Goal: Task Accomplishment & Management: Manage account settings

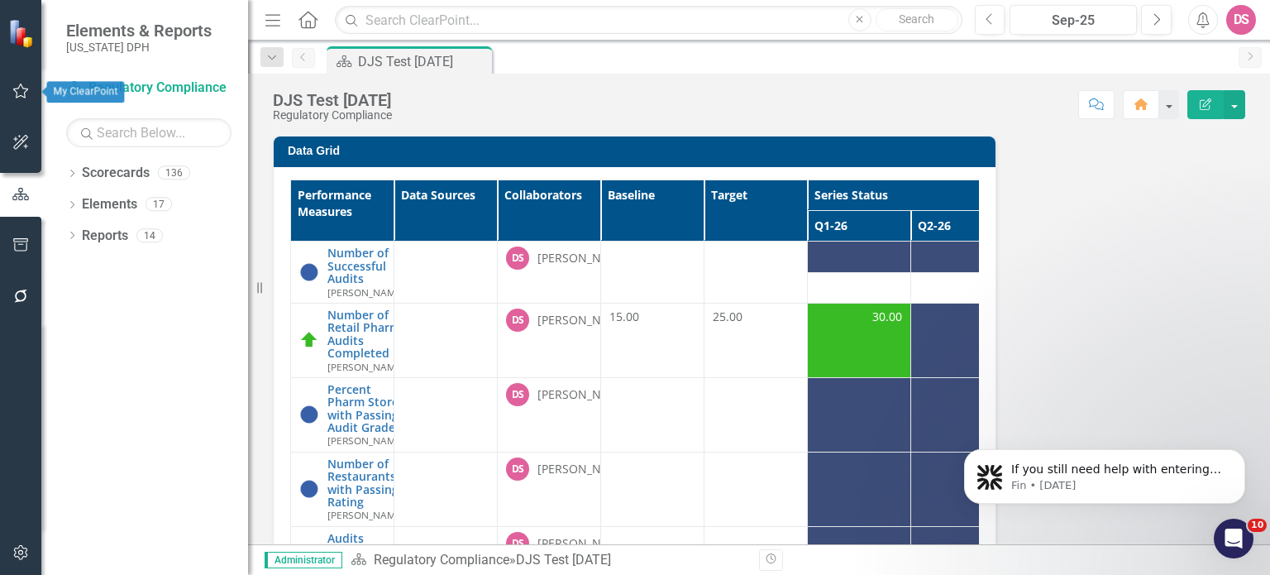
click at [15, 91] on icon "button" at bounding box center [21, 91] width 16 height 15
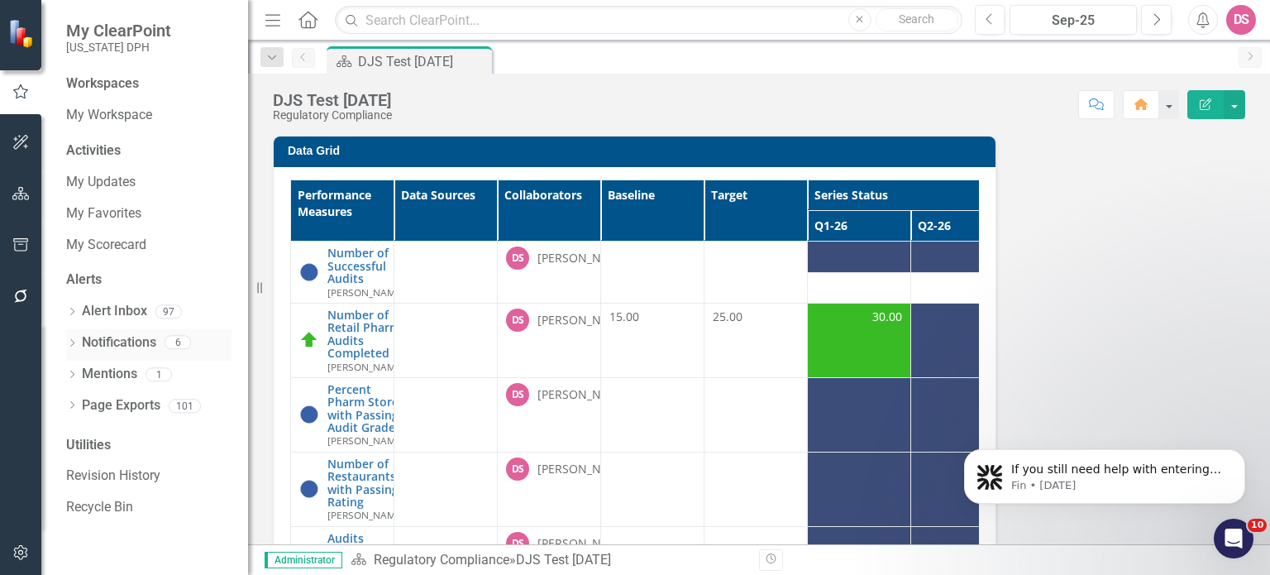
click at [105, 340] on link "Notifications" at bounding box center [119, 342] width 74 height 19
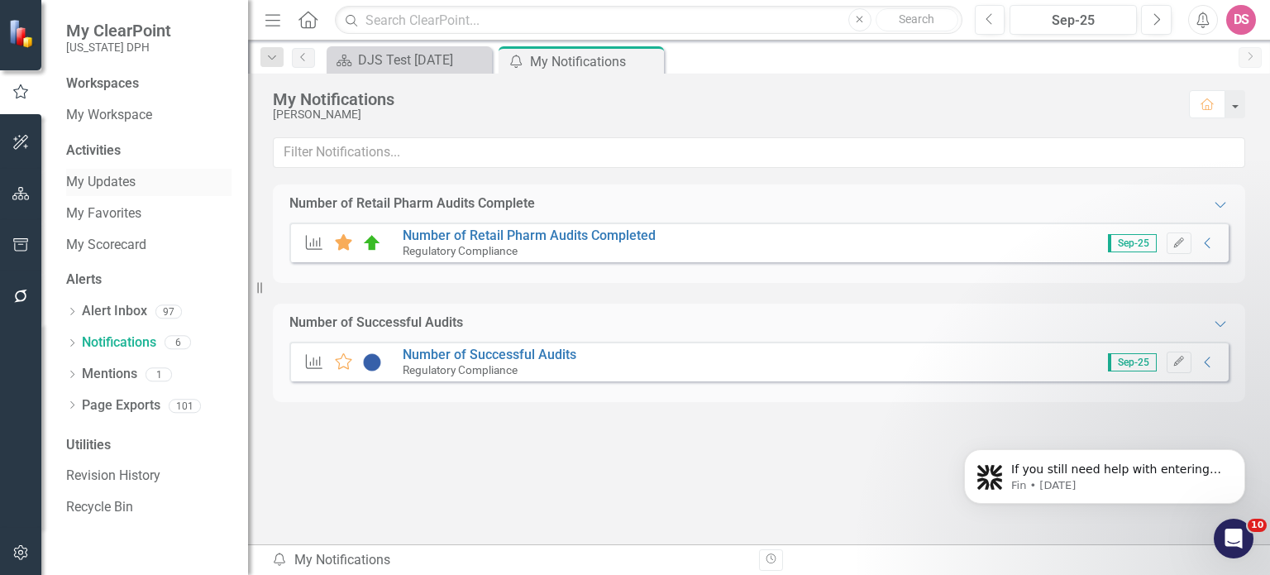
click at [99, 178] on link "My Updates" at bounding box center [148, 182] width 165 height 19
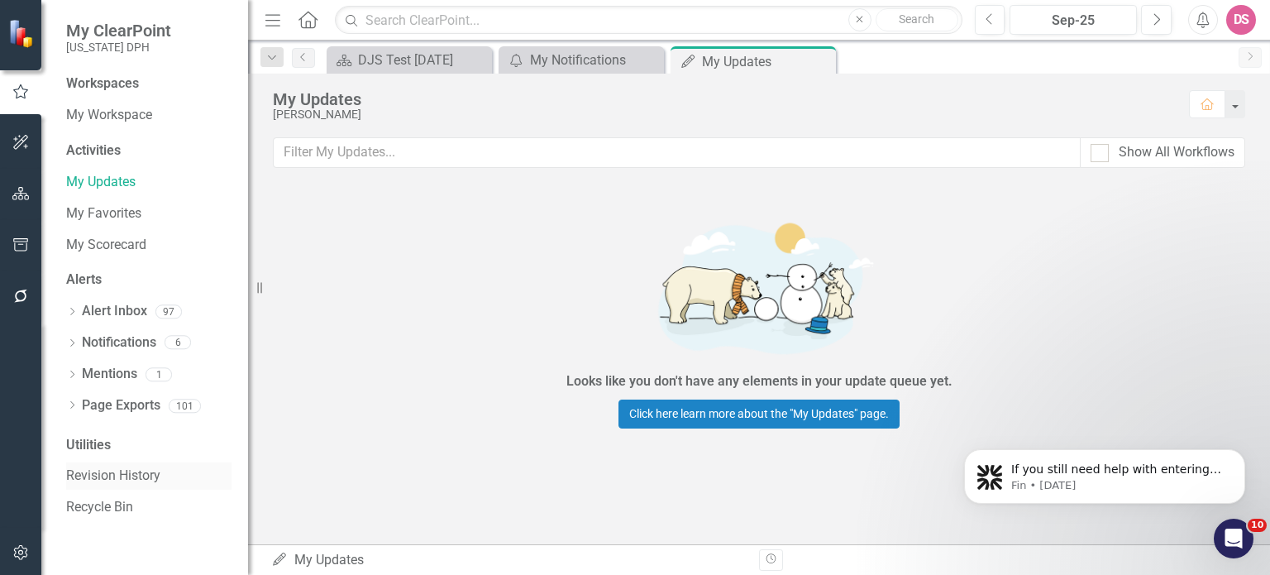
click at [101, 472] on link "Revision History" at bounding box center [148, 475] width 165 height 19
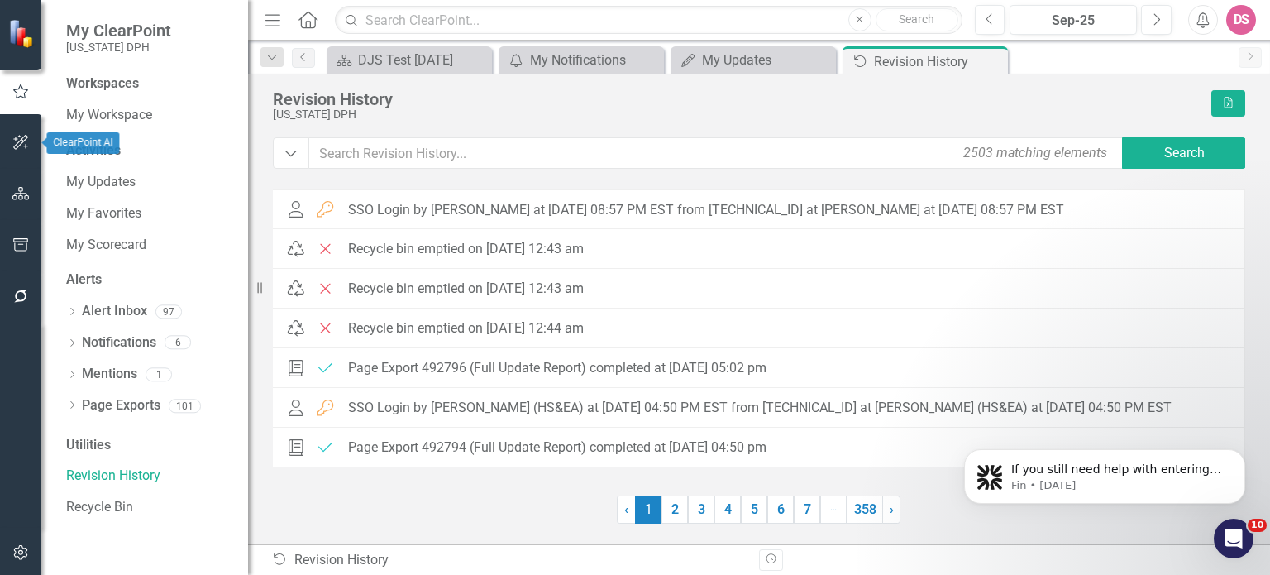
click at [17, 146] on icon "button" at bounding box center [20, 142] width 17 height 13
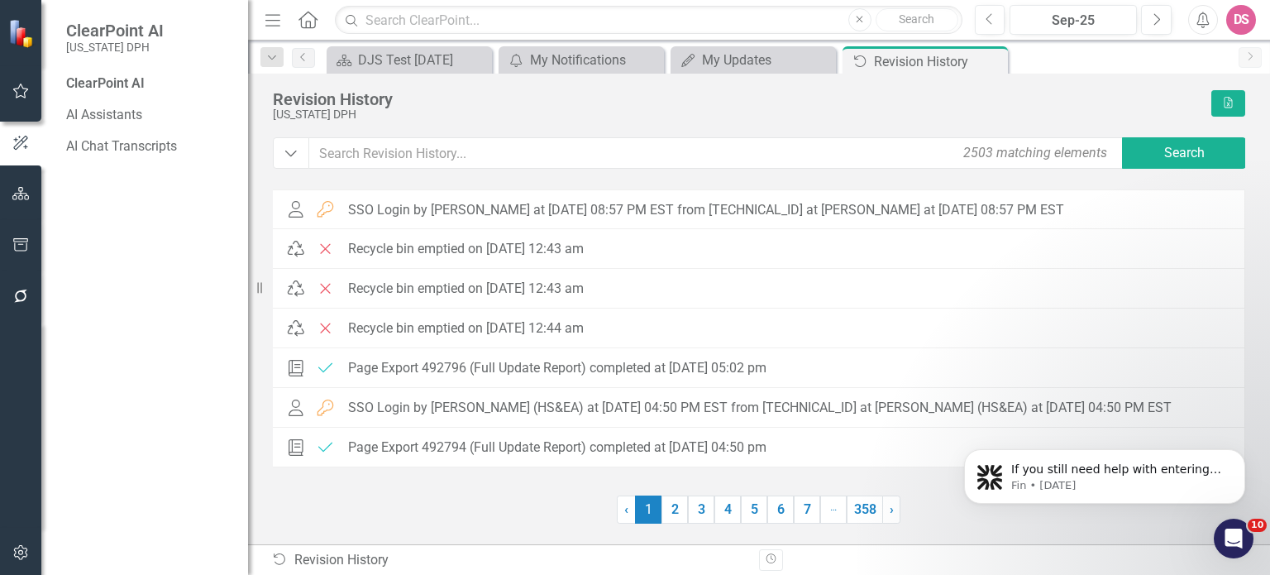
click at [17, 146] on icon "button" at bounding box center [21, 143] width 18 height 15
click at [19, 187] on icon "button" at bounding box center [20, 193] width 17 height 13
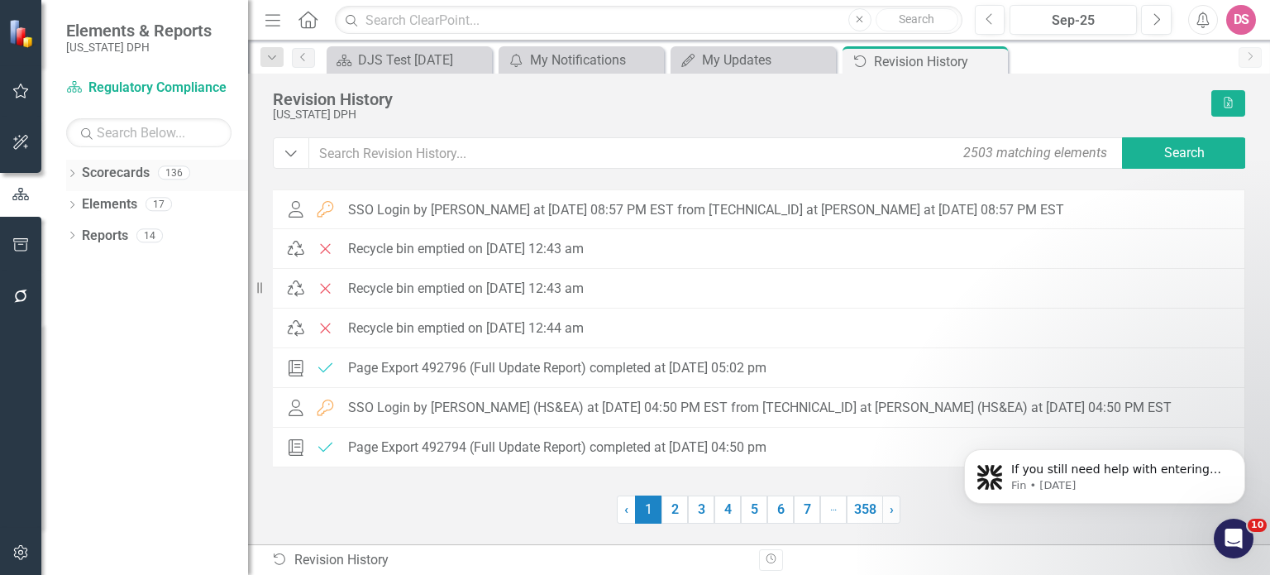
click at [74, 171] on icon "Dropdown" at bounding box center [72, 174] width 12 height 9
click at [72, 270] on icon "Dropdown" at bounding box center [72, 268] width 12 height 9
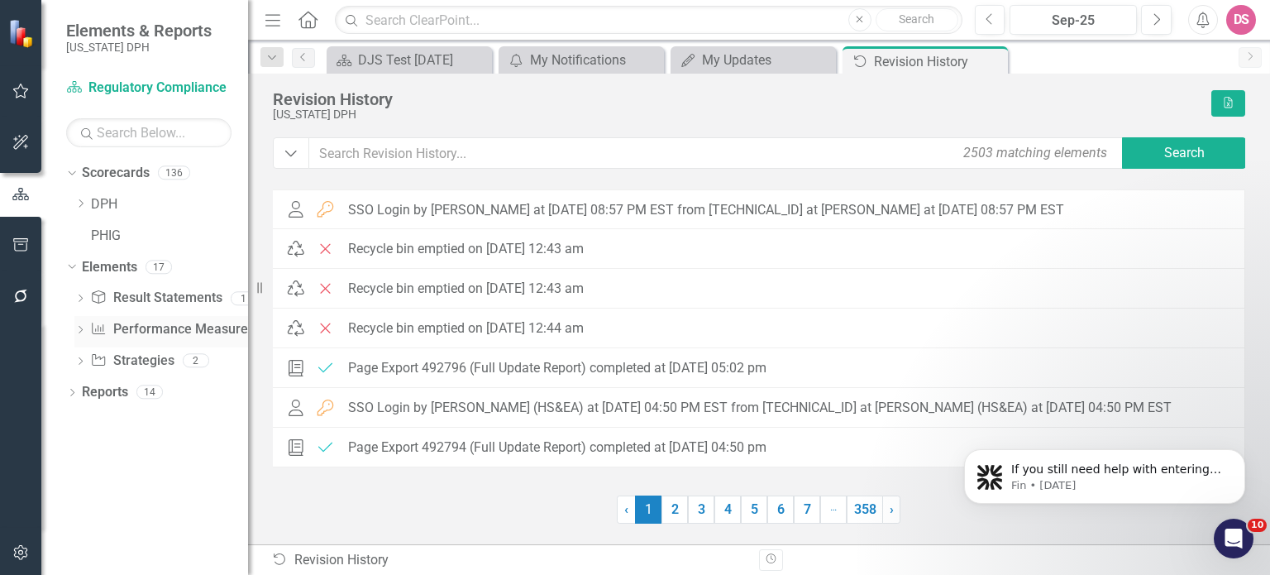
click at [150, 327] on link "Performance Measure Performance Measures" at bounding box center [172, 329] width 164 height 19
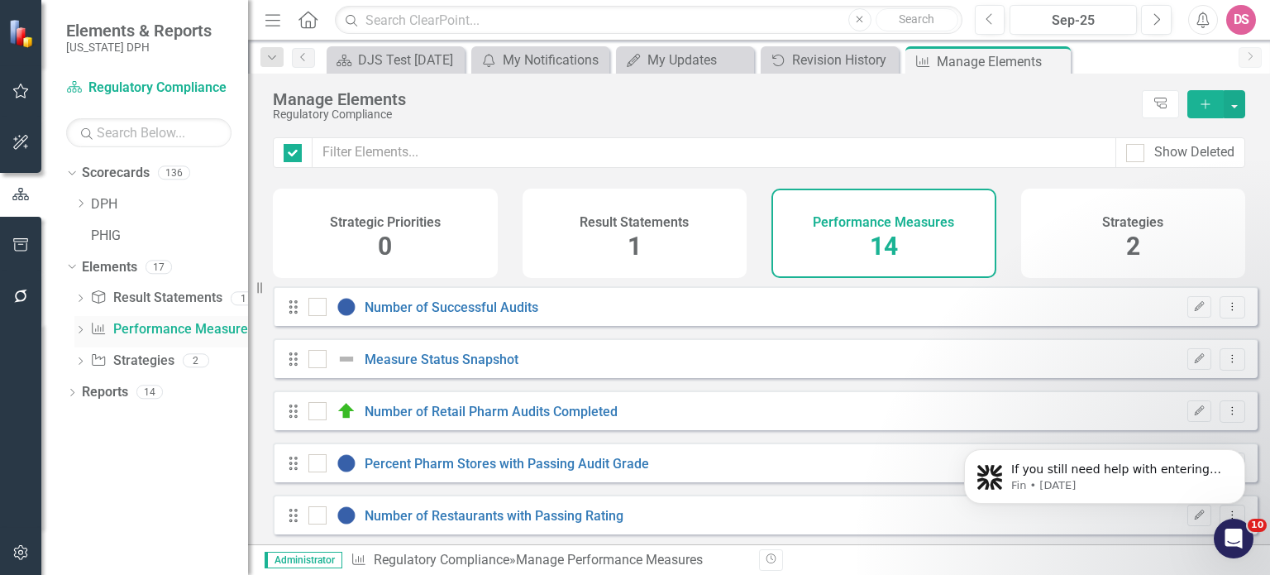
checkbox input "false"
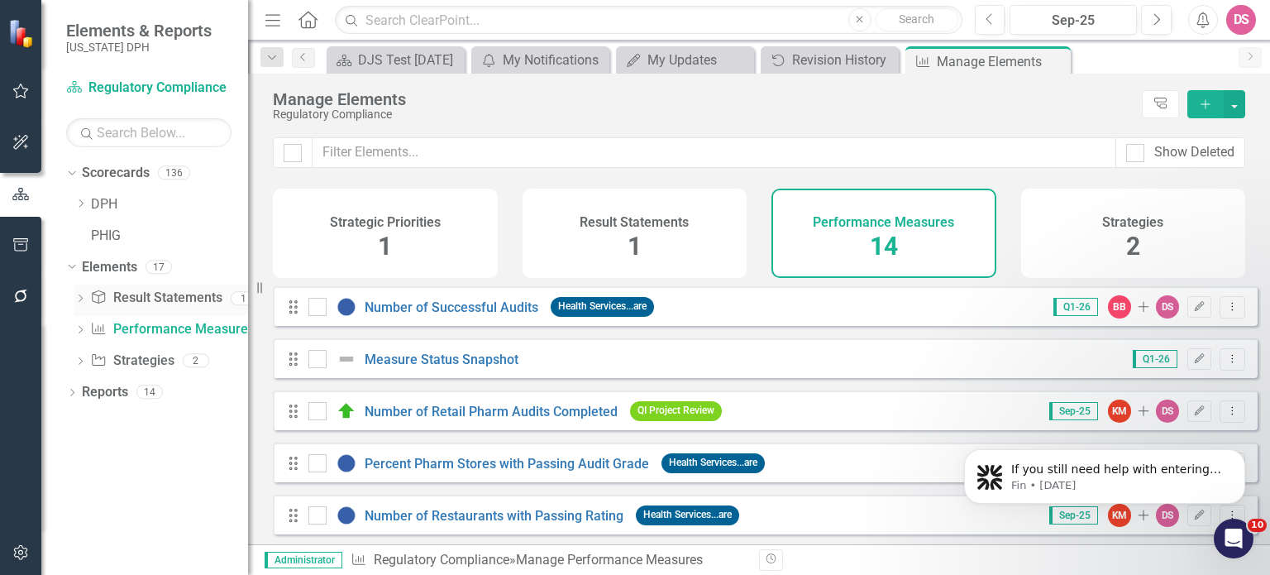
click at [174, 303] on link "Result Statement Result Statements" at bounding box center [155, 298] width 131 height 19
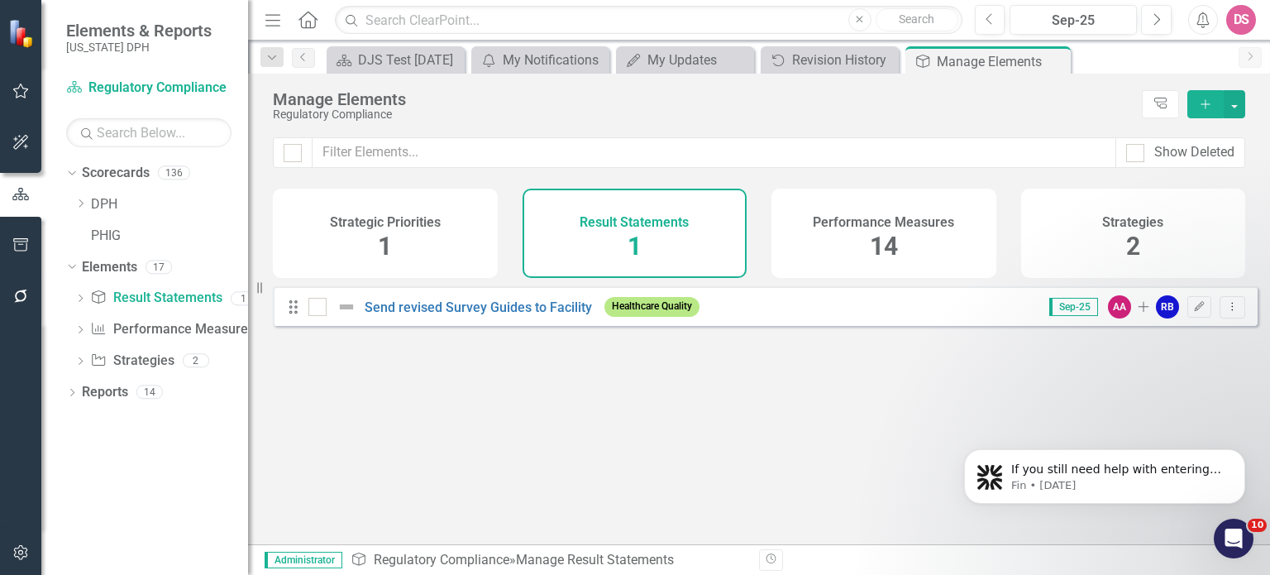
click at [612, 223] on h4 "Result Statements" at bounding box center [634, 222] width 109 height 15
click at [184, 328] on link "Performance Measure Performance Measures" at bounding box center [172, 329] width 164 height 19
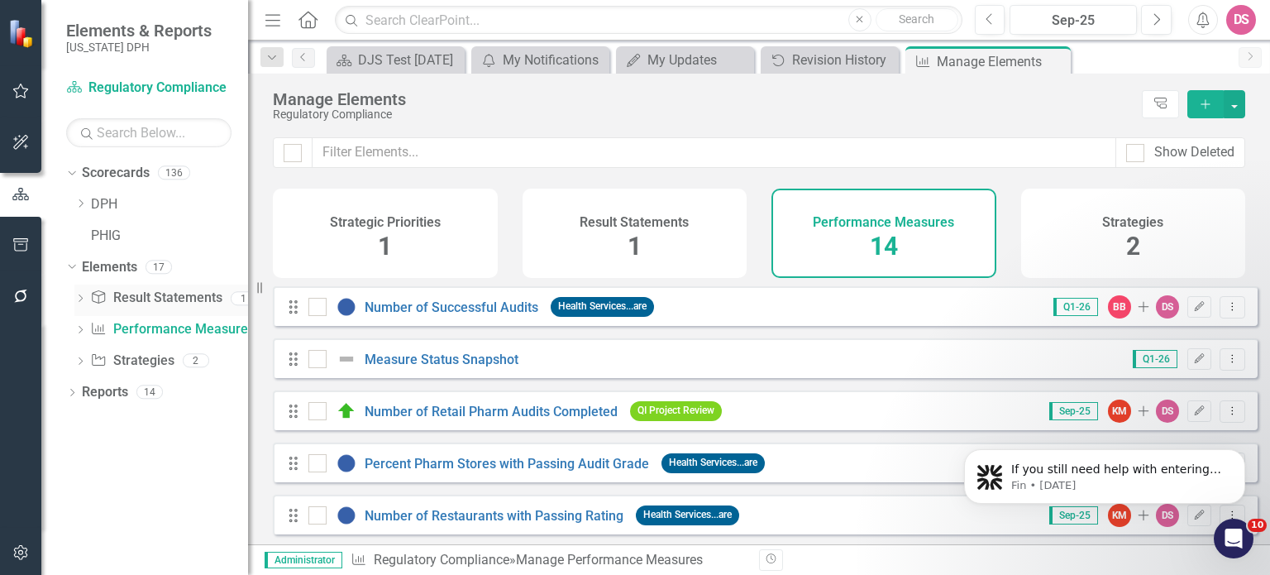
click at [189, 297] on link "Result Statement Result Statements" at bounding box center [155, 298] width 131 height 19
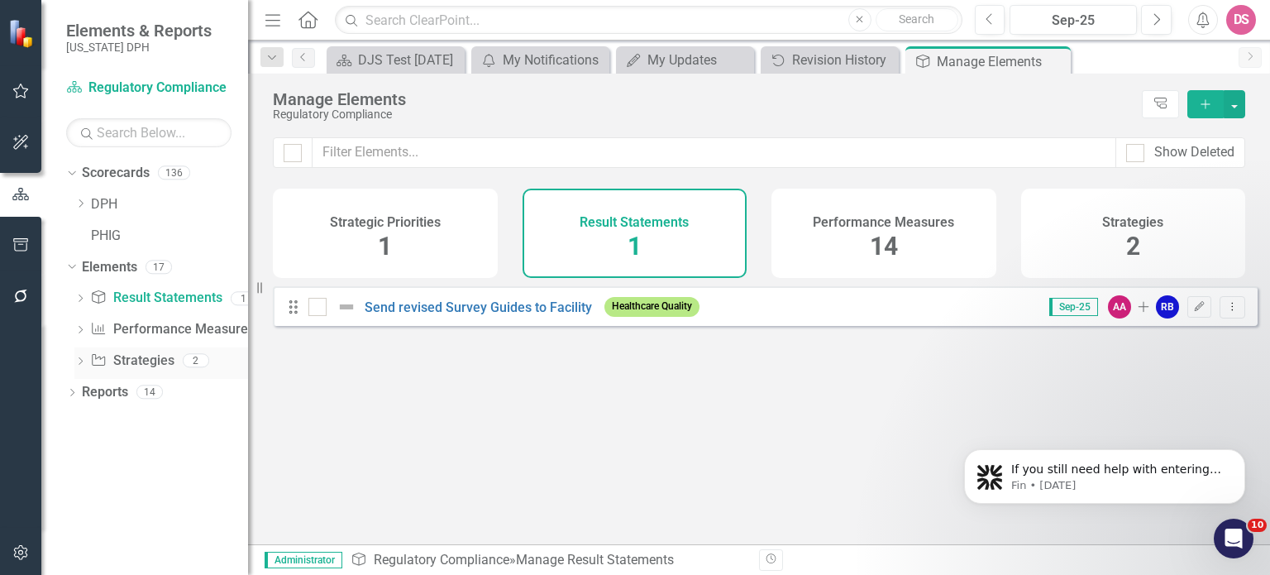
click at [153, 359] on link "Strategy Strategies" at bounding box center [132, 360] width 84 height 19
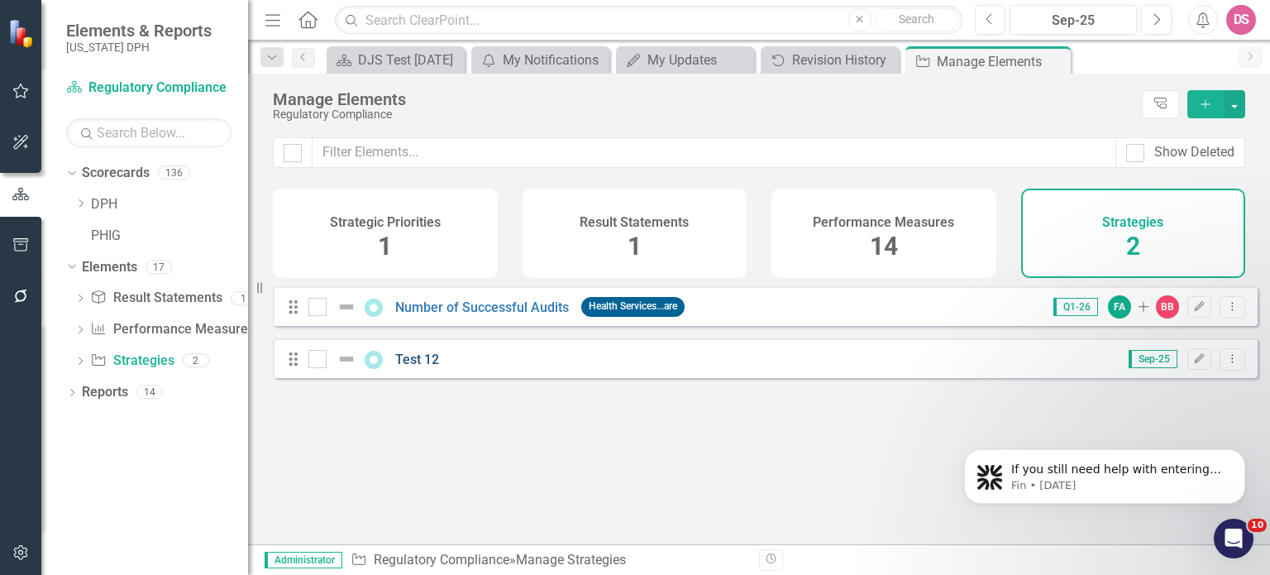
click at [413, 367] on link "Test 12" at bounding box center [417, 359] width 44 height 16
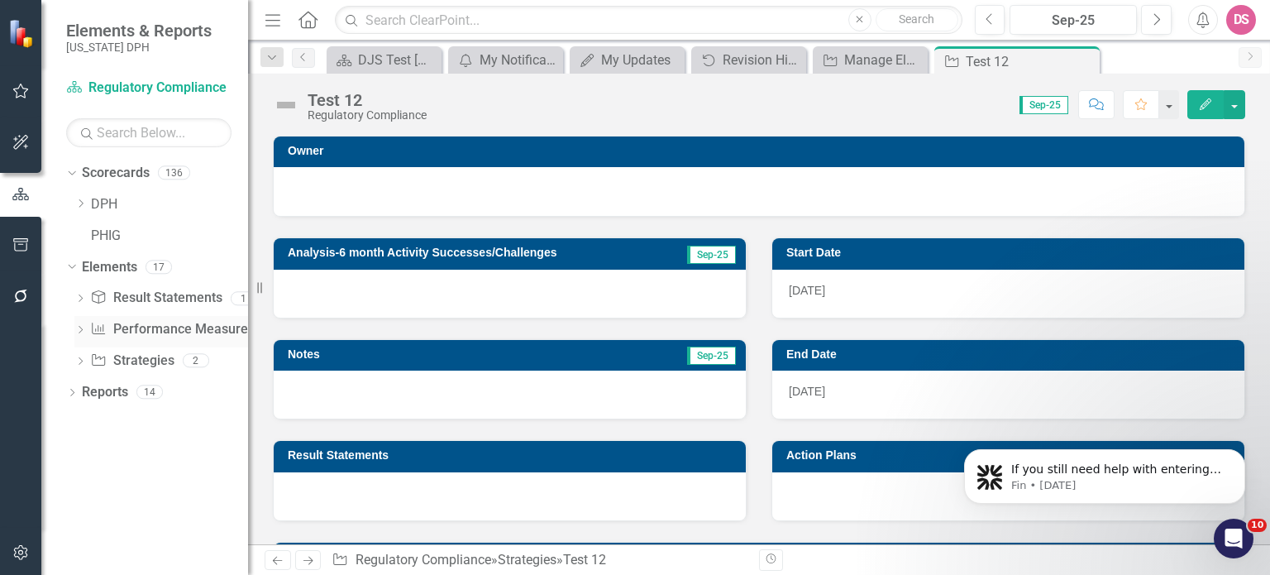
click at [149, 323] on link "Performance Measure Performance Measures" at bounding box center [172, 329] width 164 height 19
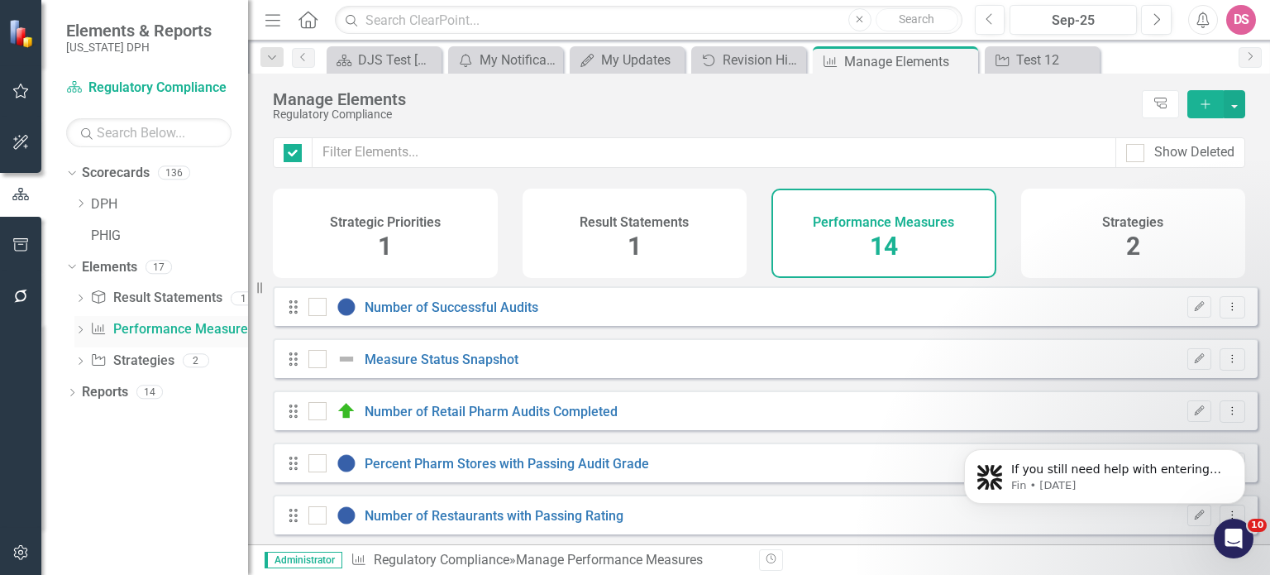
checkbox input "false"
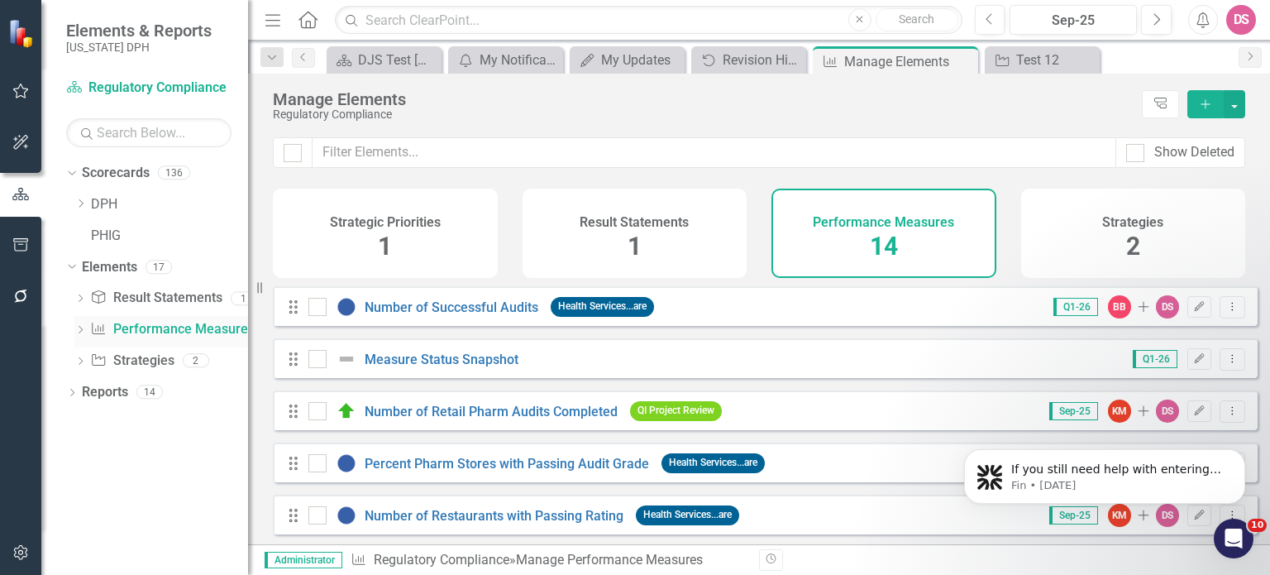
click at [155, 330] on link "Performance Measure Performance Measures" at bounding box center [172, 329] width 164 height 19
click at [1200, 103] on icon "Add" at bounding box center [1205, 104] width 15 height 12
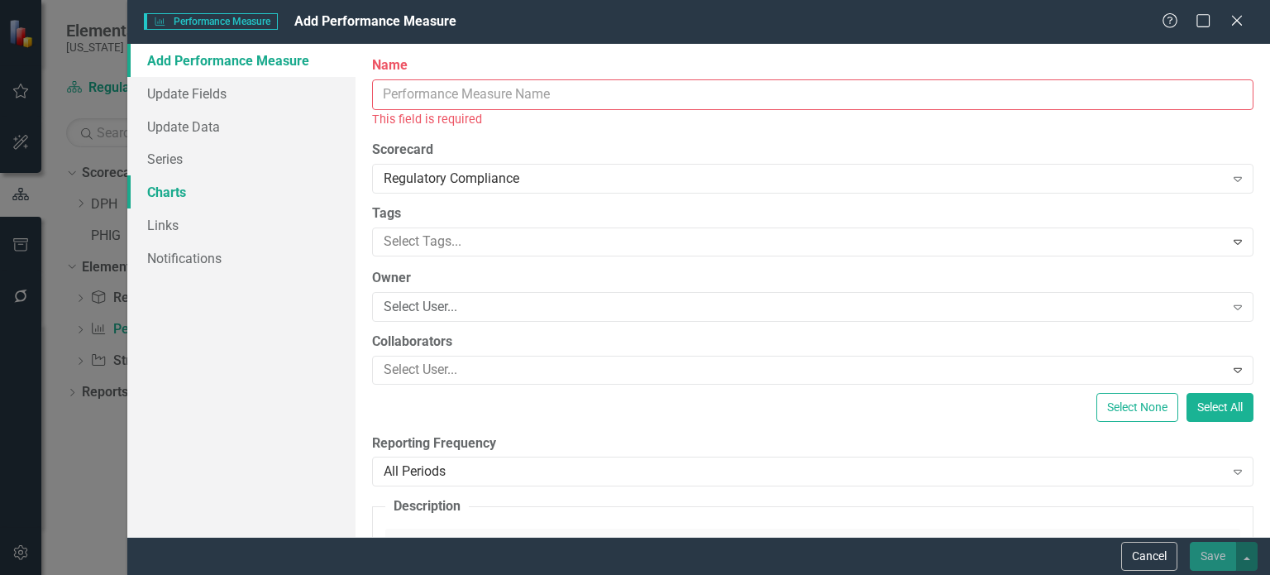
click at [160, 192] on link "Charts" at bounding box center [241, 191] width 228 height 33
click at [450, 89] on input "Name" at bounding box center [812, 94] width 881 height 31
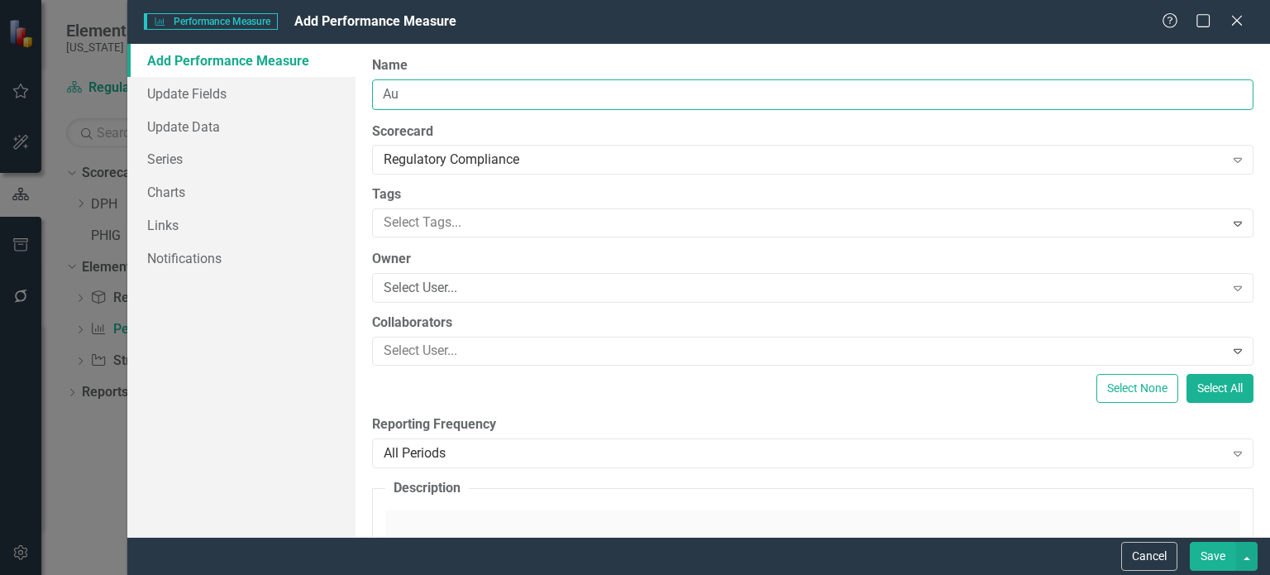
type input "A"
type input "Test 999"
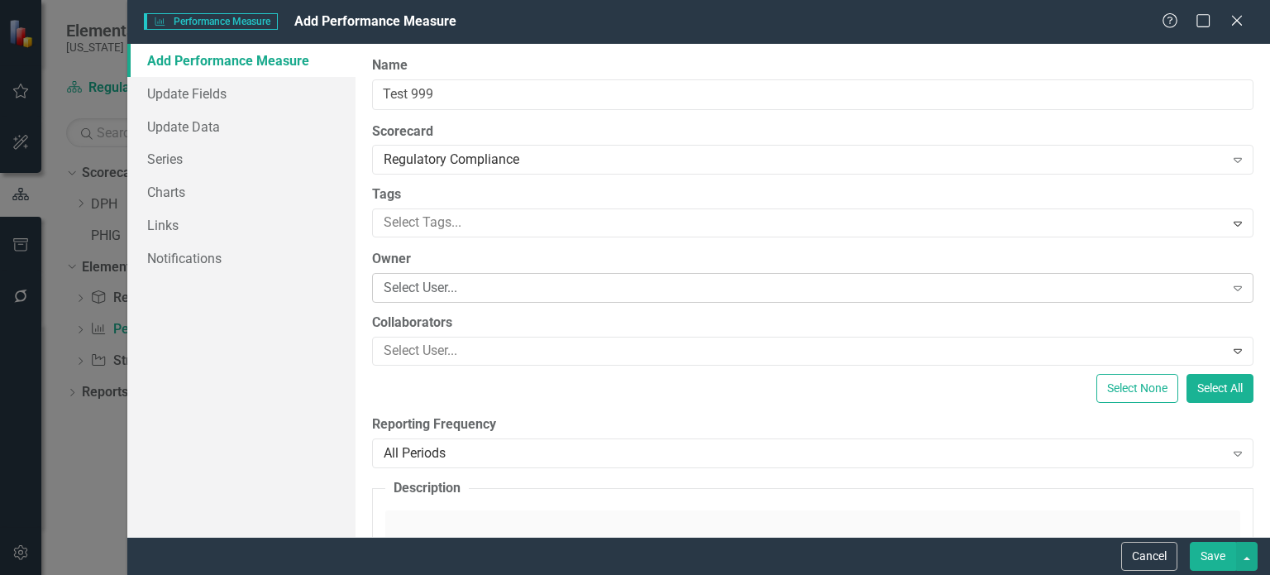
click at [1230, 285] on icon "Expand" at bounding box center [1238, 287] width 17 height 13
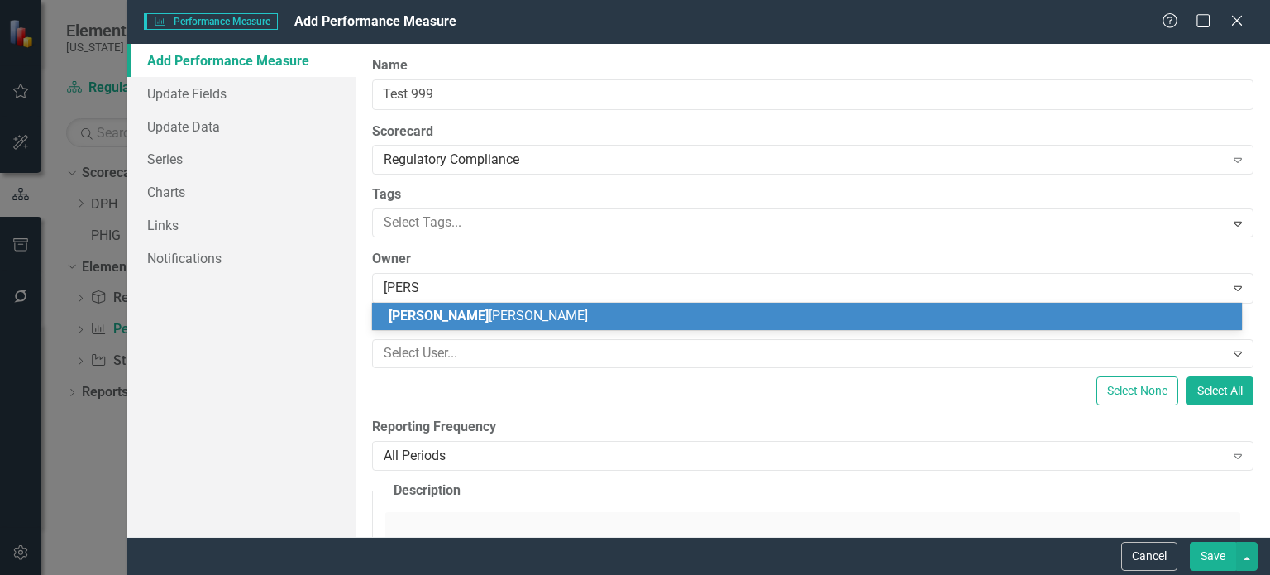
type input "Darryl"
click at [466, 320] on span "Darryl Stewart" at bounding box center [488, 316] width 199 height 16
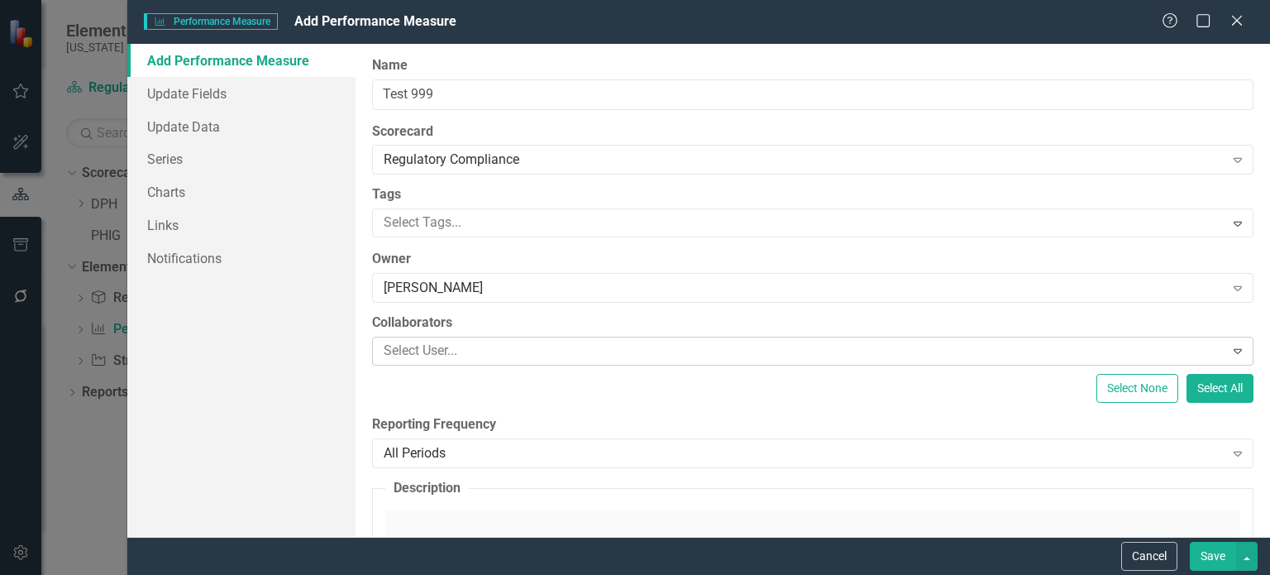
click at [471, 346] on div at bounding box center [800, 351] width 847 height 22
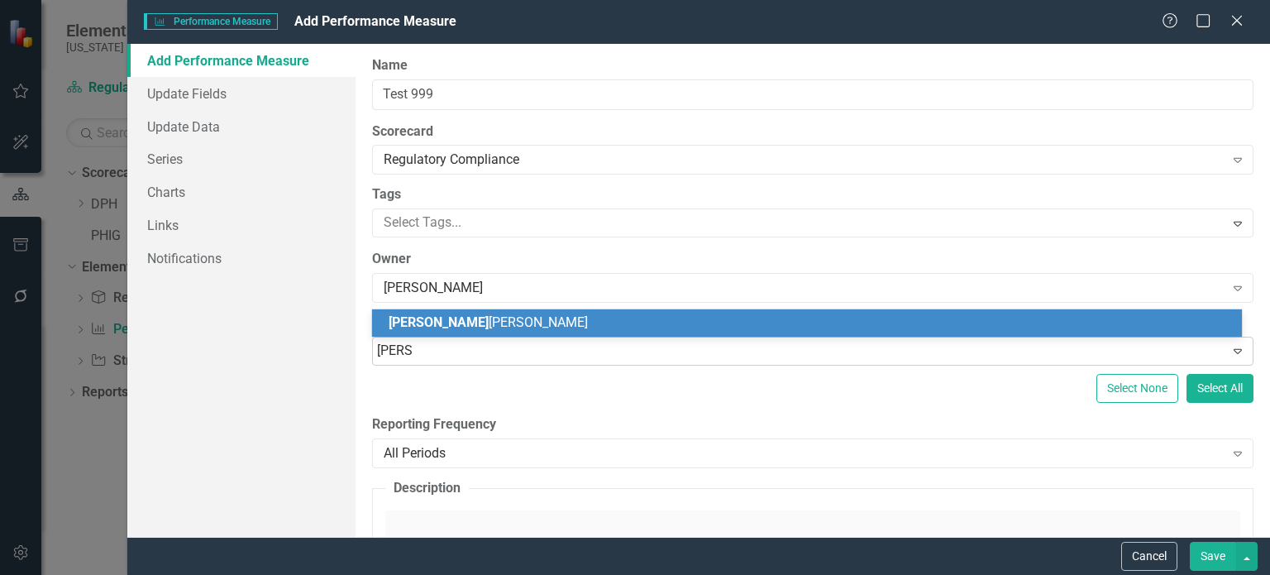
type input "Darryl"
click at [433, 316] on span "Darryl Stewart" at bounding box center [488, 322] width 199 height 16
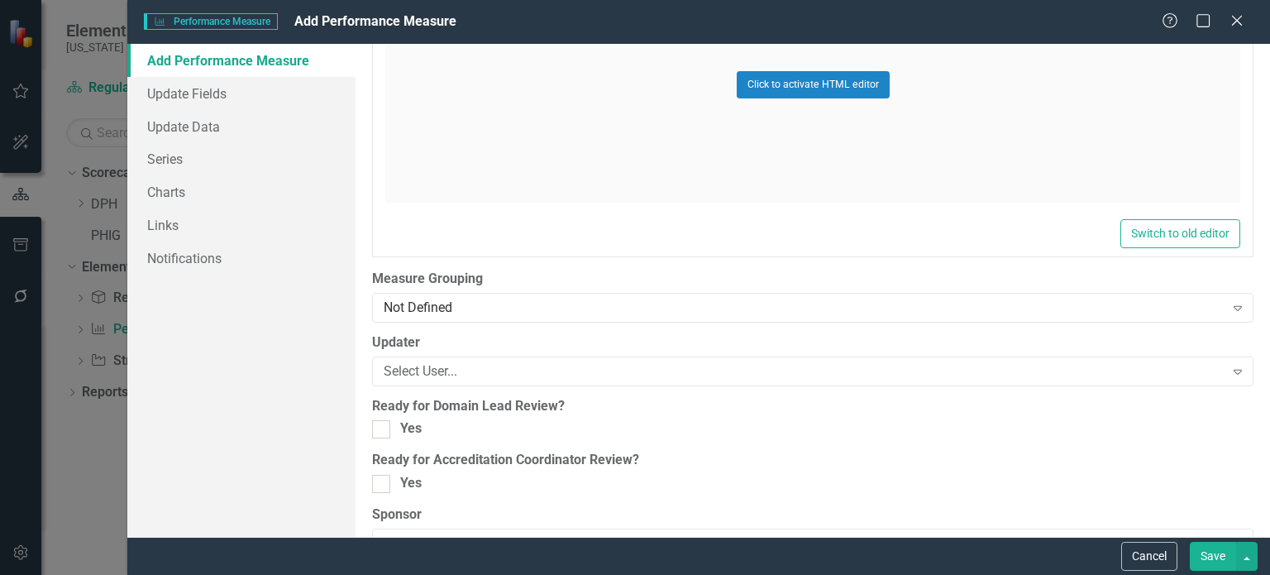
scroll to position [2535, 0]
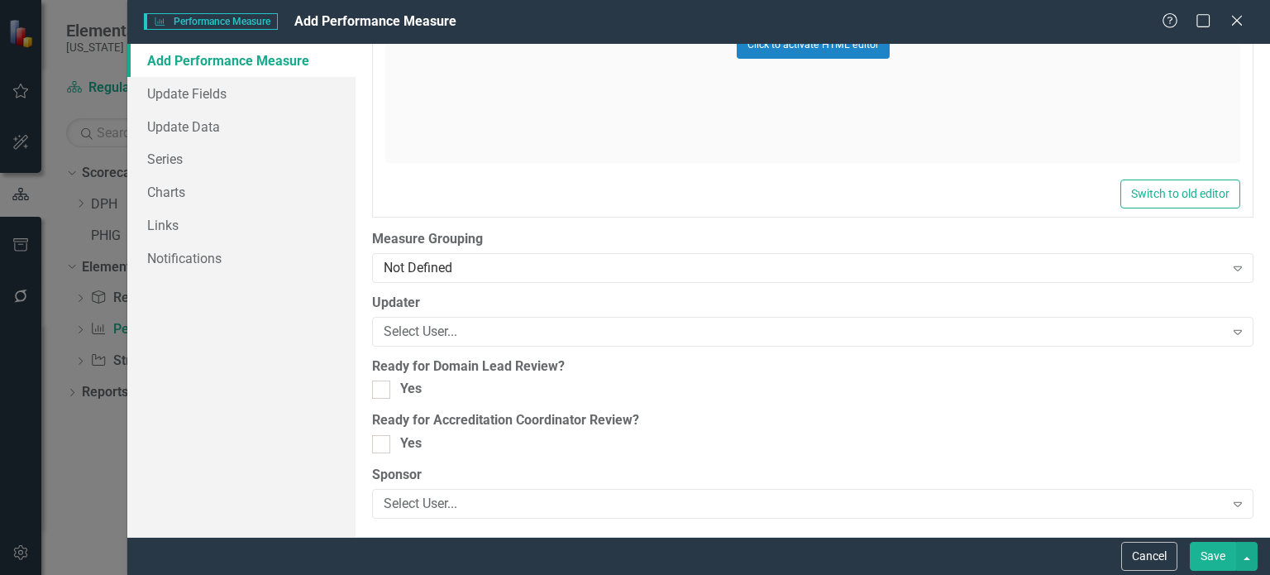
click at [1211, 561] on button "Save" at bounding box center [1213, 556] width 46 height 29
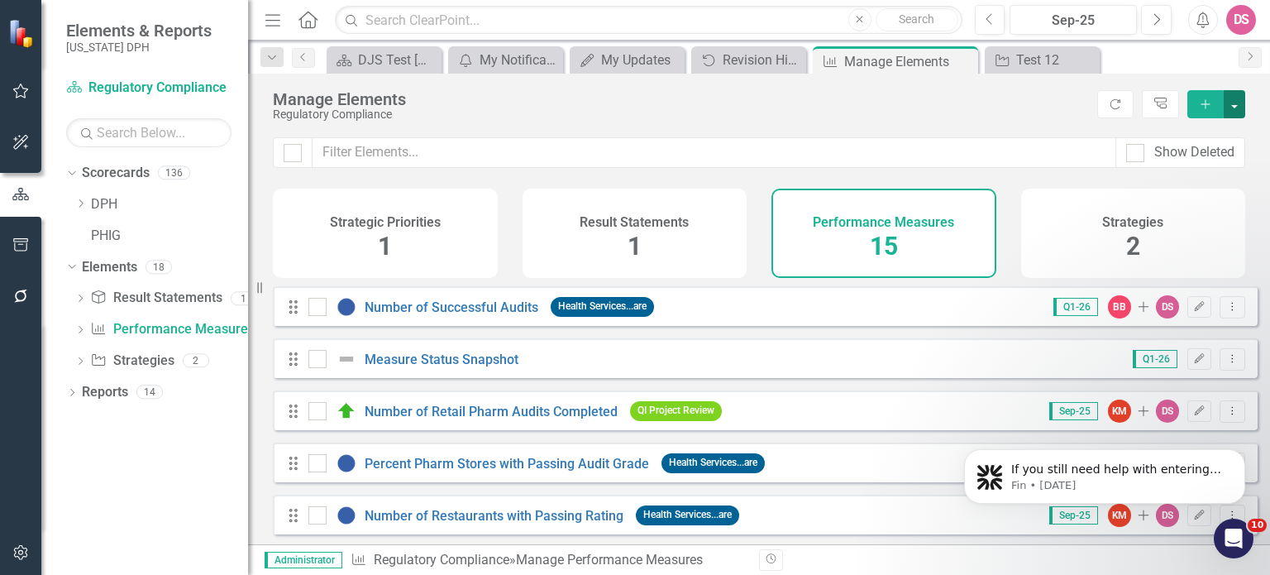
click at [1236, 106] on button "button" at bounding box center [1234, 104] width 21 height 28
click at [936, 110] on div "Regulatory Compliance" at bounding box center [681, 114] width 816 height 12
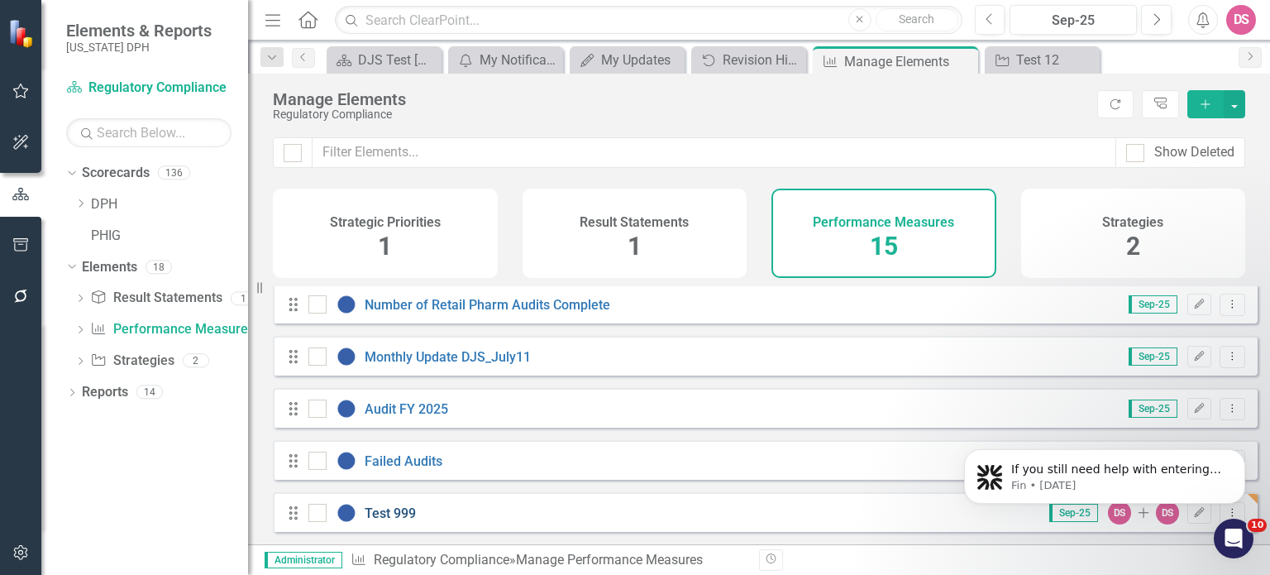
click at [389, 513] on link "Test 999" at bounding box center [390, 513] width 51 height 16
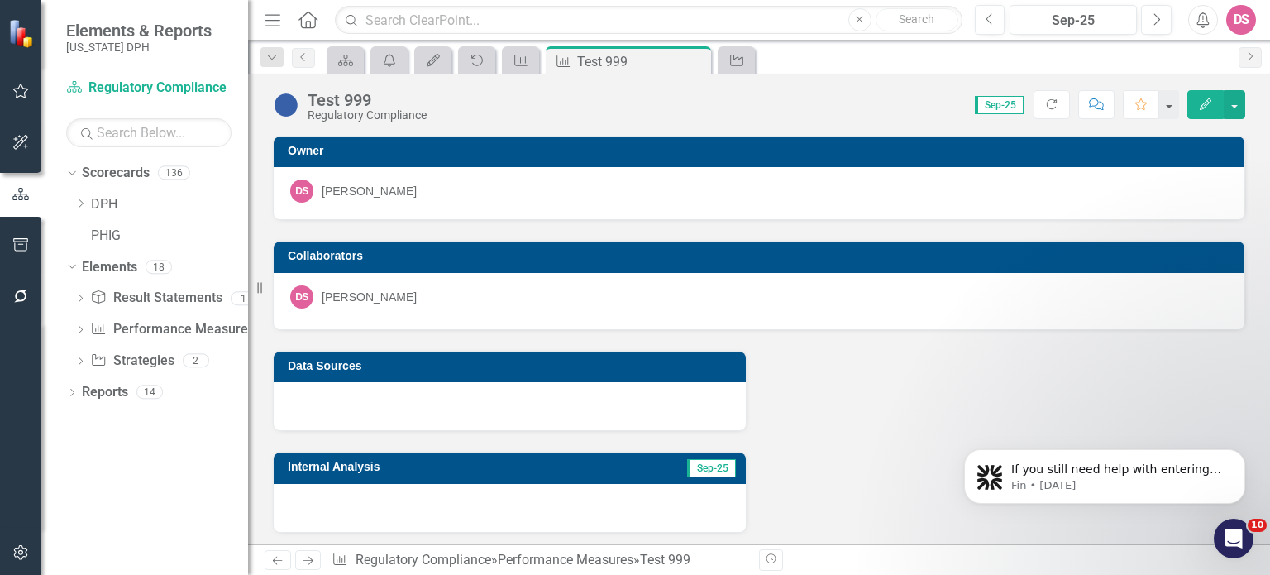
click at [1201, 105] on icon "Edit" at bounding box center [1205, 104] width 15 height 12
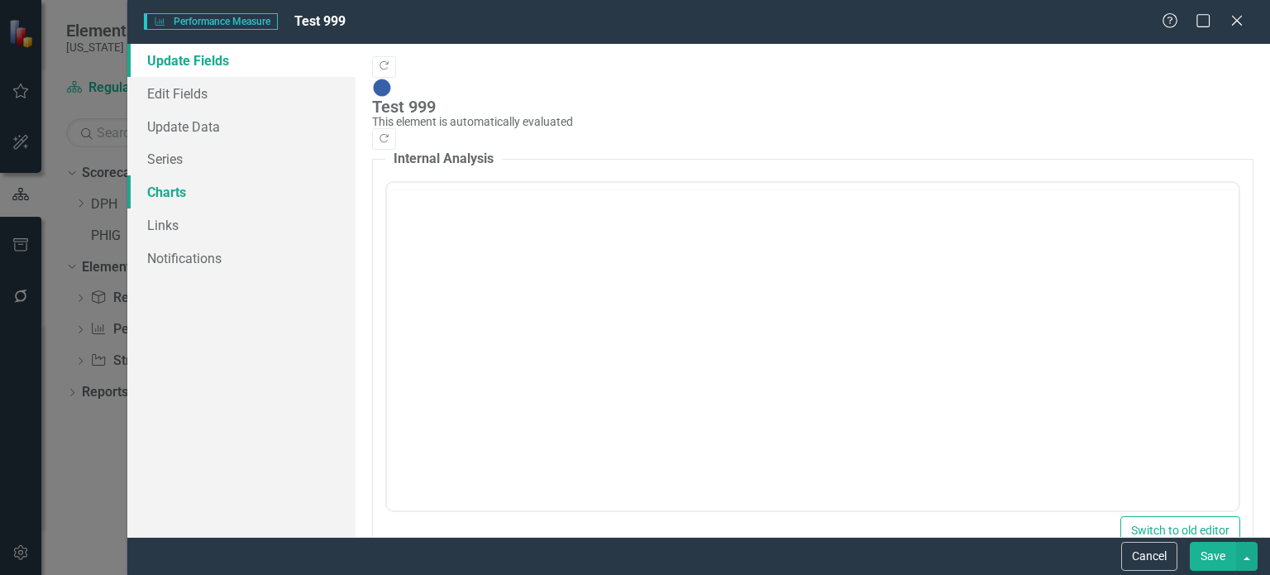
click at [173, 193] on link "Charts" at bounding box center [241, 191] width 228 height 33
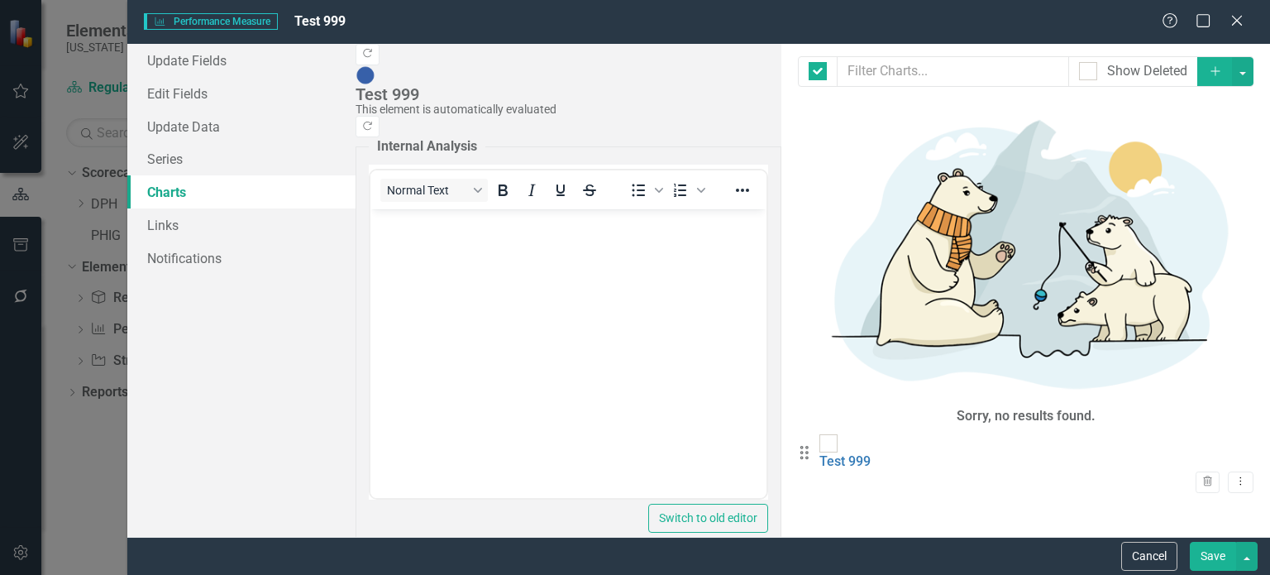
checkbox input "false"
click at [1216, 66] on icon "Add" at bounding box center [1215, 71] width 15 height 12
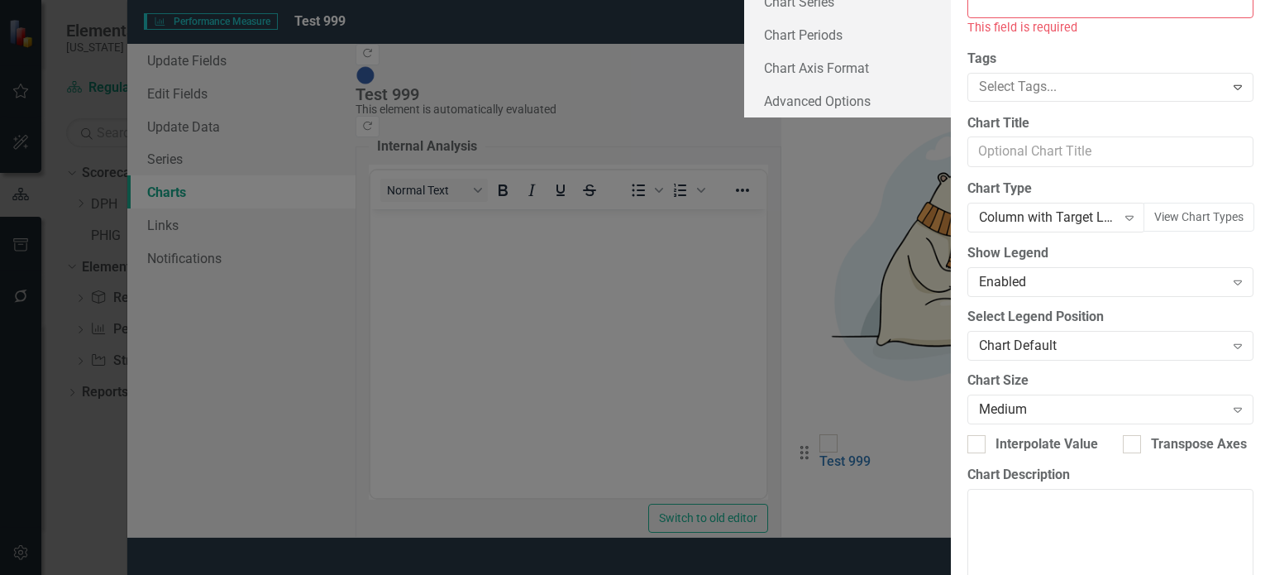
click at [967, 18] on input "Chart Name" at bounding box center [1110, 3] width 286 height 31
drag, startPoint x: 524, startPoint y: 98, endPoint x: 539, endPoint y: 102, distance: 15.4
click at [967, 18] on input "Chart Name" at bounding box center [1110, 3] width 286 height 31
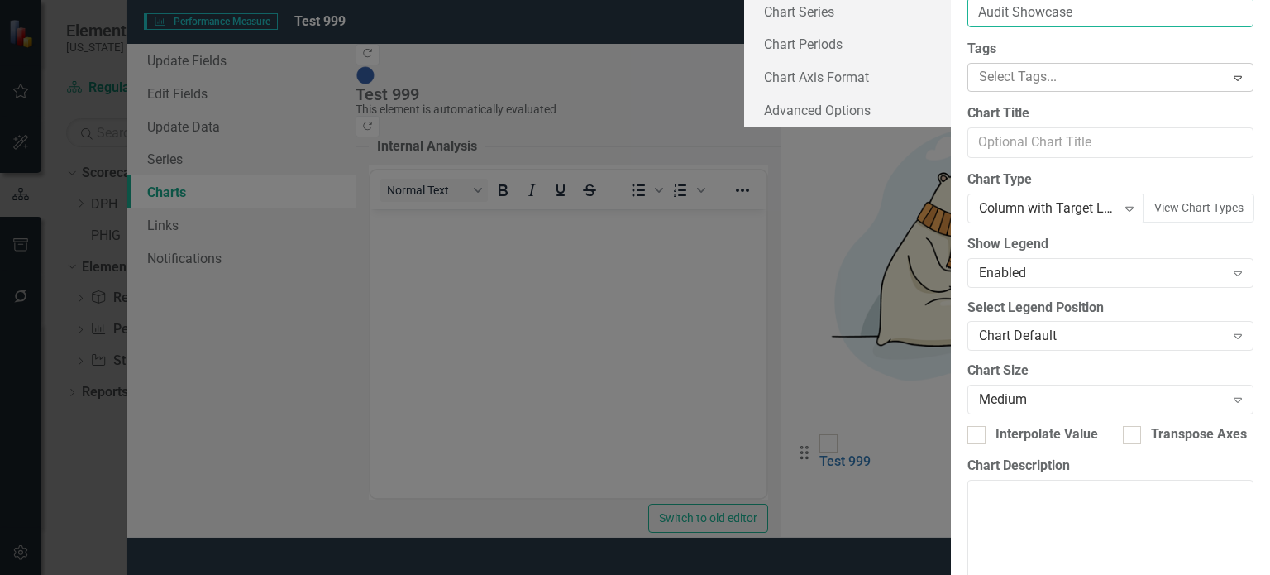
type input "Audit Showcase"
click at [972, 88] on div at bounding box center [1098, 77] width 252 height 22
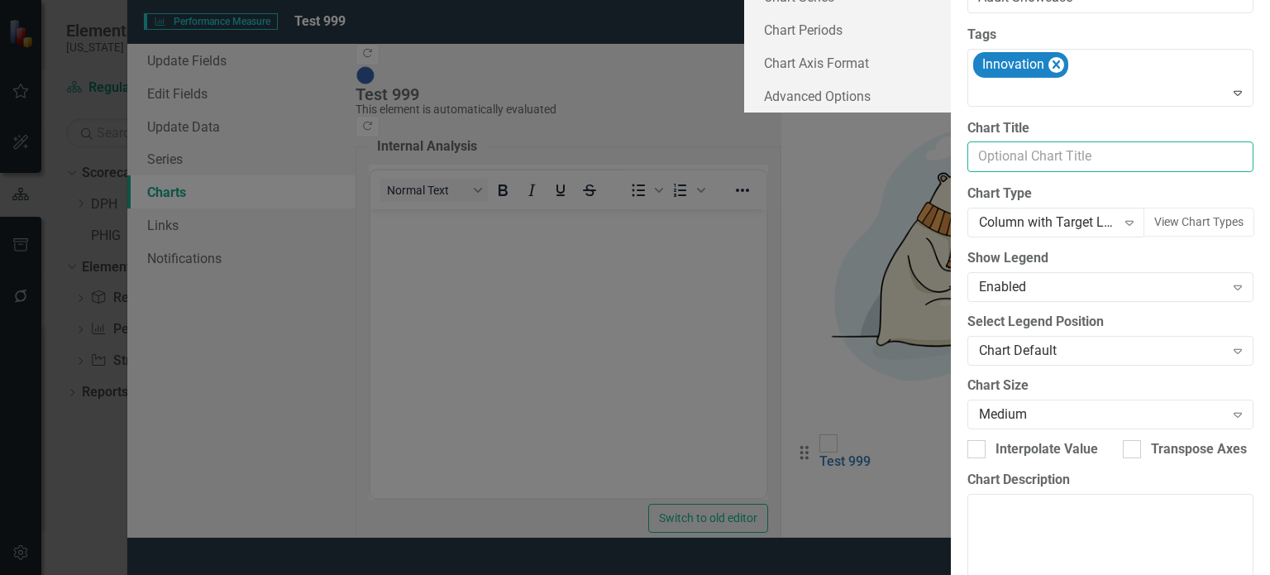
click at [967, 172] on input "Chart Title" at bounding box center [1110, 156] width 286 height 31
type input "u"
type input "Audit Showcase"
click at [1121, 229] on icon "Expand" at bounding box center [1129, 222] width 17 height 13
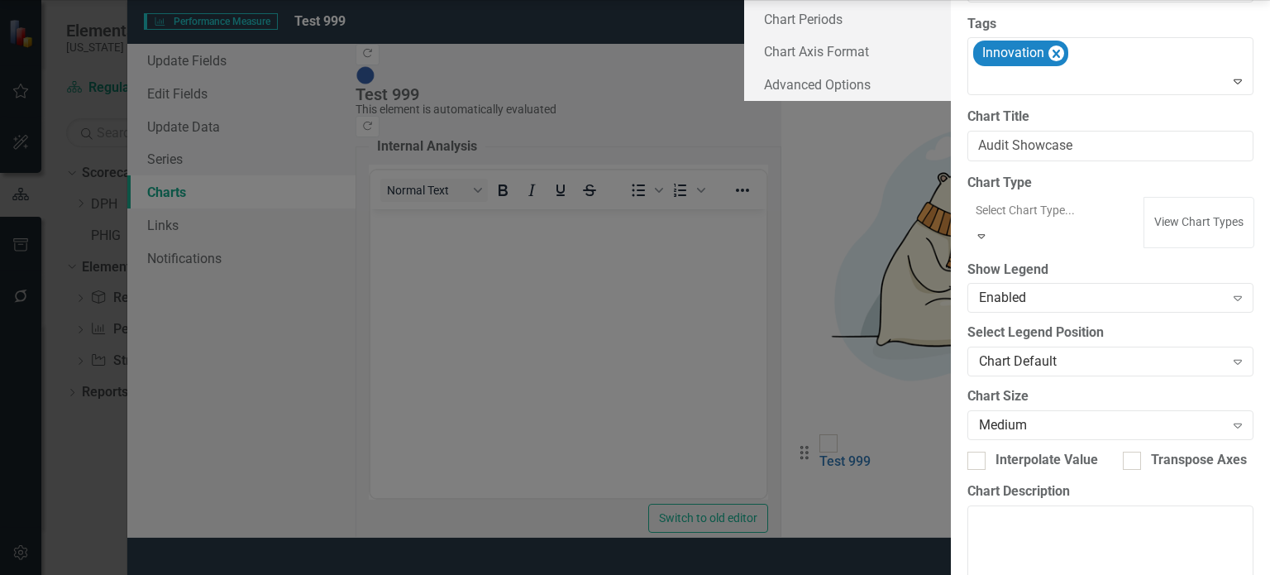
scroll to position [764, 0]
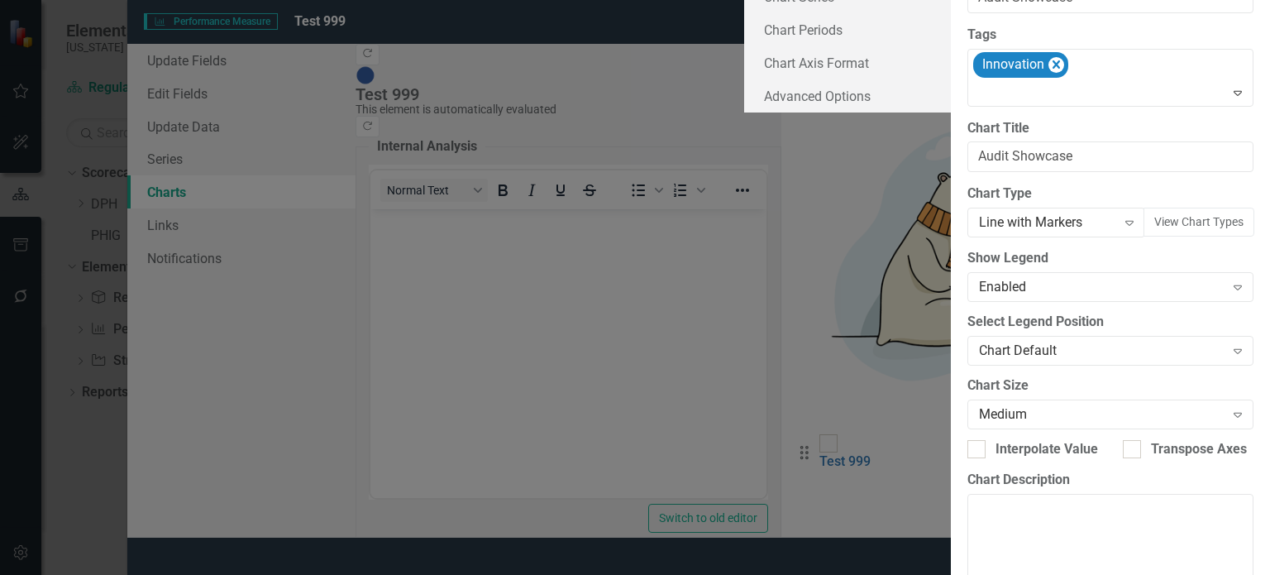
scroll to position [182, 0]
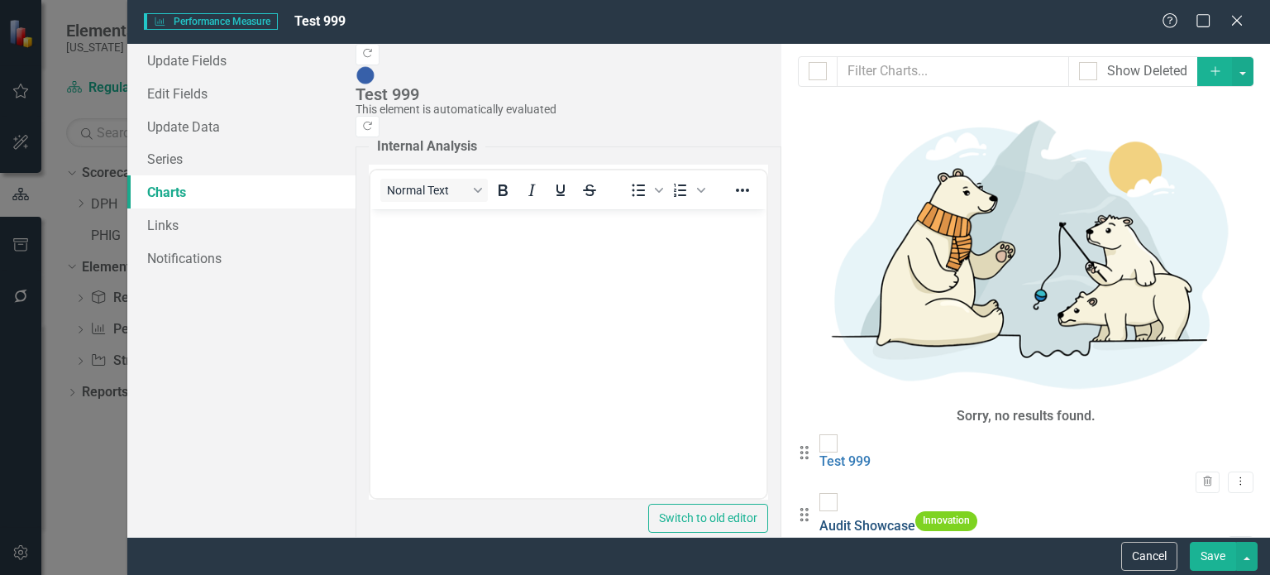
click at [819, 518] on link "Audit Showcase" at bounding box center [867, 526] width 96 height 16
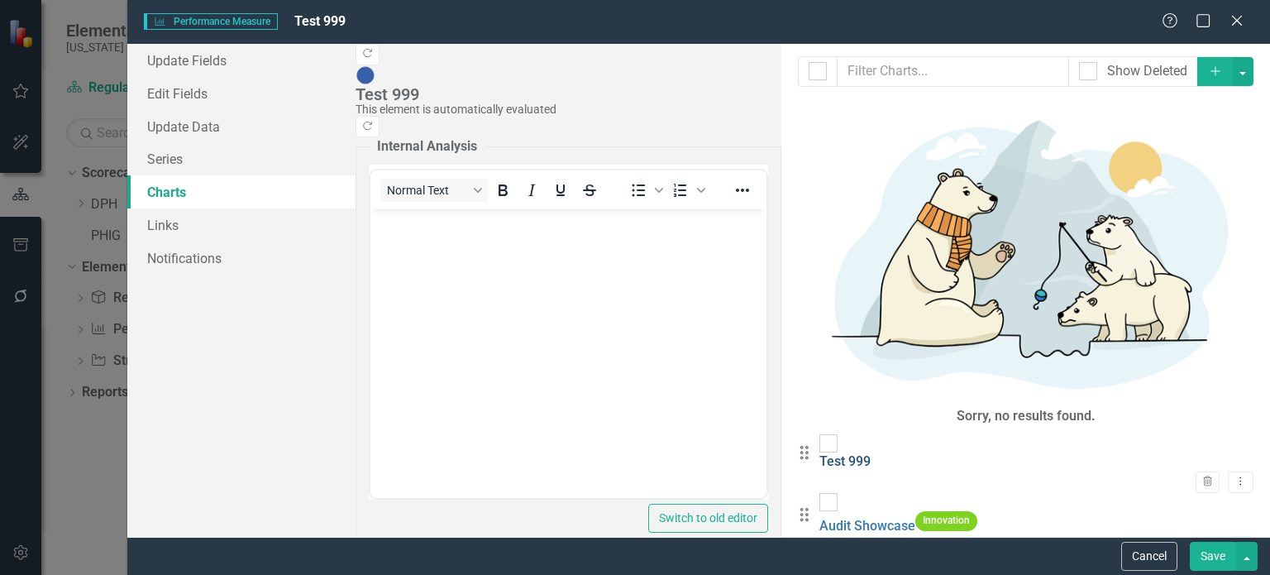
click at [819, 453] on link "Test 999" at bounding box center [844, 461] width 51 height 16
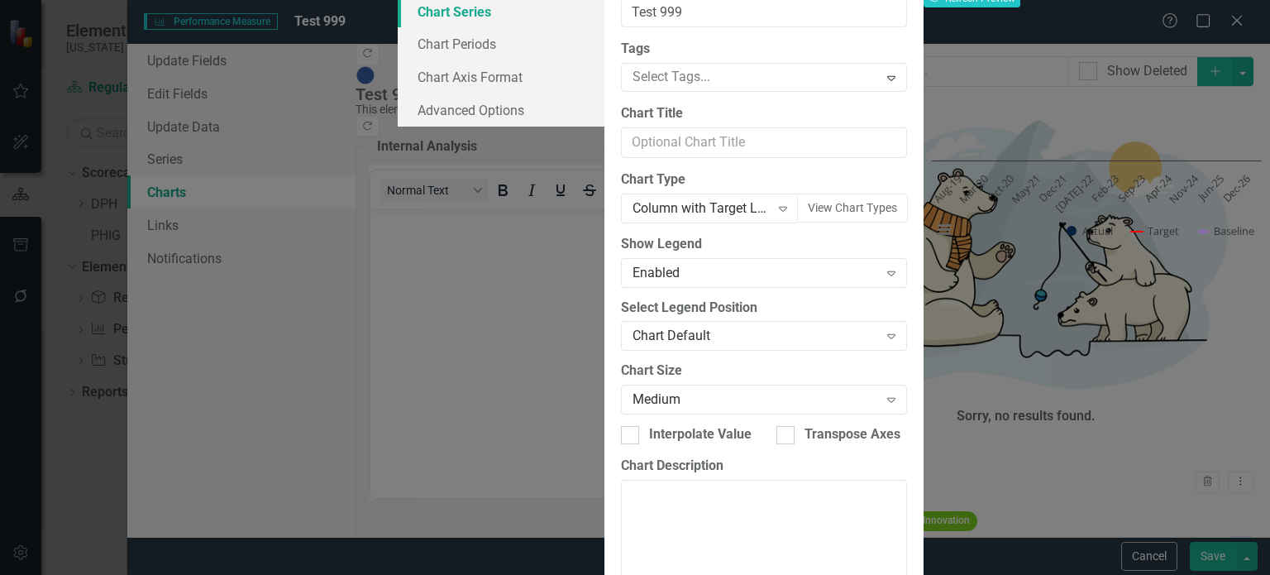
click at [398, 28] on link "Chart Series" at bounding box center [501, 11] width 207 height 33
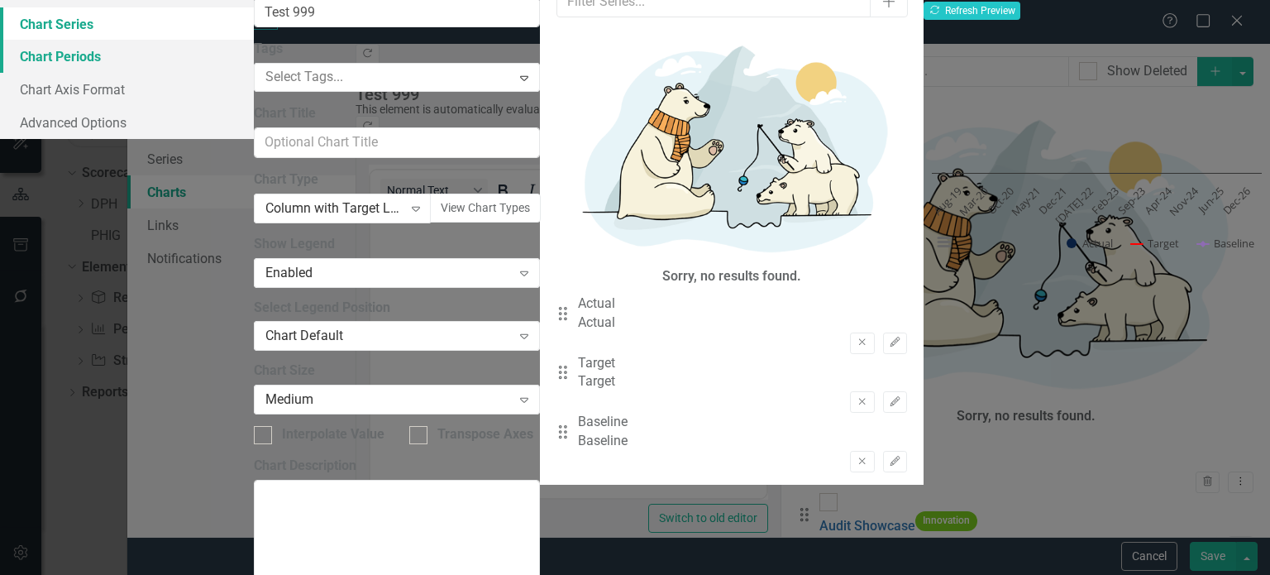
click at [254, 73] on link "Chart Periods" at bounding box center [127, 56] width 254 height 33
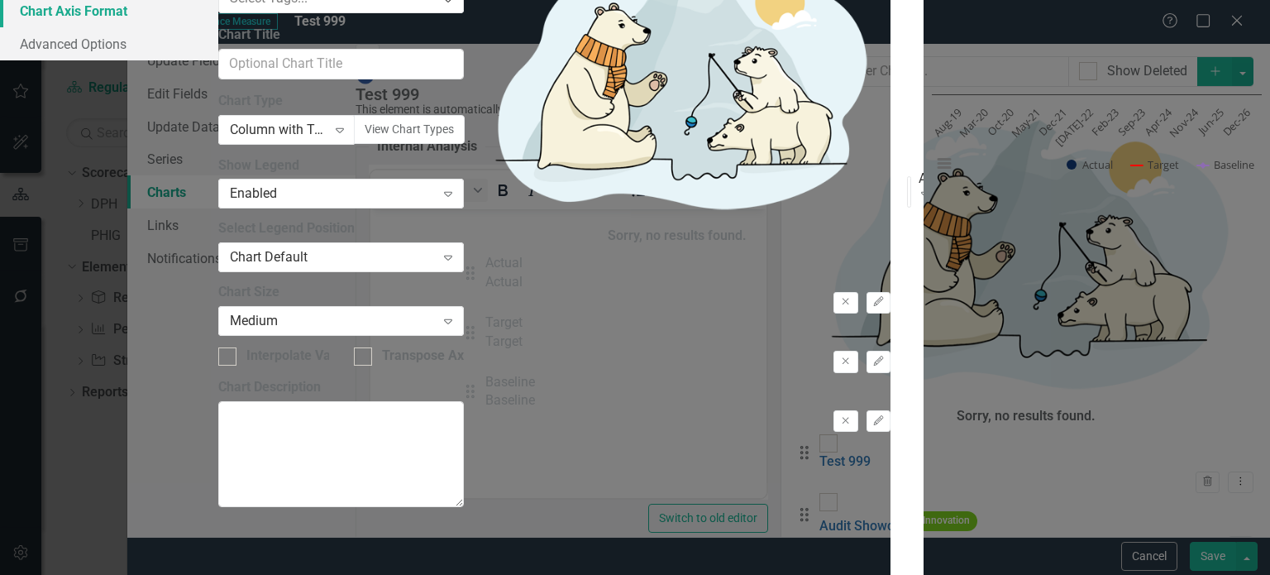
click at [218, 27] on link "Chart Axis Format" at bounding box center [109, 10] width 218 height 33
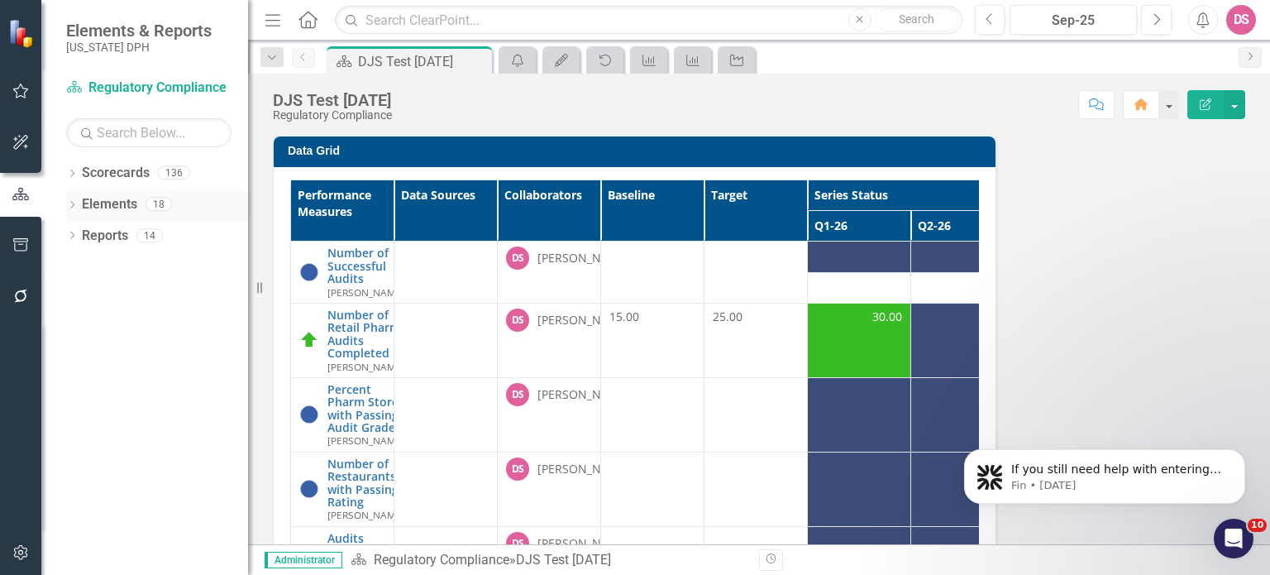
click at [110, 202] on link "Elements" at bounding box center [109, 204] width 55 height 19
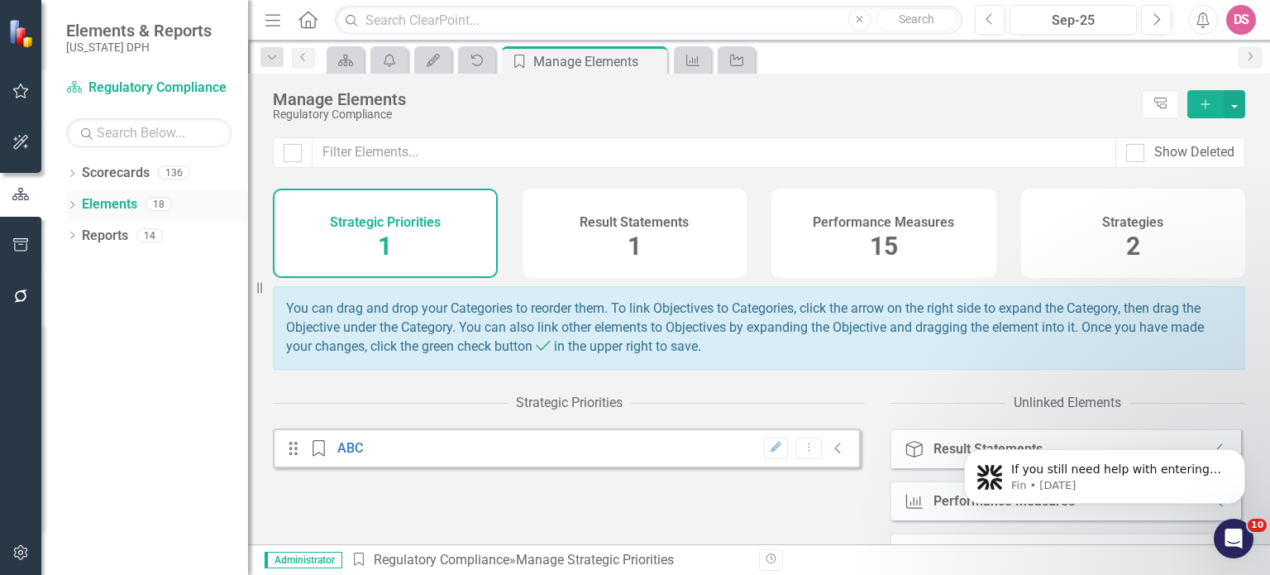
click at [73, 203] on icon "Dropdown" at bounding box center [72, 206] width 12 height 9
click at [149, 267] on link "Performance Measure Performance Measures" at bounding box center [172, 267] width 164 height 19
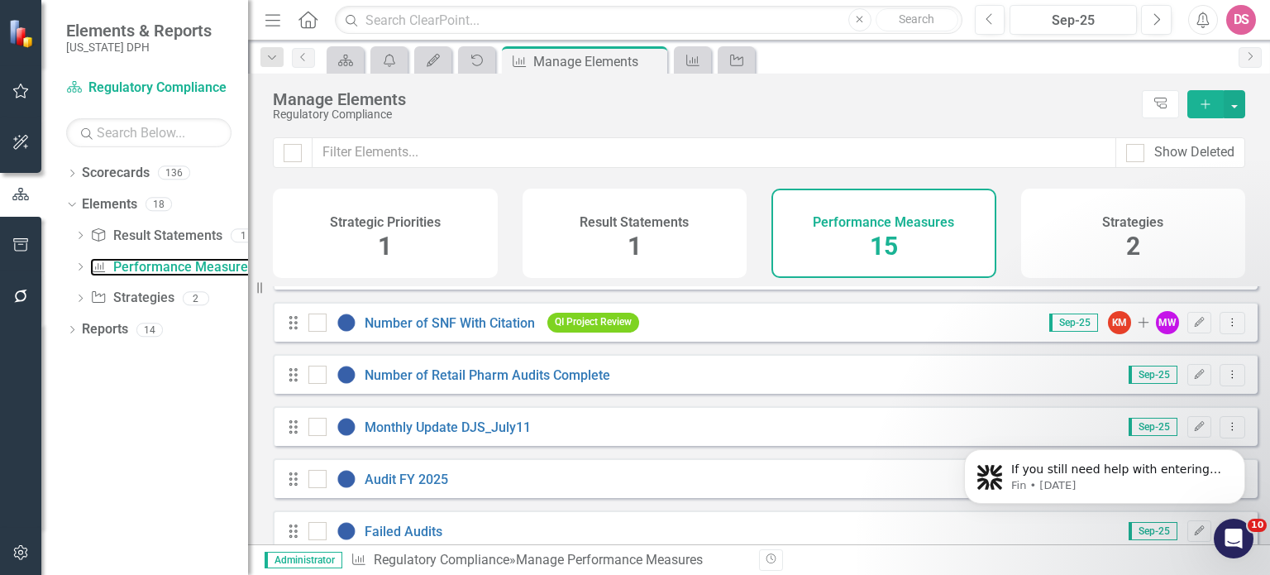
scroll to position [534, 0]
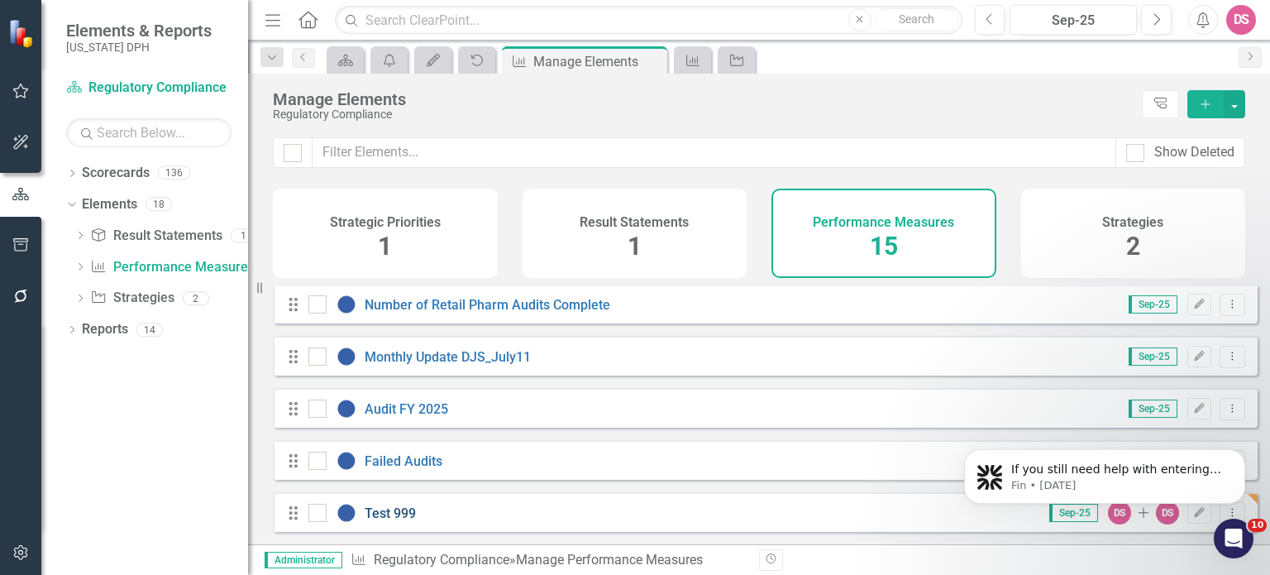
click at [380, 519] on link "Test 999" at bounding box center [390, 513] width 51 height 16
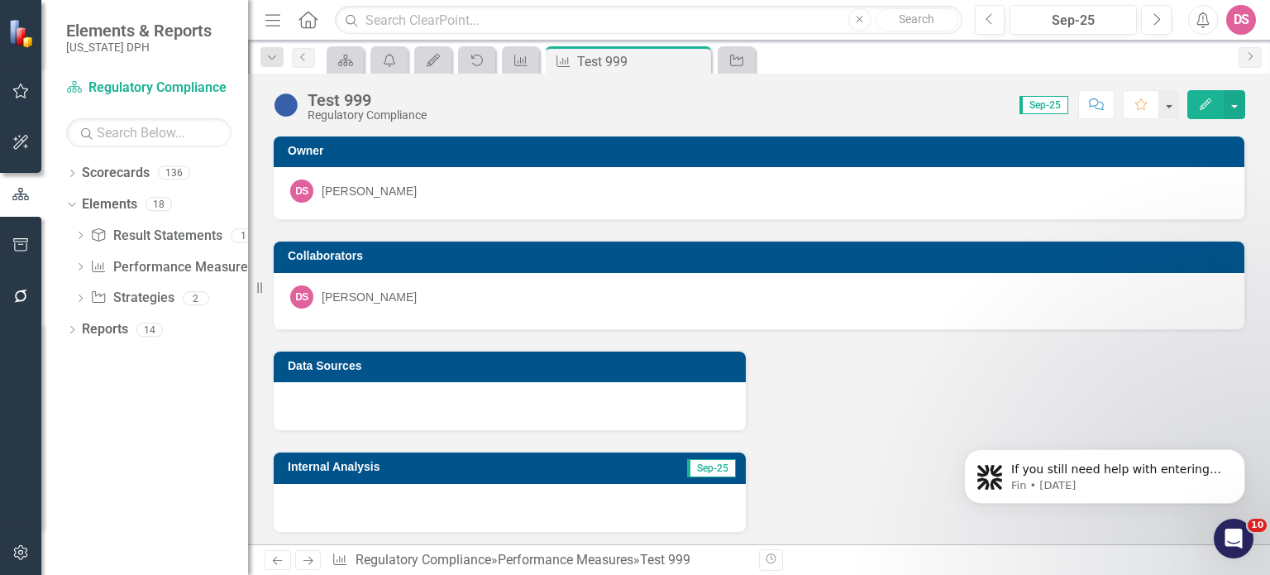
click at [1209, 101] on icon "Edit" at bounding box center [1205, 104] width 15 height 12
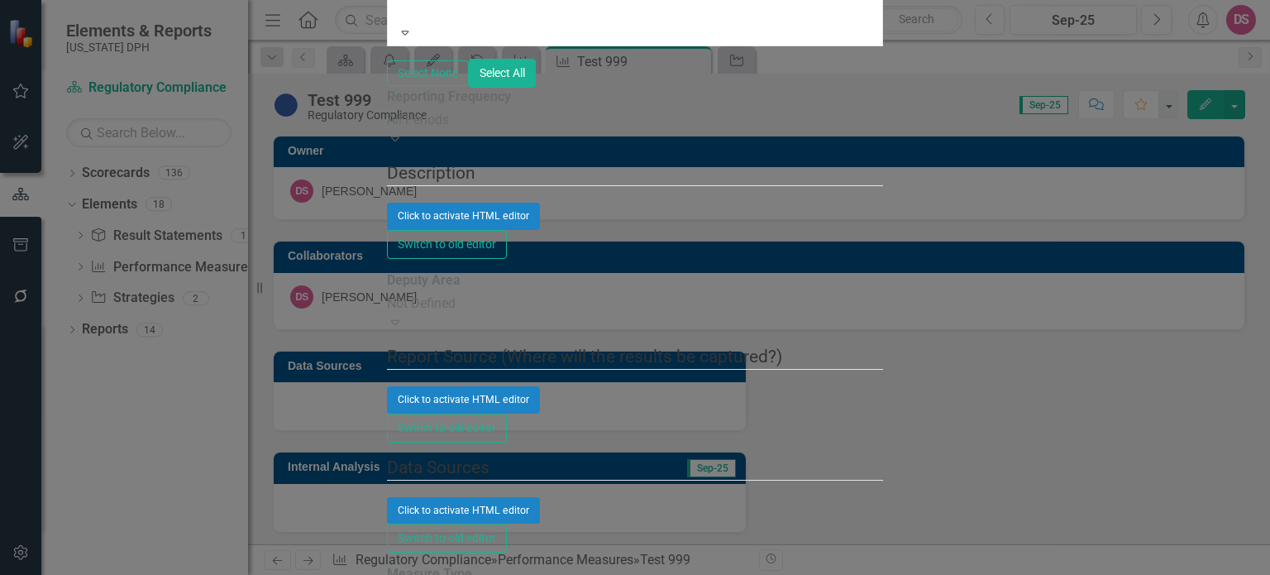
checkbox input "false"
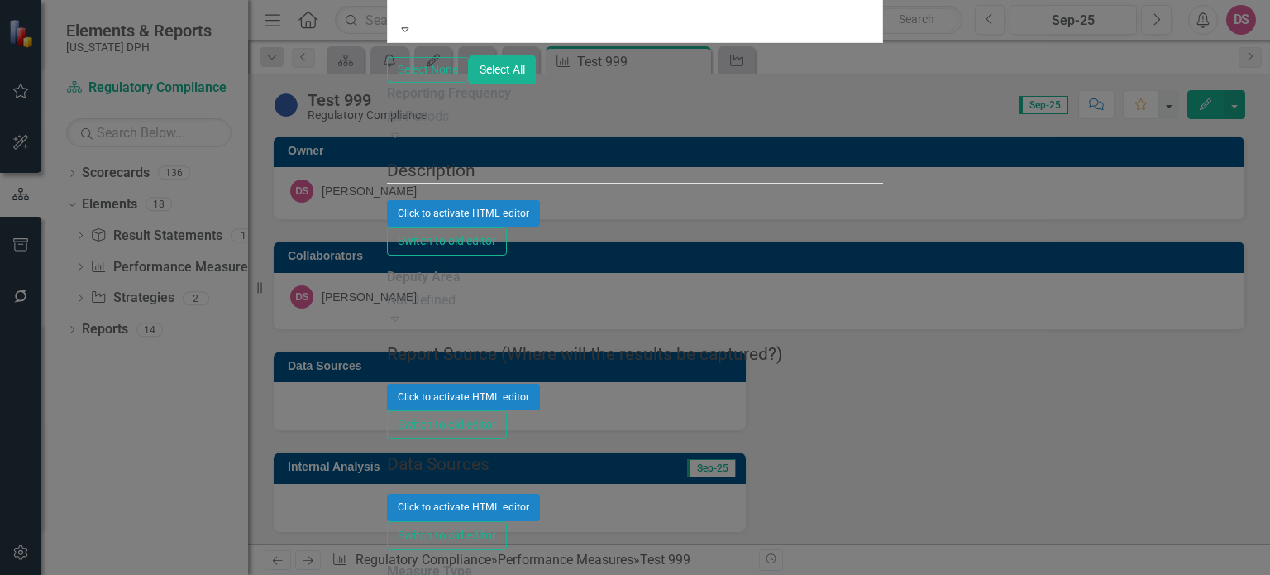
checkbox input "false"
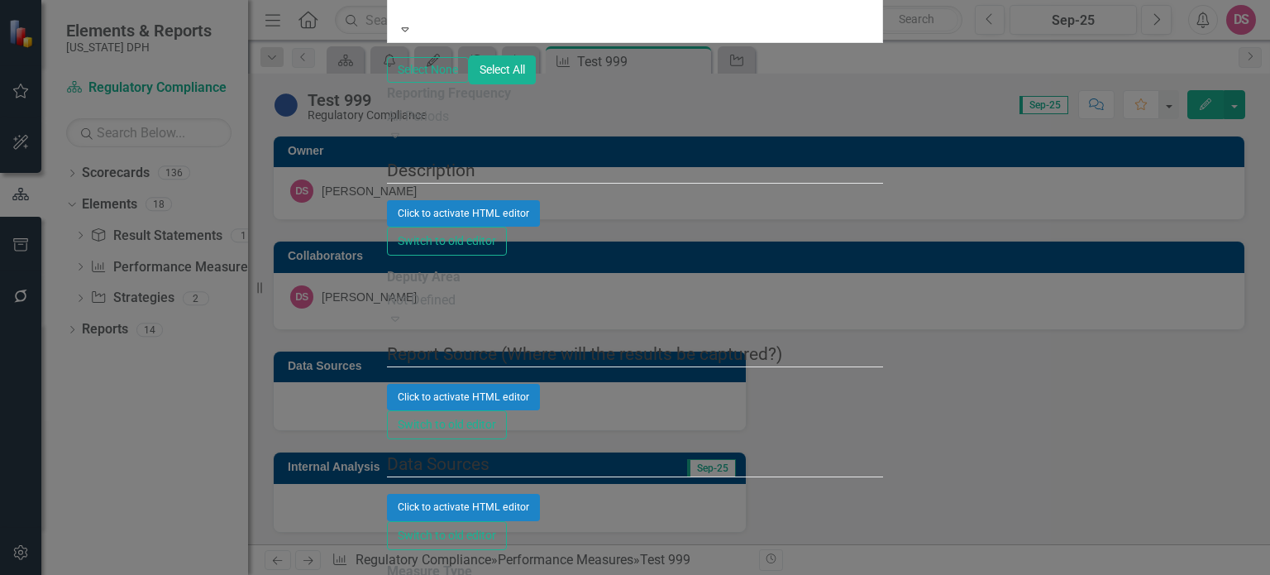
checkbox input "true"
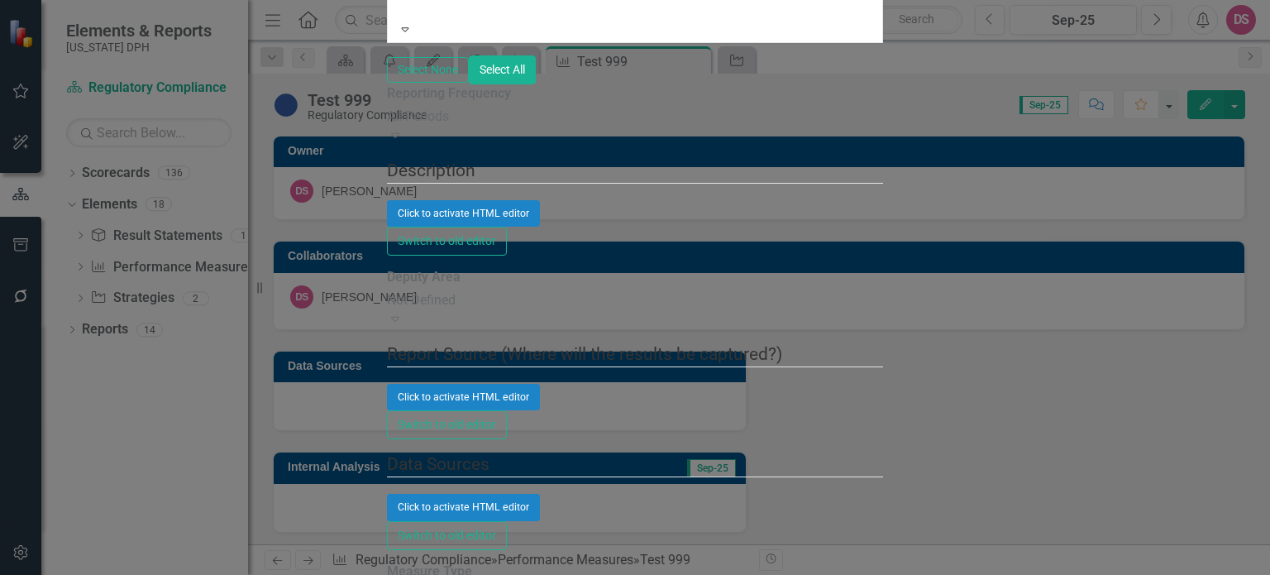
checkbox input "false"
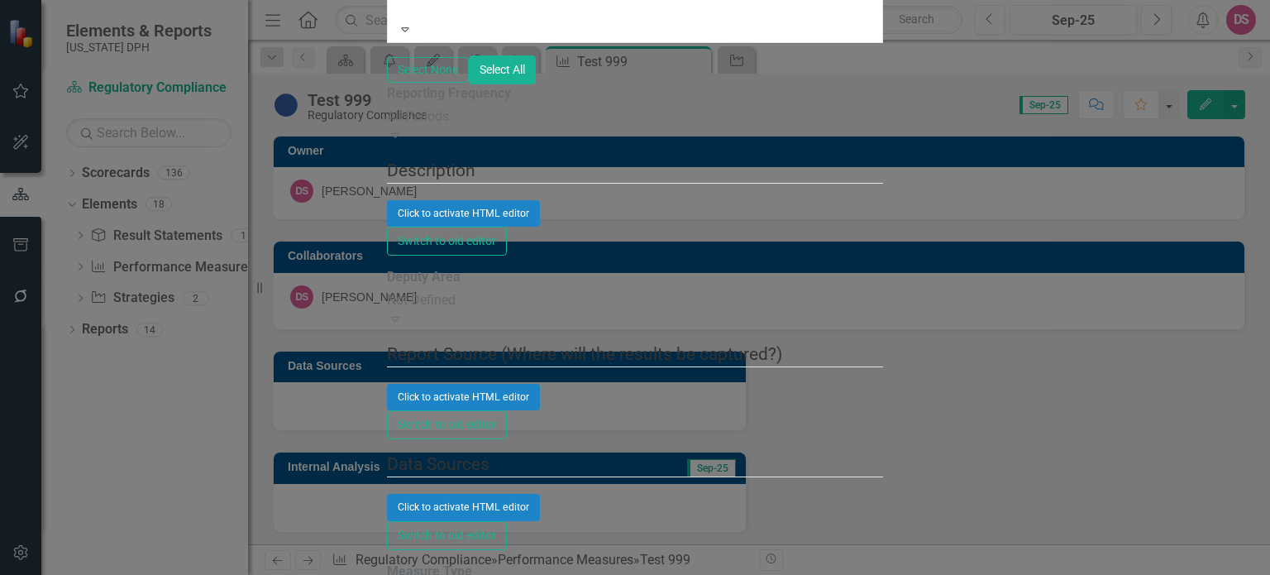
click at [1179, 107] on link "Add Add Chart" at bounding box center [1187, 102] width 131 height 31
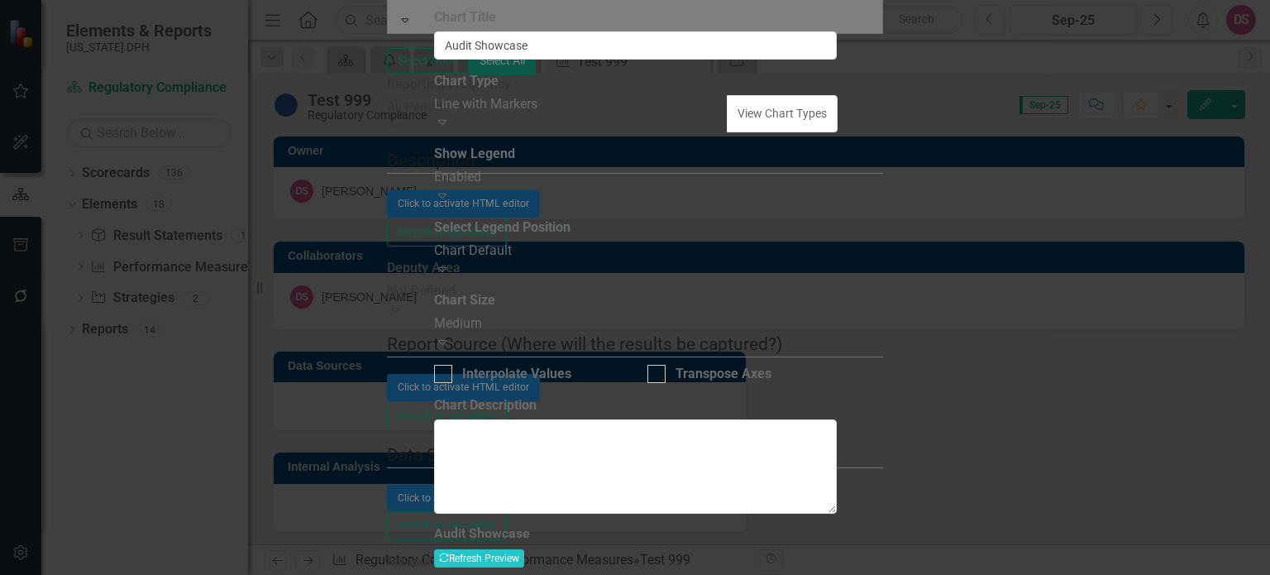
click at [482, 170] on div "Charts Chart Audit Showcase Help Maximize Close Chart Chart Series Chart Period…" at bounding box center [635, 287] width 1270 height 575
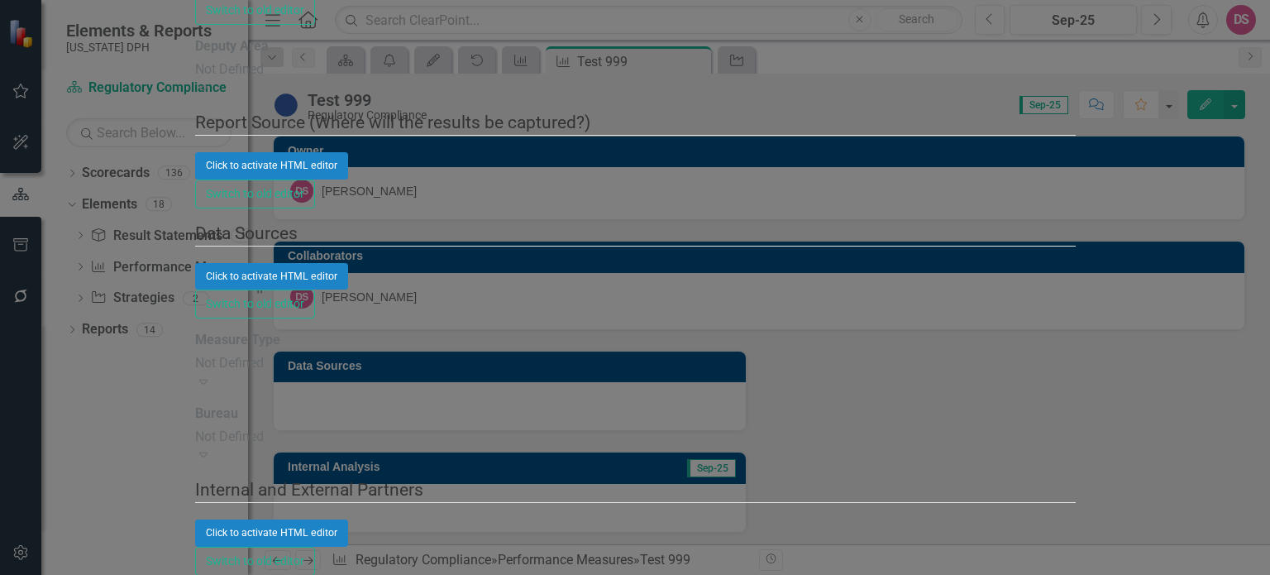
drag, startPoint x: 400, startPoint y: 92, endPoint x: 405, endPoint y: 131, distance: 39.2
type textarea "25"
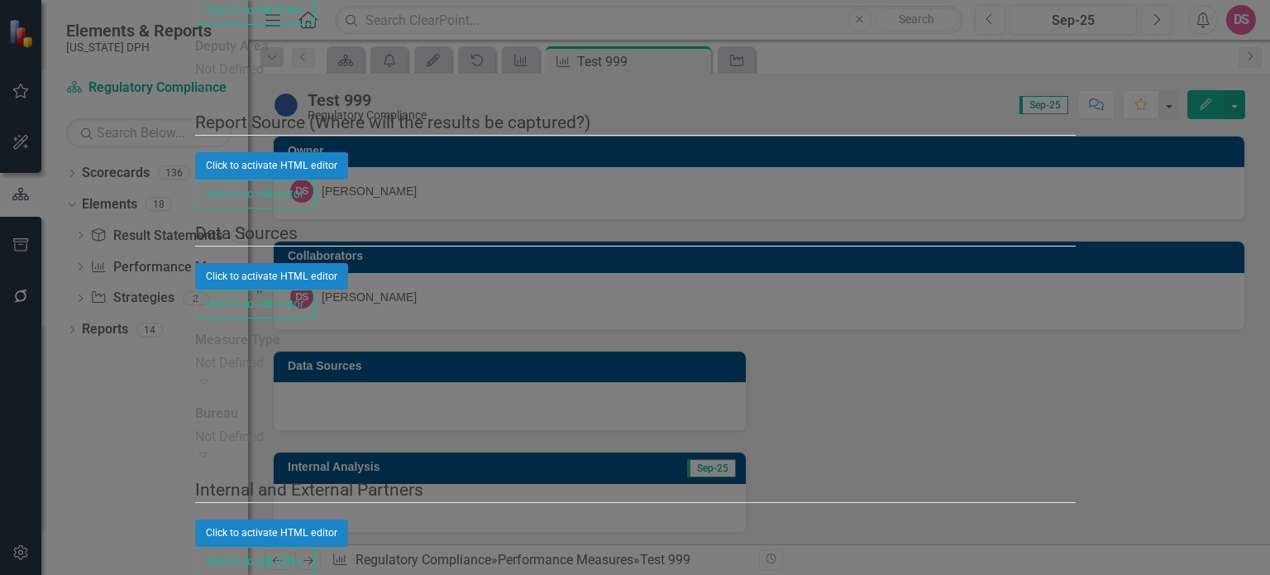
type textarea "25"
type textarea "10"
type textarea "25"
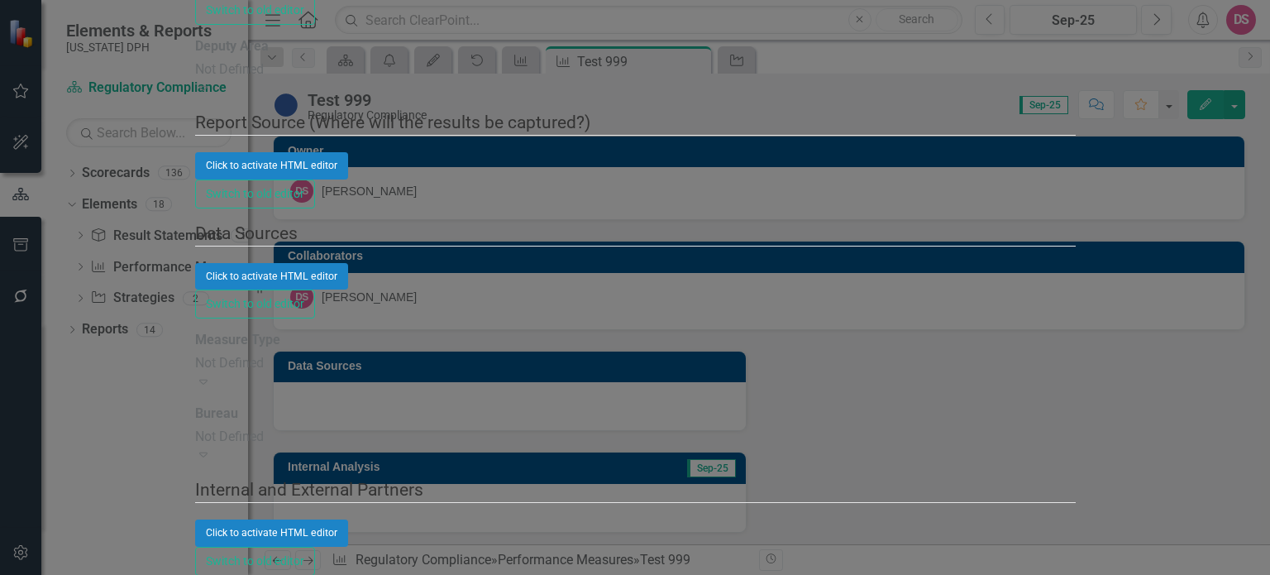
type textarea "25"
type textarea "10"
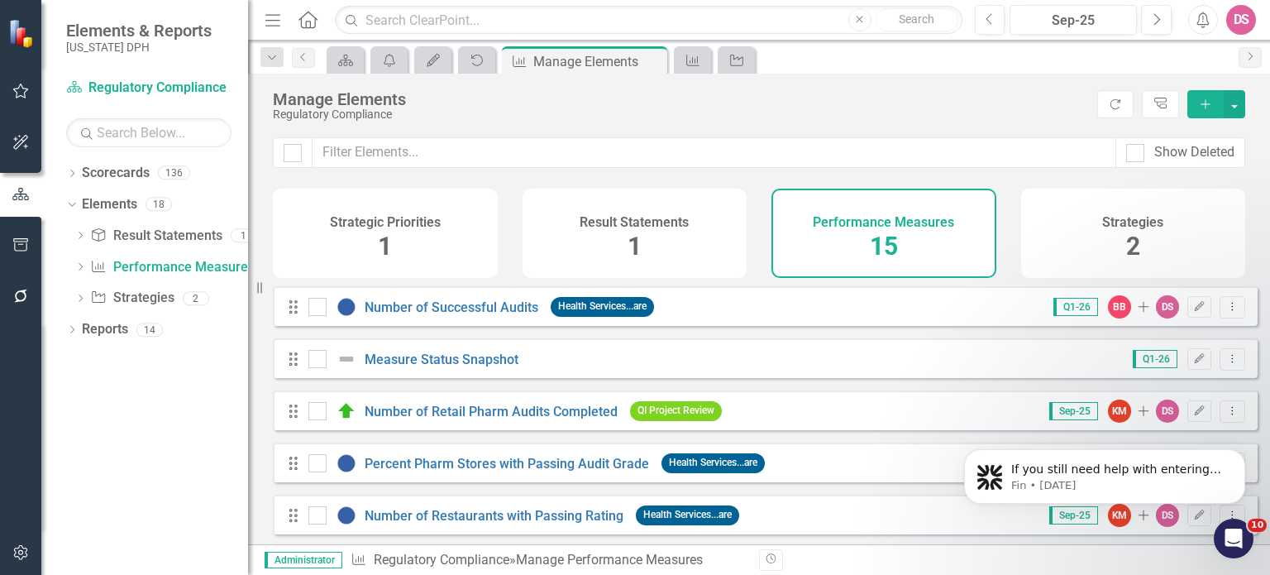
scroll to position [534, 0]
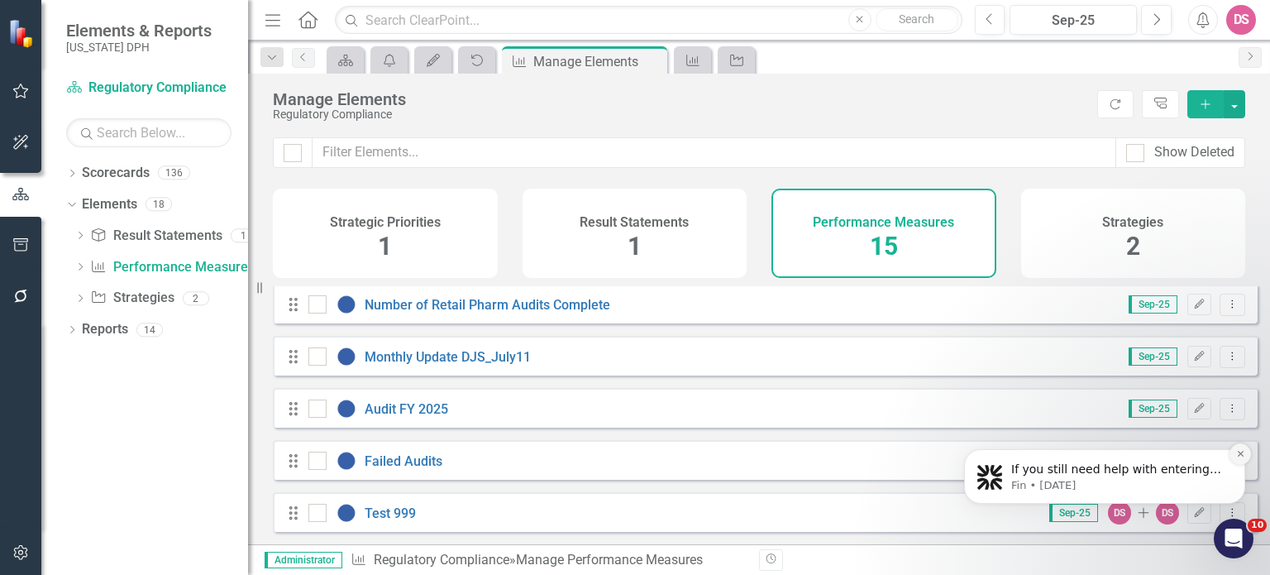
click at [1240, 451] on icon "Dismiss notification" at bounding box center [1240, 453] width 9 height 9
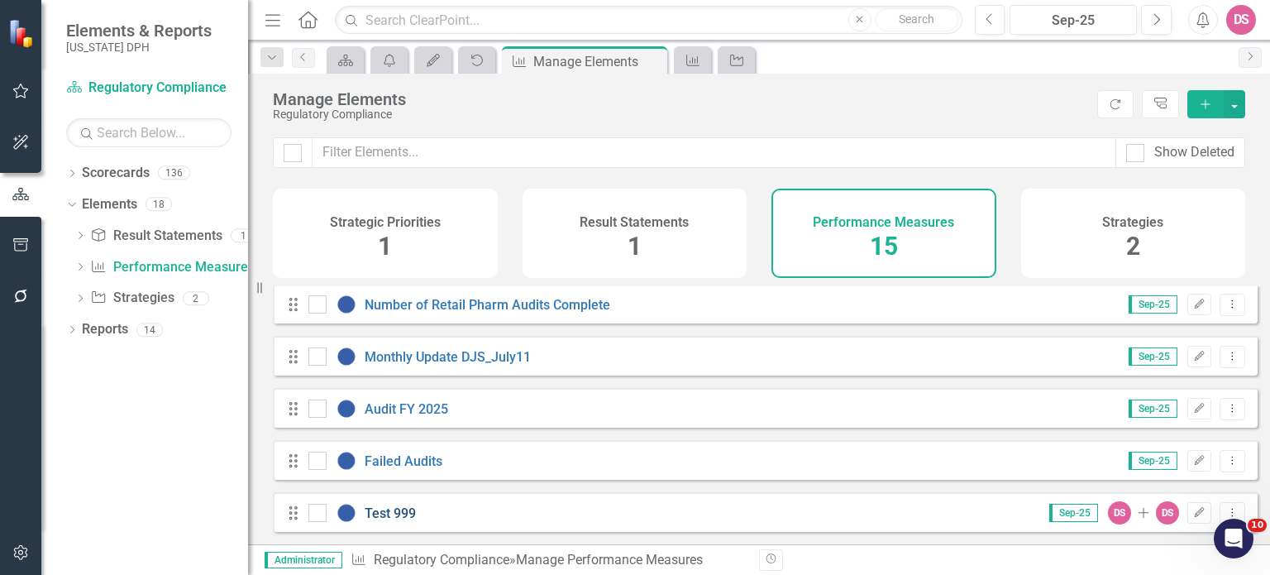
click at [403, 514] on link "Test 999" at bounding box center [390, 513] width 51 height 16
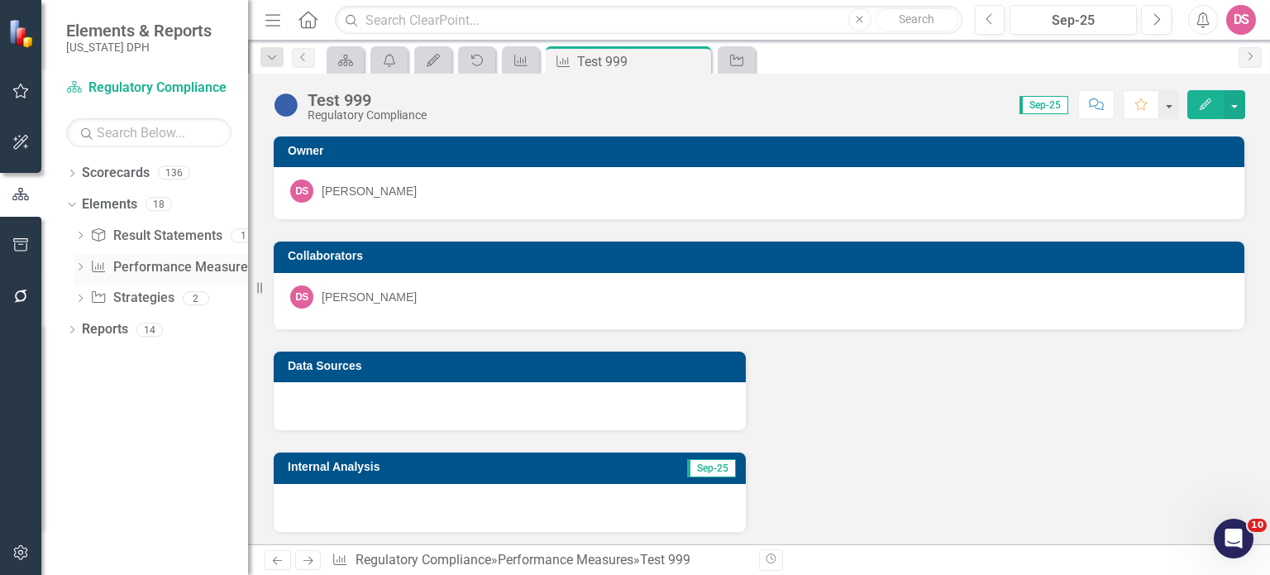
click at [145, 271] on link "Performance Measure Performance Measures" at bounding box center [172, 267] width 164 height 19
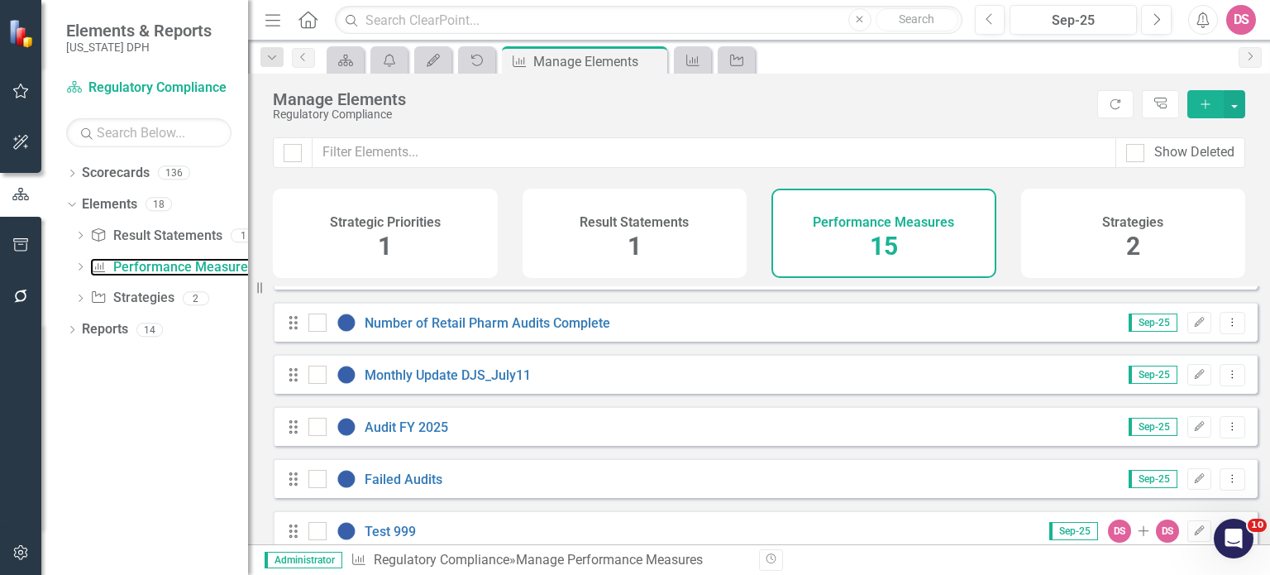
scroll to position [534, 0]
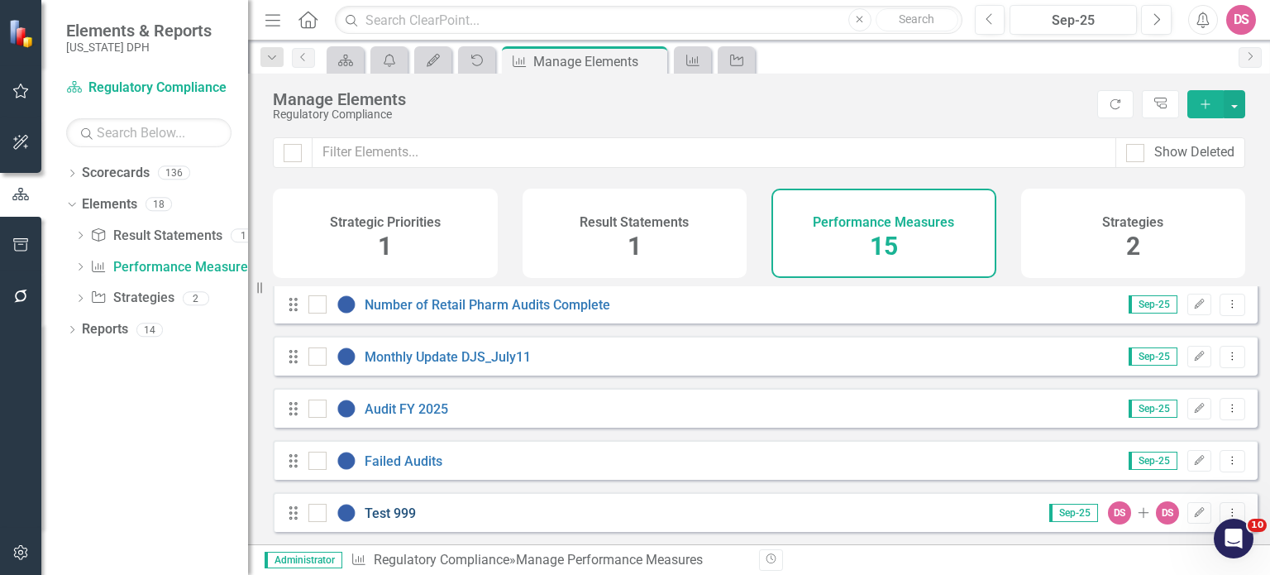
click at [372, 512] on link "Test 999" at bounding box center [390, 513] width 51 height 16
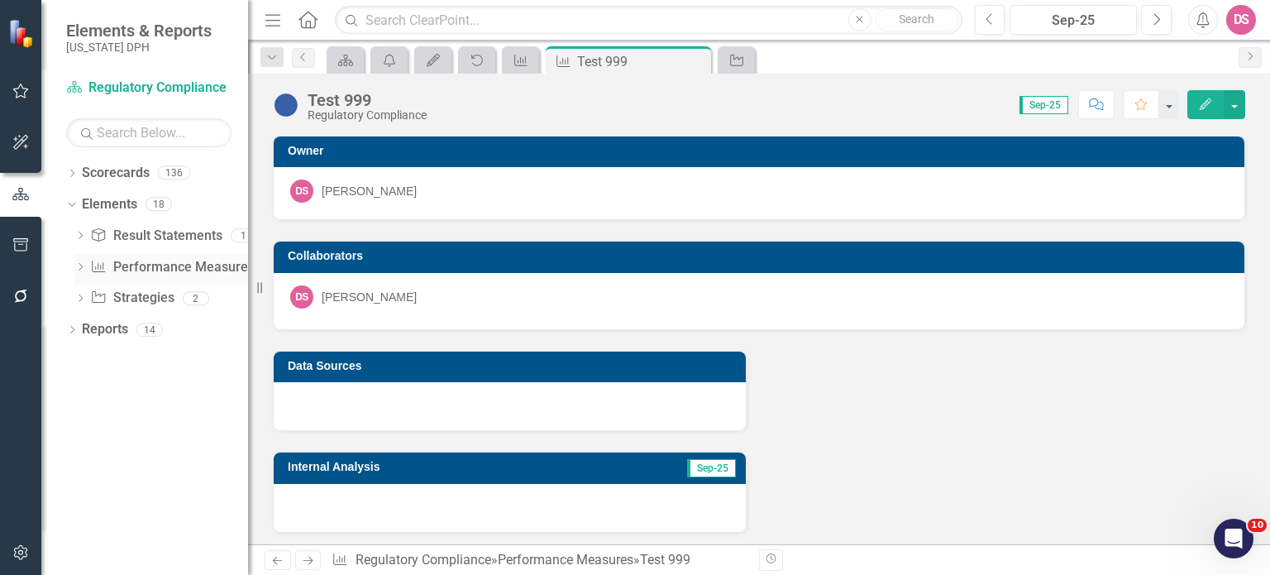
click at [165, 270] on link "Performance Measure Performance Measures" at bounding box center [172, 267] width 164 height 19
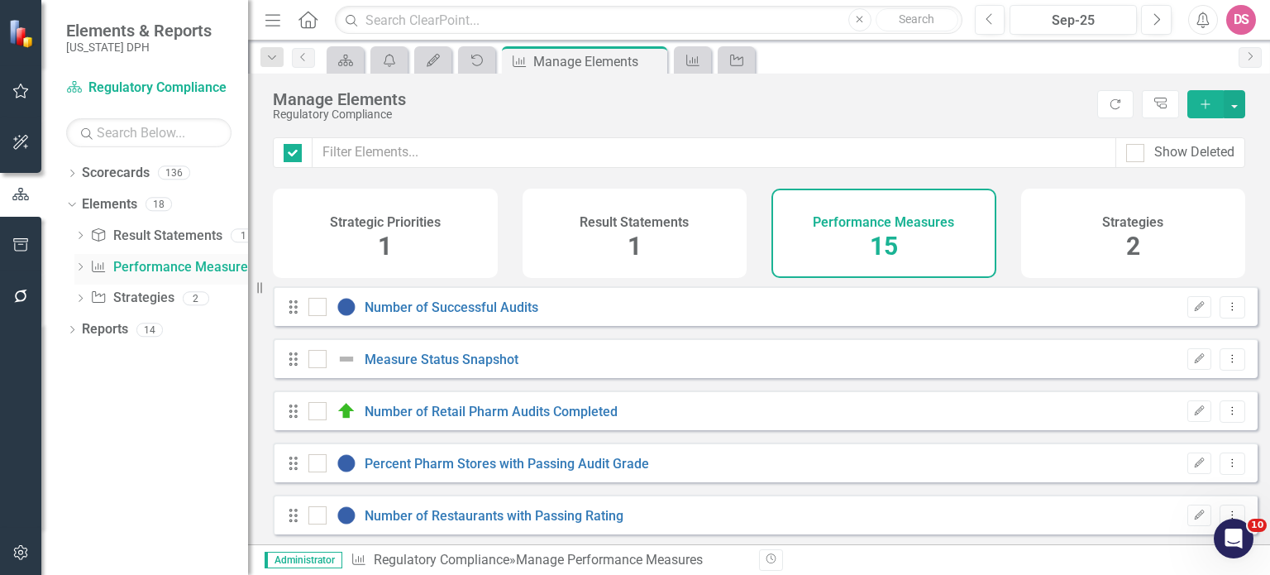
checkbox input "false"
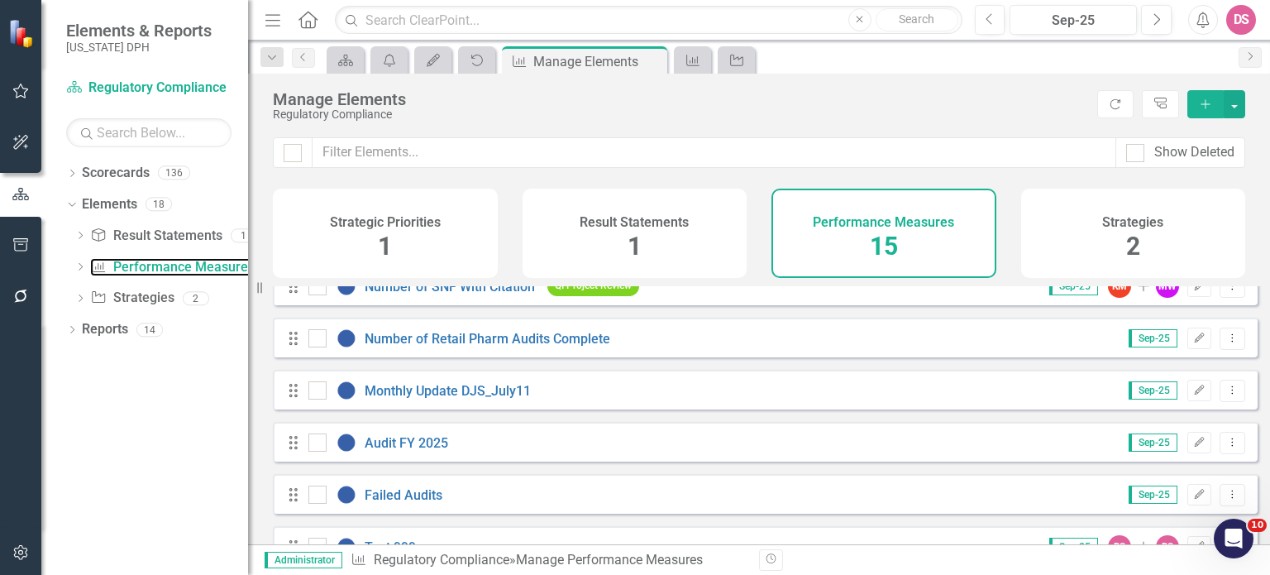
scroll to position [534, 0]
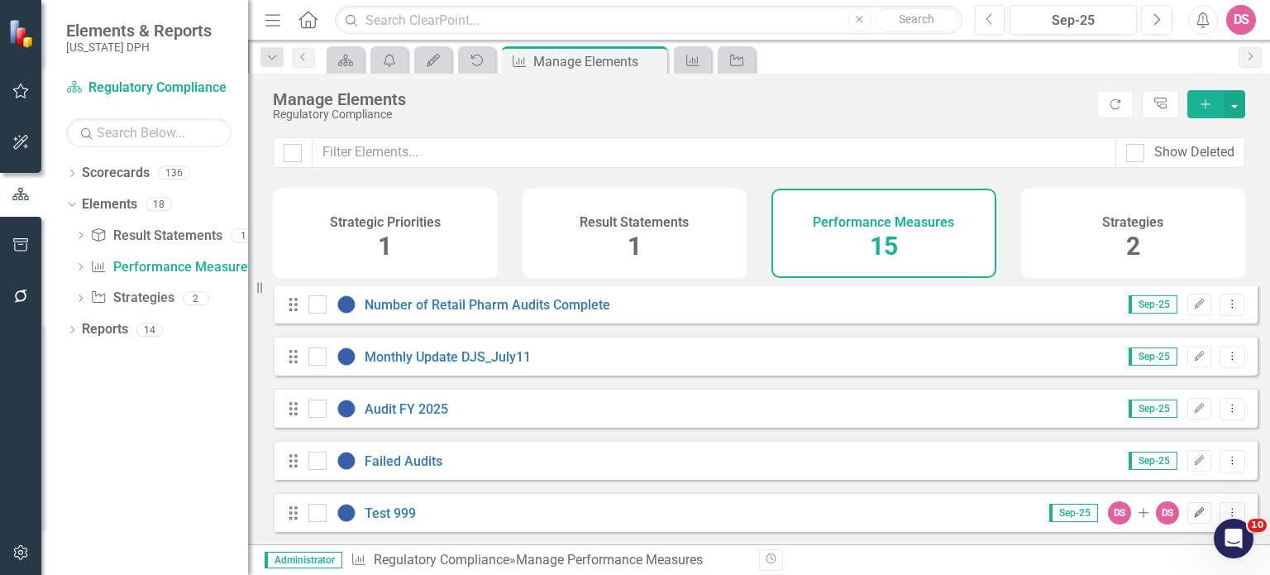
click at [1193, 515] on icon "Edit" at bounding box center [1199, 513] width 12 height 10
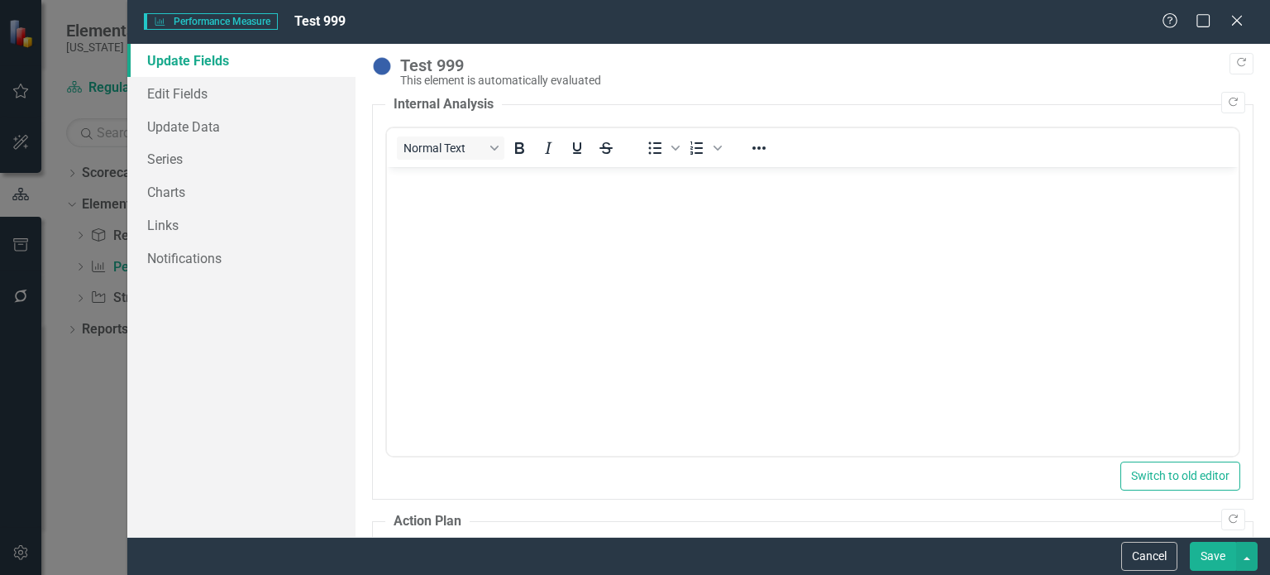
scroll to position [0, 0]
click at [178, 190] on link "Charts" at bounding box center [241, 191] width 228 height 33
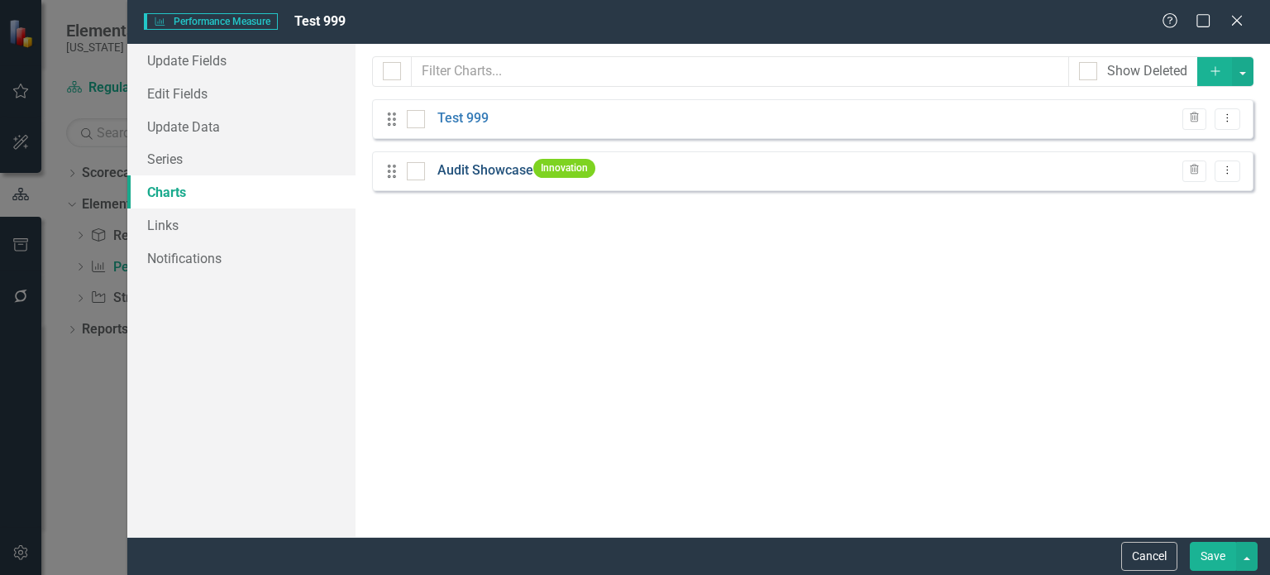
click at [478, 168] on link "Audit Showcase" at bounding box center [485, 170] width 96 height 19
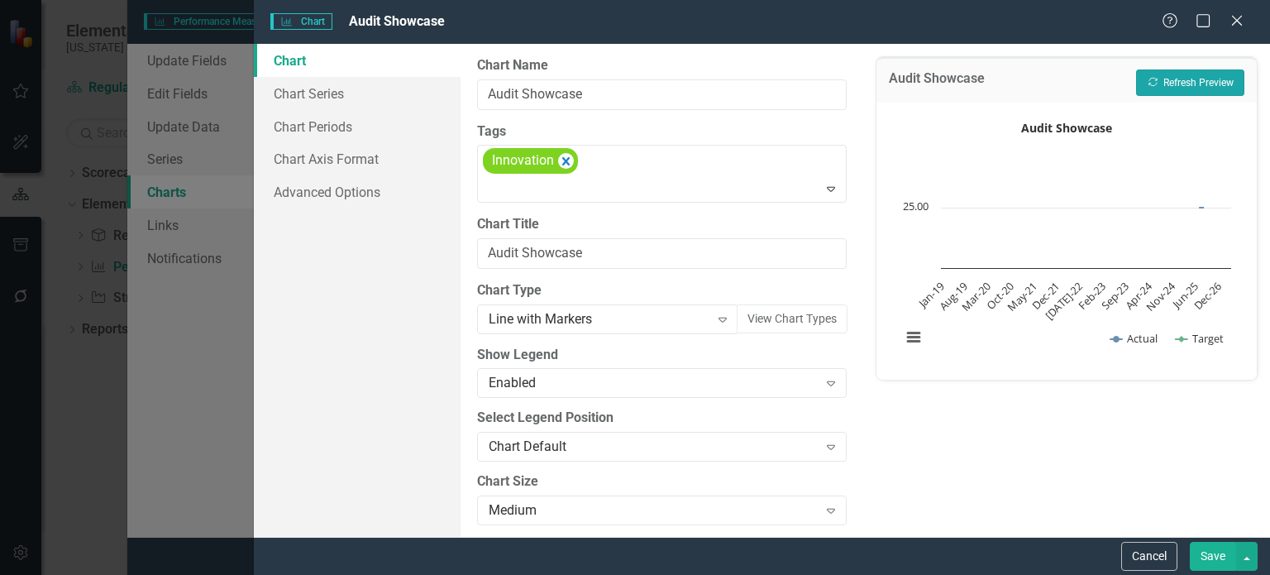
click at [1207, 83] on button "Recalculate Refresh Preview" at bounding box center [1190, 82] width 108 height 26
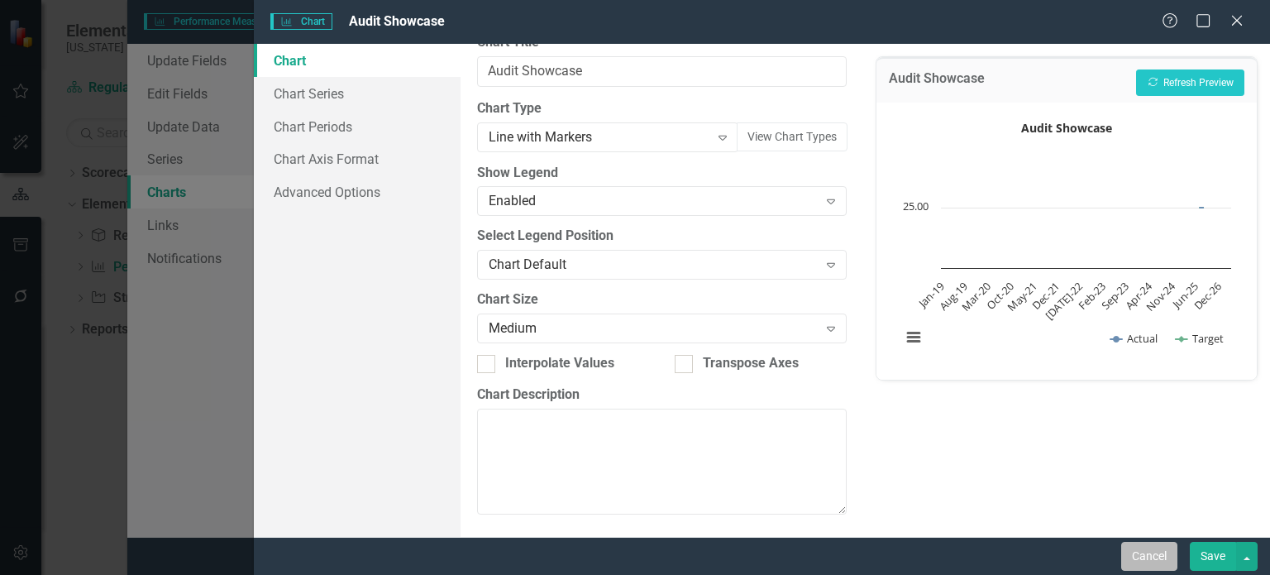
click at [1149, 554] on button "Cancel" at bounding box center [1149, 556] width 56 height 29
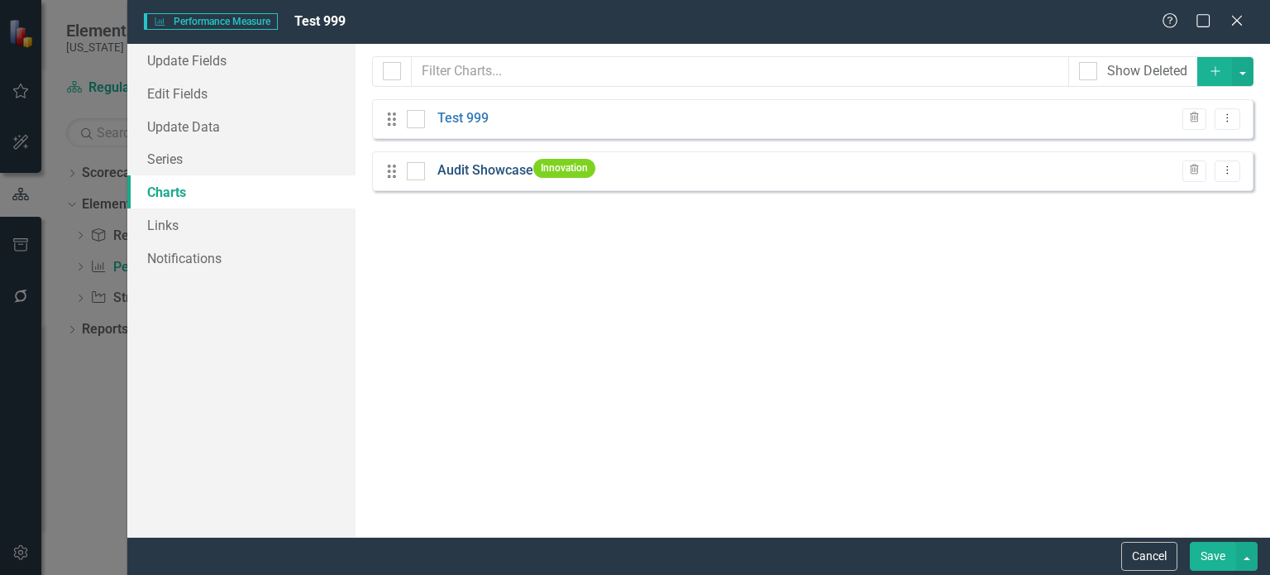
click at [494, 169] on link "Audit Showcase" at bounding box center [485, 170] width 96 height 19
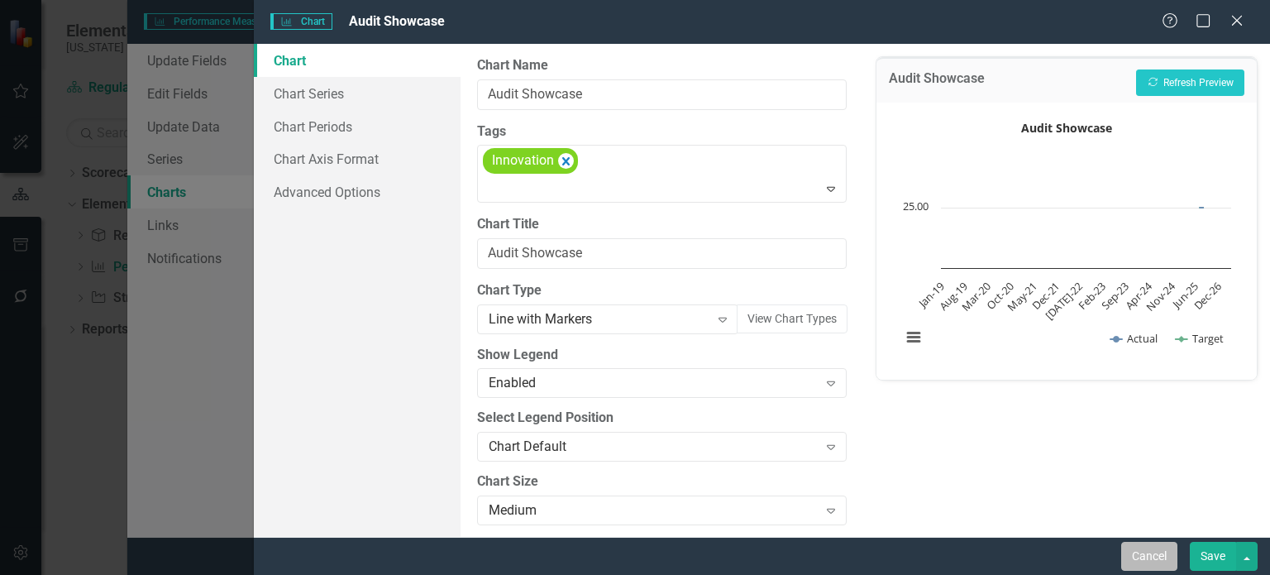
click at [1148, 557] on button "Cancel" at bounding box center [1149, 556] width 56 height 29
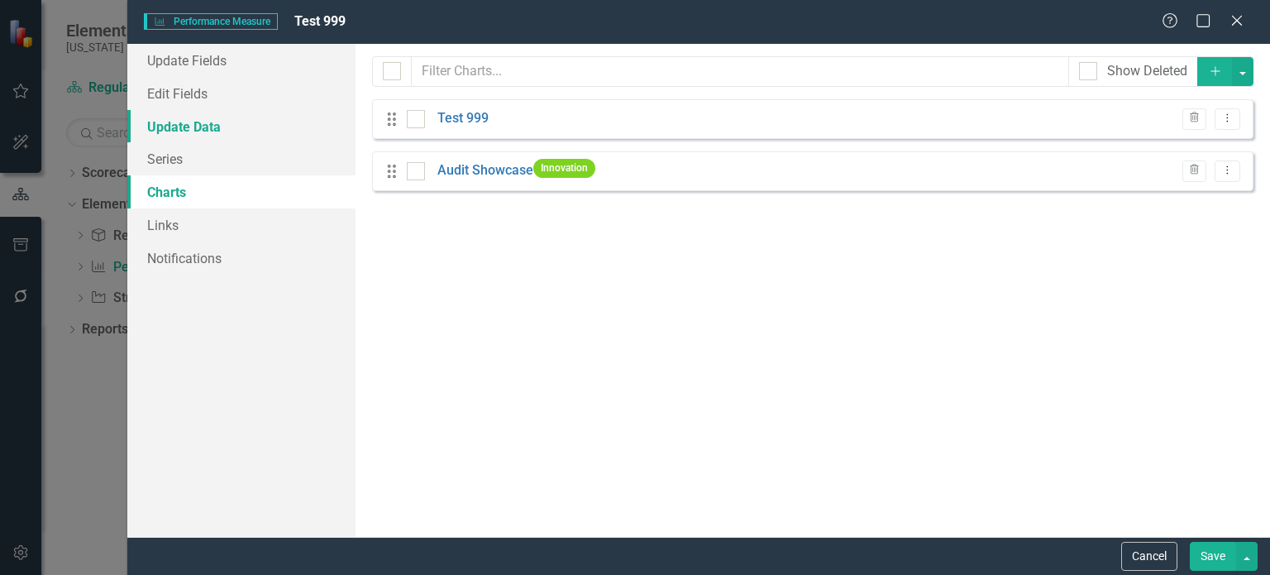
click at [189, 125] on link "Update Data" at bounding box center [241, 126] width 228 height 33
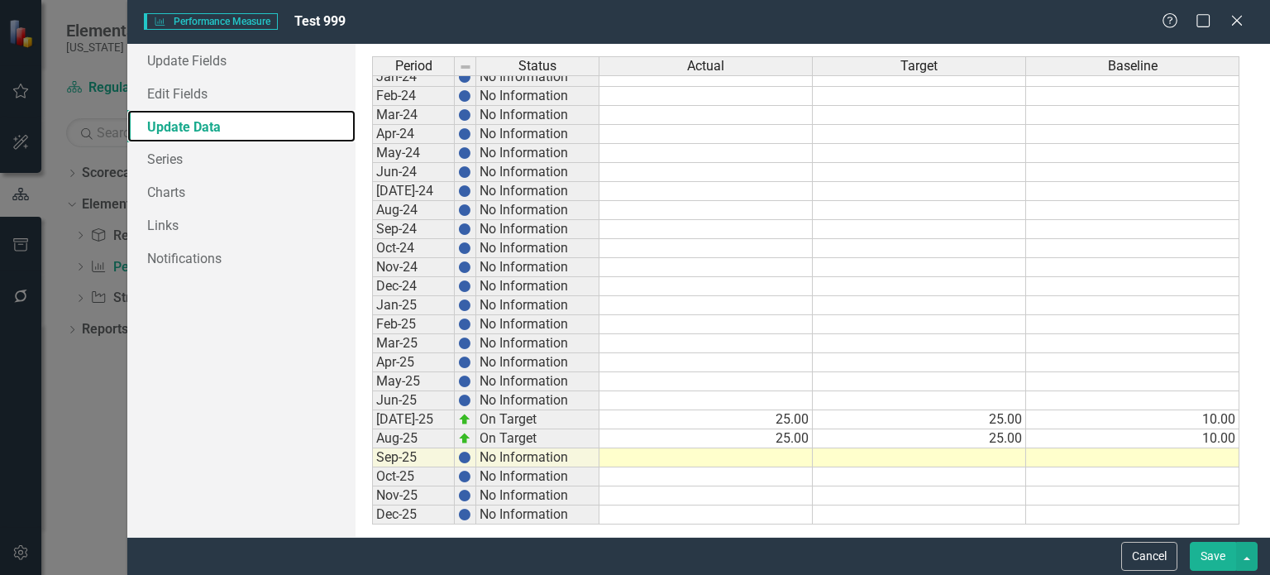
scroll to position [0, 0]
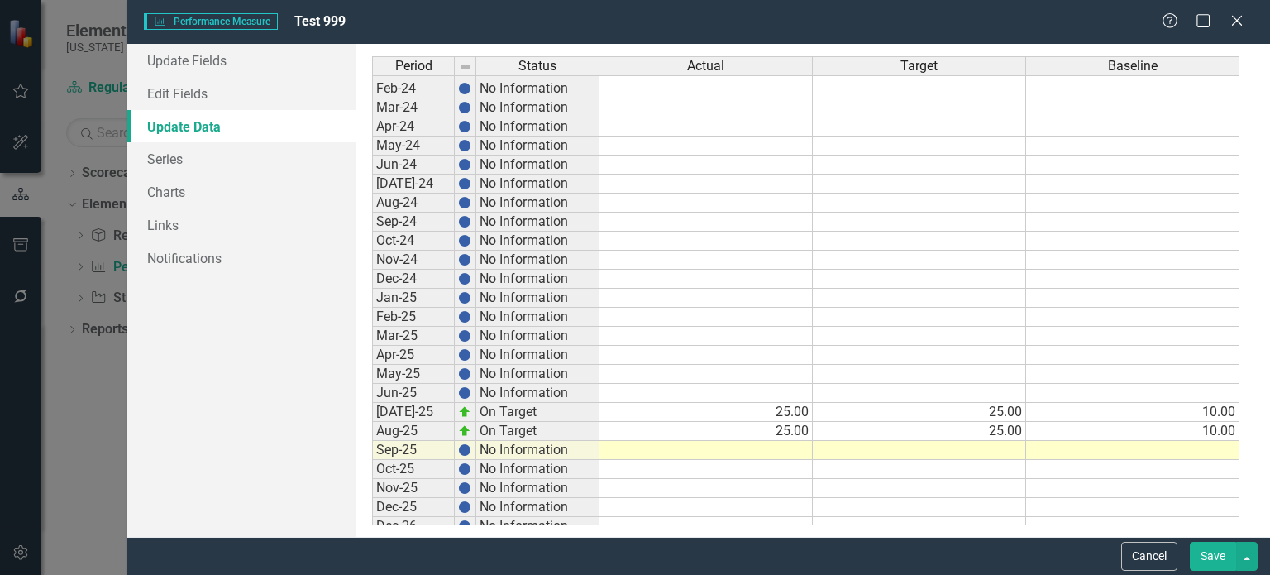
click at [788, 383] on tbody "Oct-22 No Information Nov-22 No Information Dec-22 No Information Jan-23 No Inf…" at bounding box center [805, 183] width 867 height 819
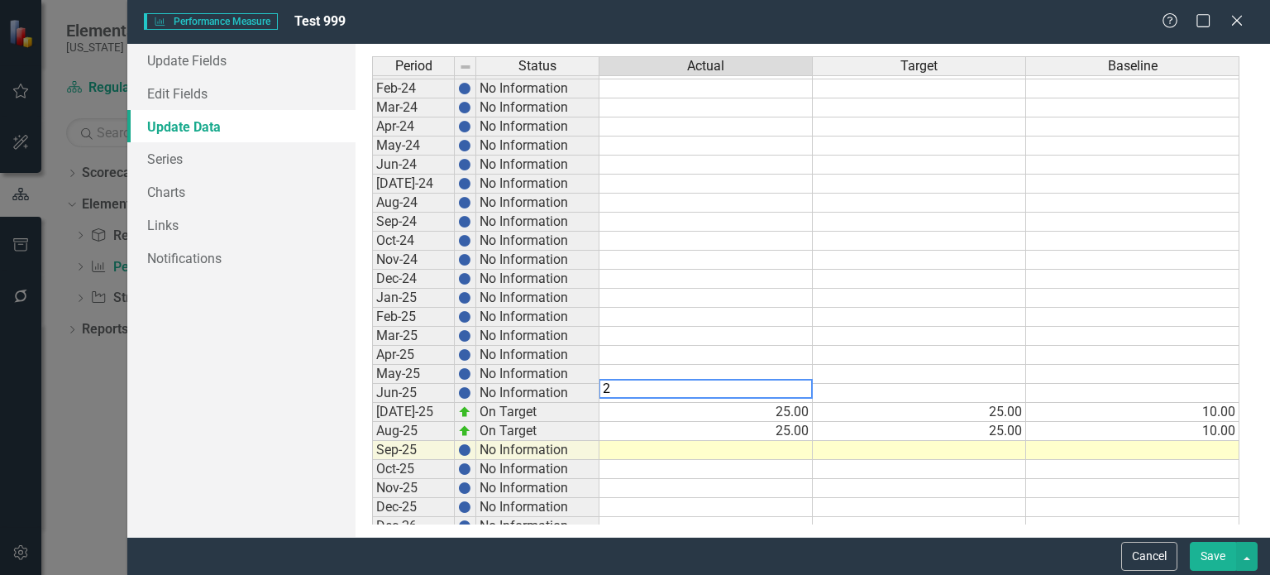
type textarea "25"
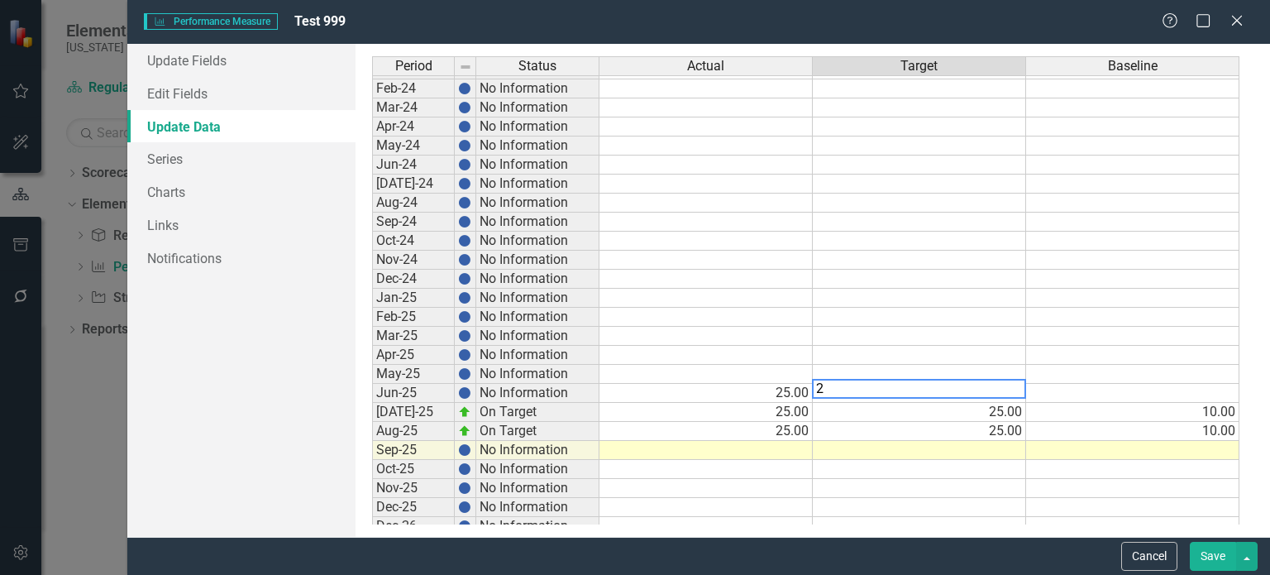
type textarea "25"
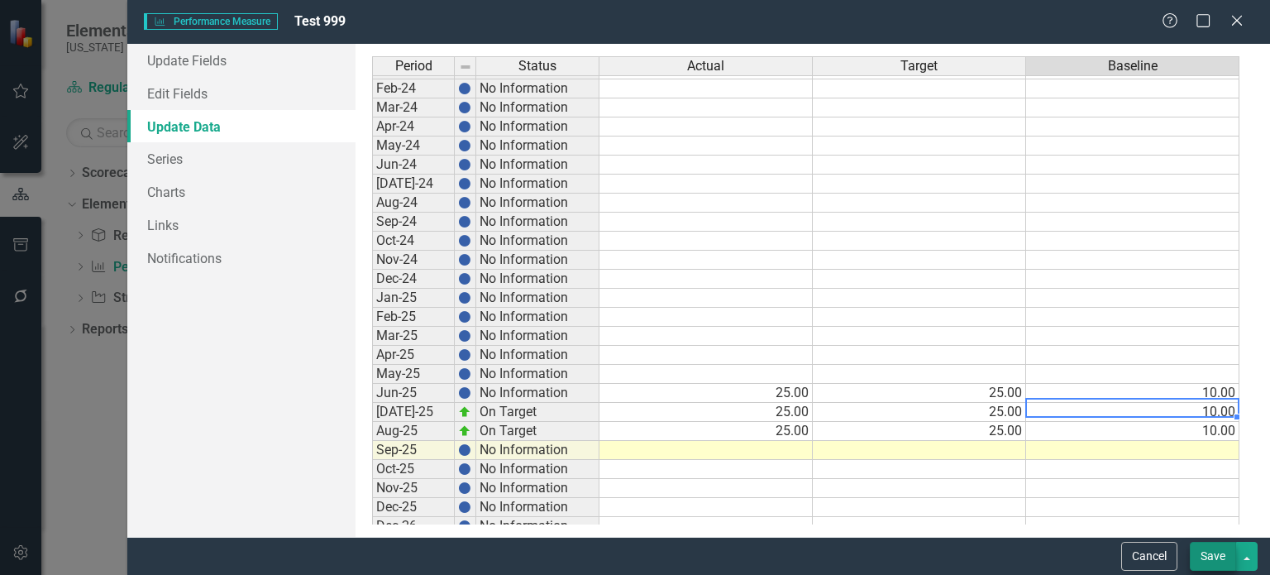
type textarea "10"
click at [1211, 557] on button "Save" at bounding box center [1213, 556] width 46 height 29
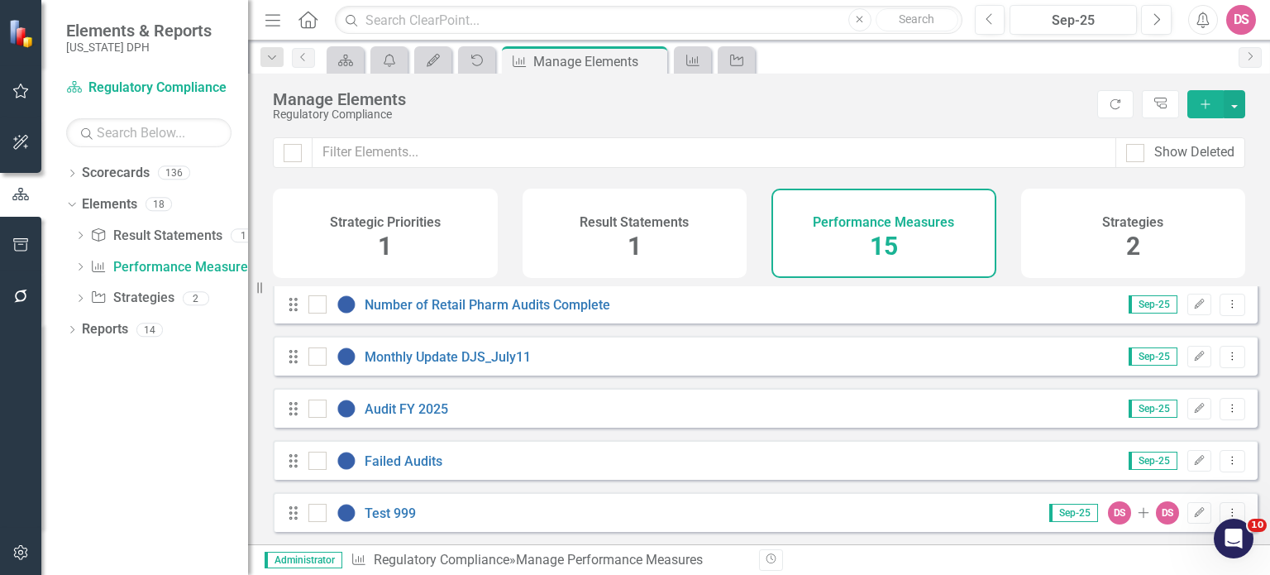
click at [827, 240] on div "Performance Measures 15" at bounding box center [883, 233] width 225 height 89
click at [394, 512] on link "Test 999" at bounding box center [390, 513] width 51 height 16
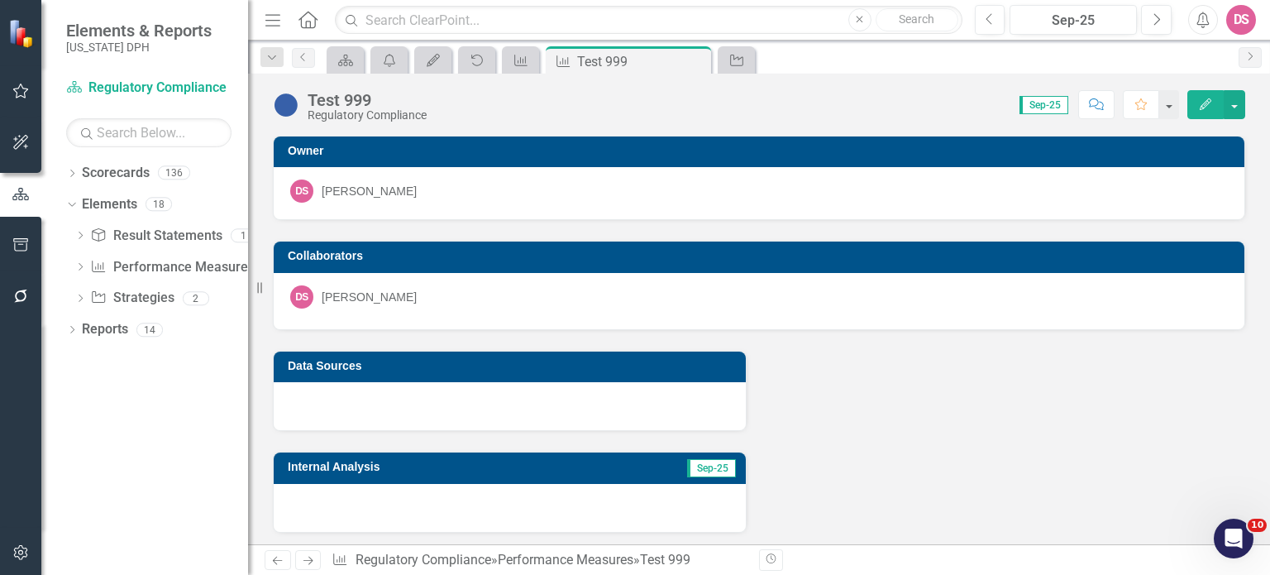
click at [1211, 102] on icon "Edit" at bounding box center [1205, 104] width 15 height 12
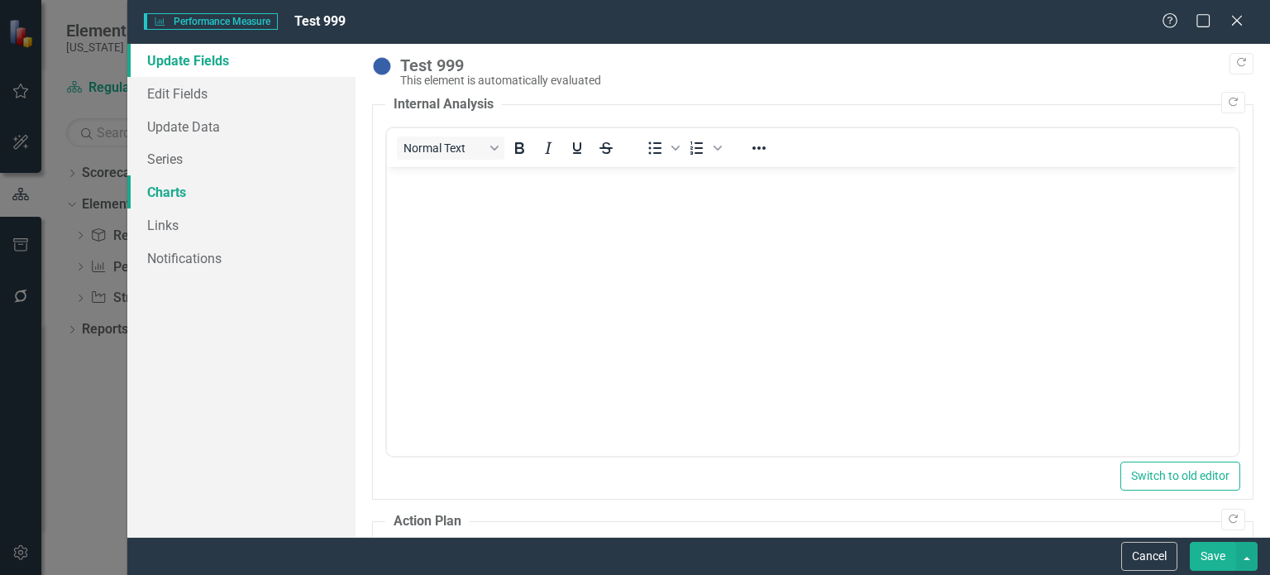
click at [160, 198] on link "Charts" at bounding box center [241, 191] width 228 height 33
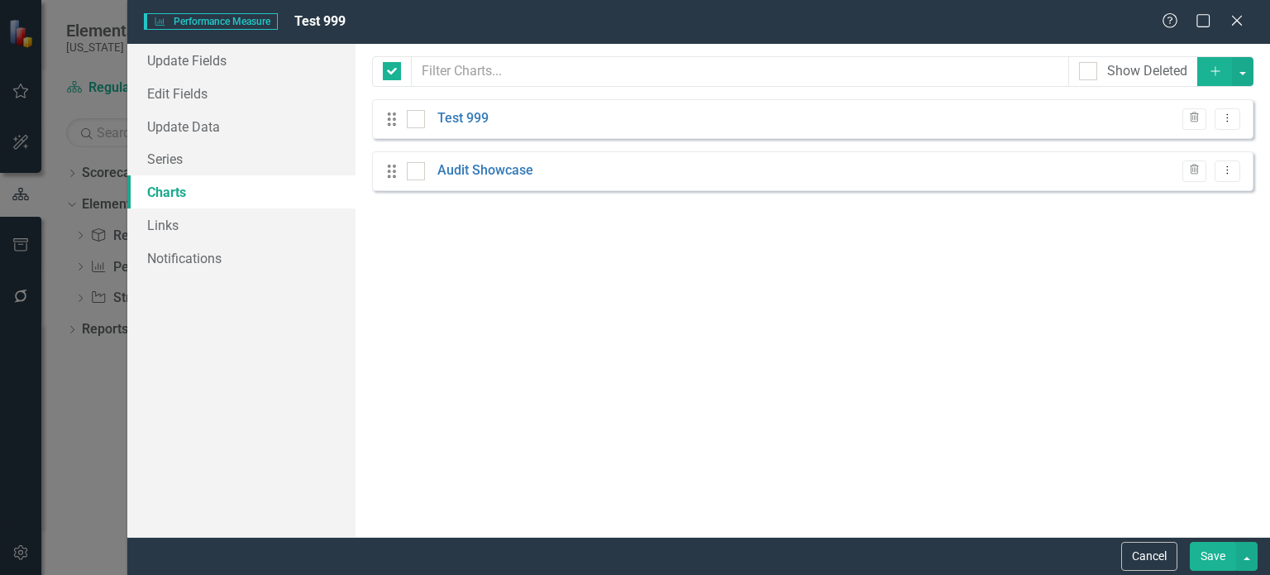
checkbox input "false"
click at [474, 171] on link "Audit Showcase" at bounding box center [485, 170] width 96 height 19
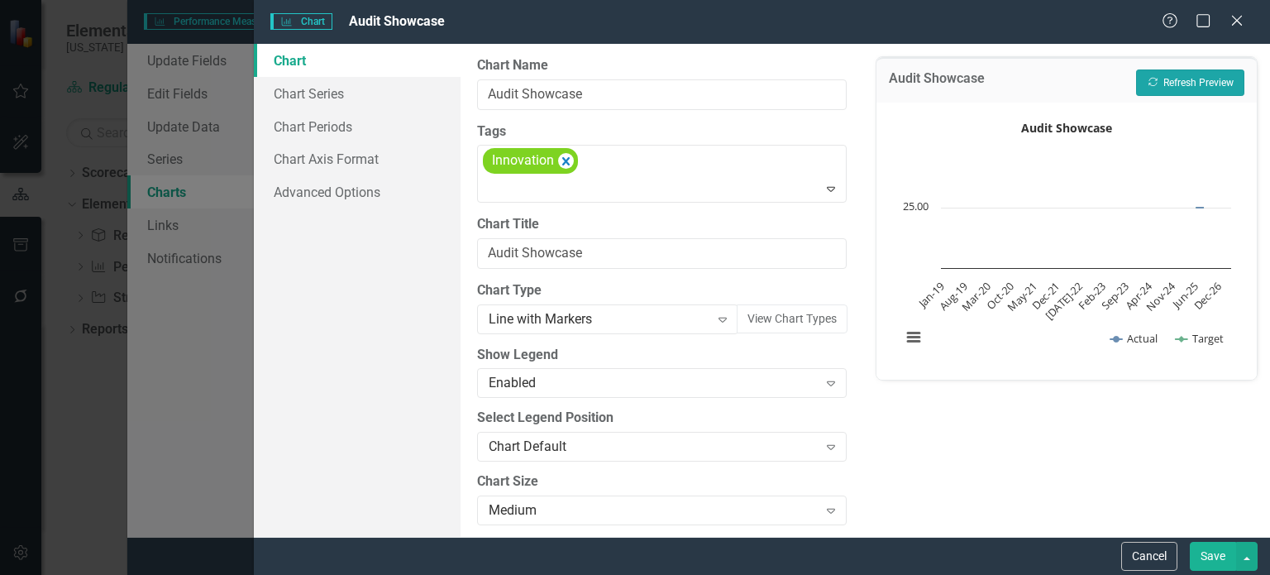
click at [1203, 76] on button "Recalculate Refresh Preview" at bounding box center [1190, 82] width 108 height 26
click at [769, 320] on button "View Chart Types" at bounding box center [792, 318] width 111 height 29
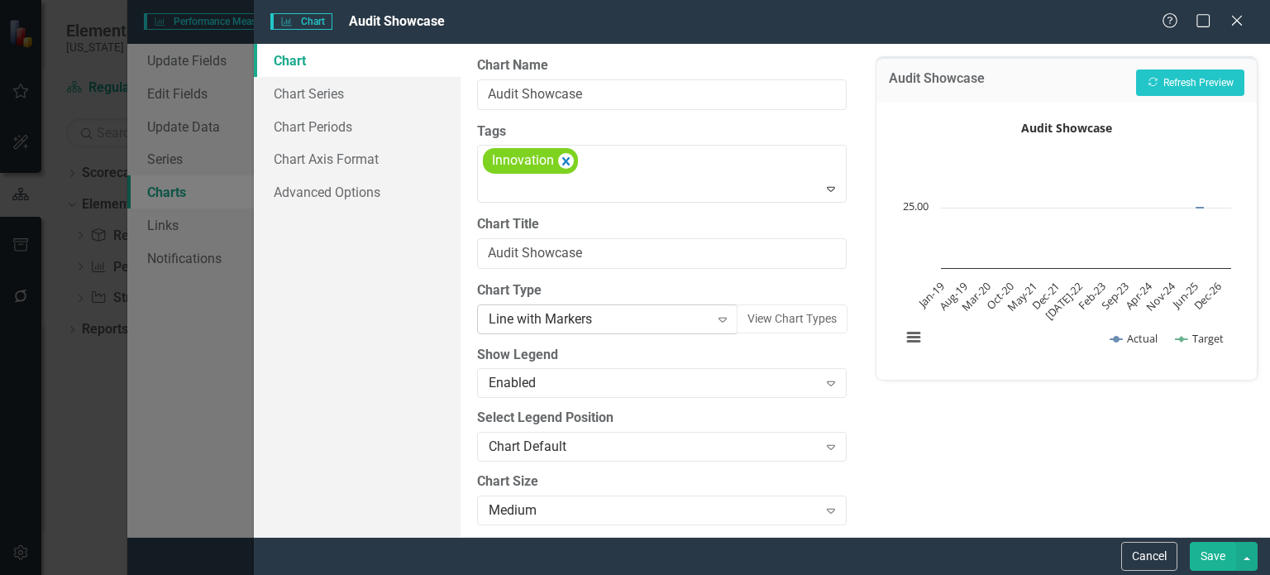
click at [719, 320] on icon at bounding box center [723, 320] width 8 height 5
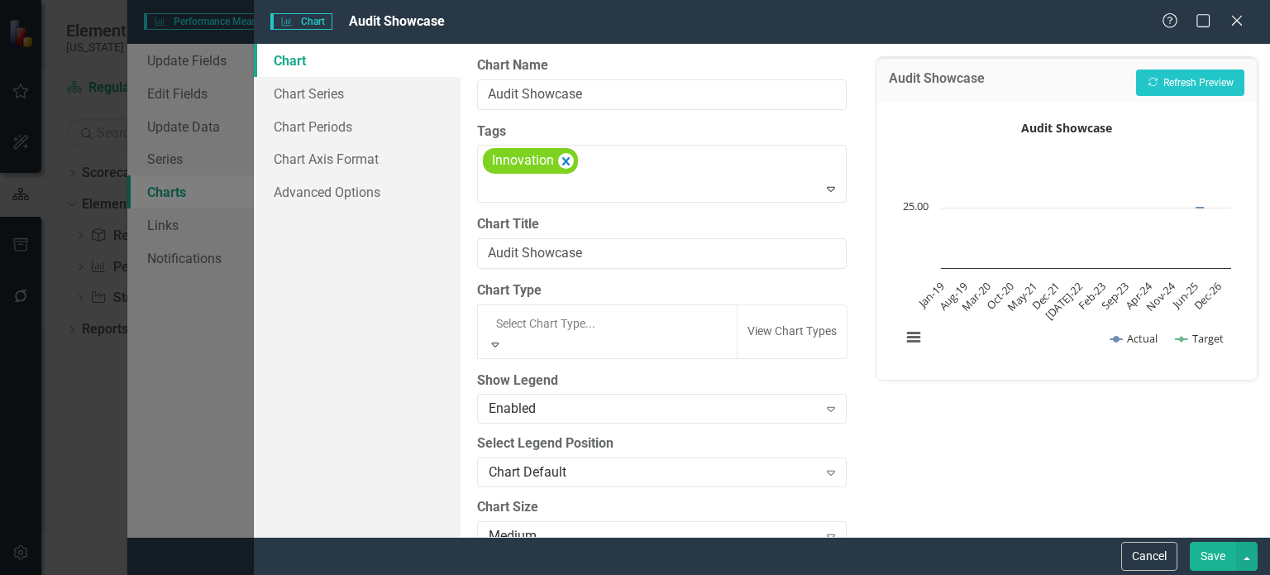
scroll to position [1401, 0]
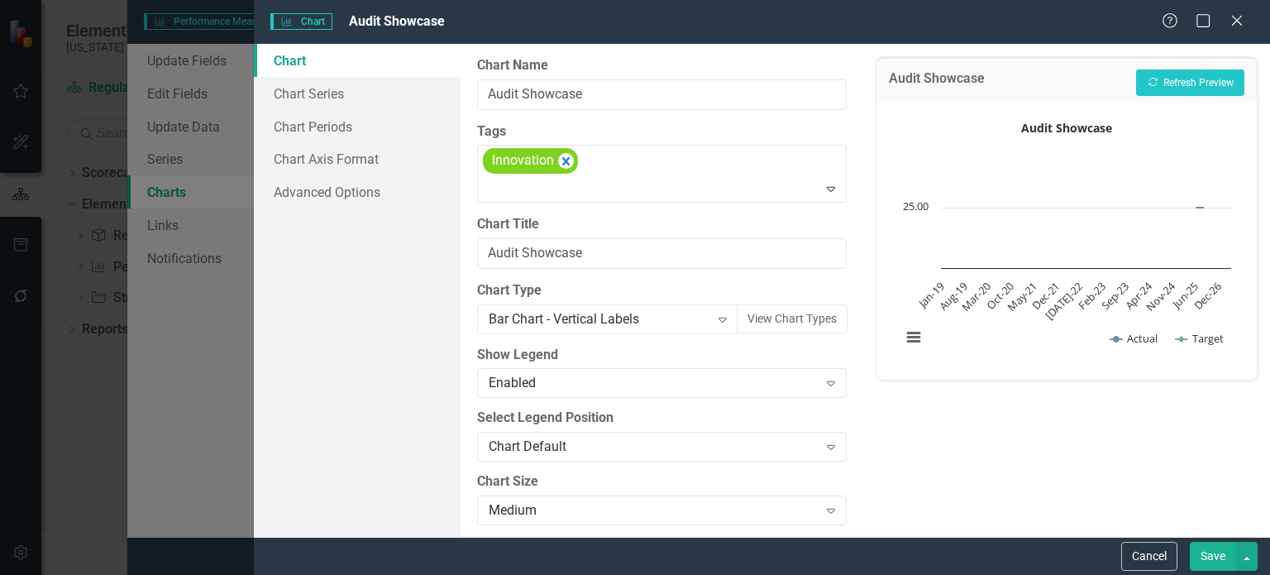
click at [1210, 555] on button "Save" at bounding box center [1213, 556] width 46 height 29
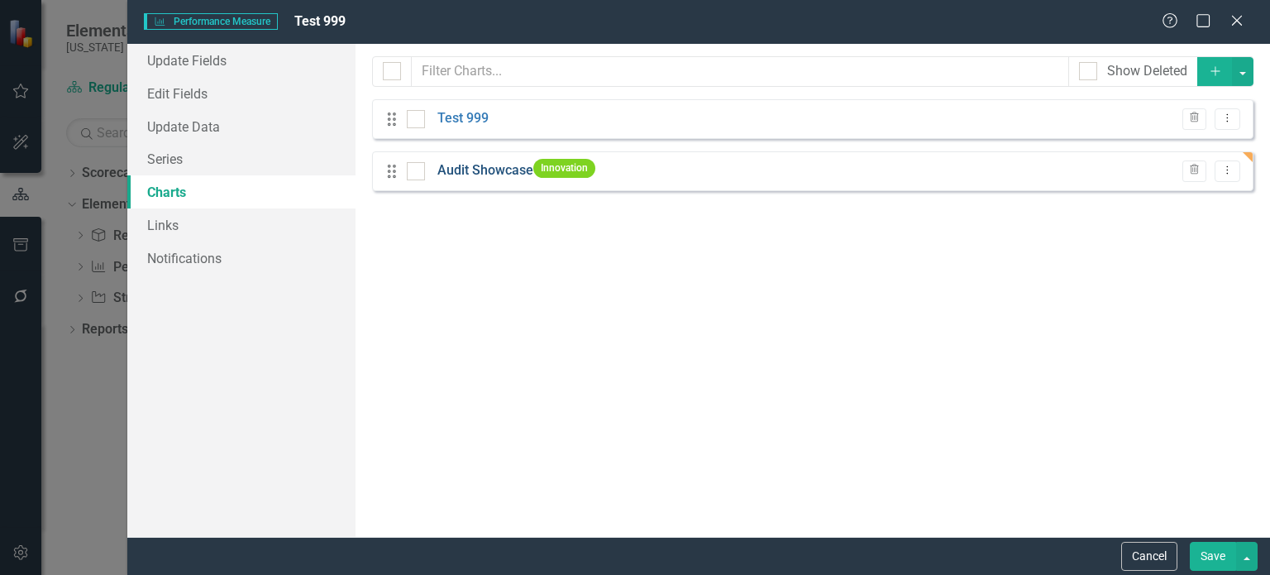
click at [500, 170] on link "Audit Showcase" at bounding box center [485, 170] width 96 height 19
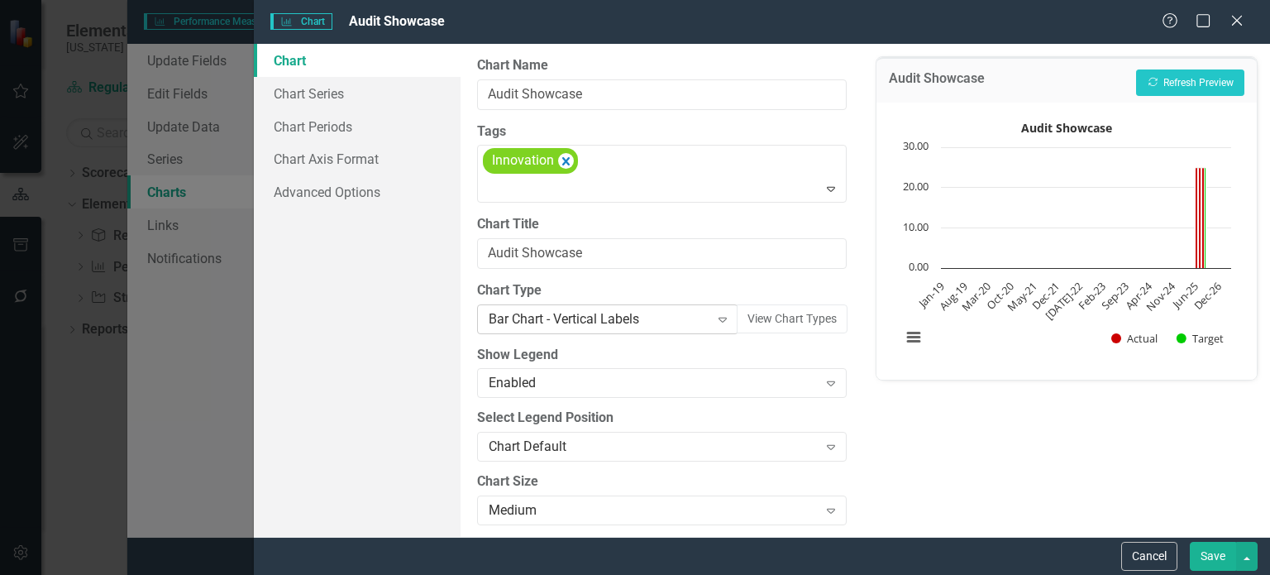
click at [719, 318] on icon at bounding box center [723, 320] width 8 height 5
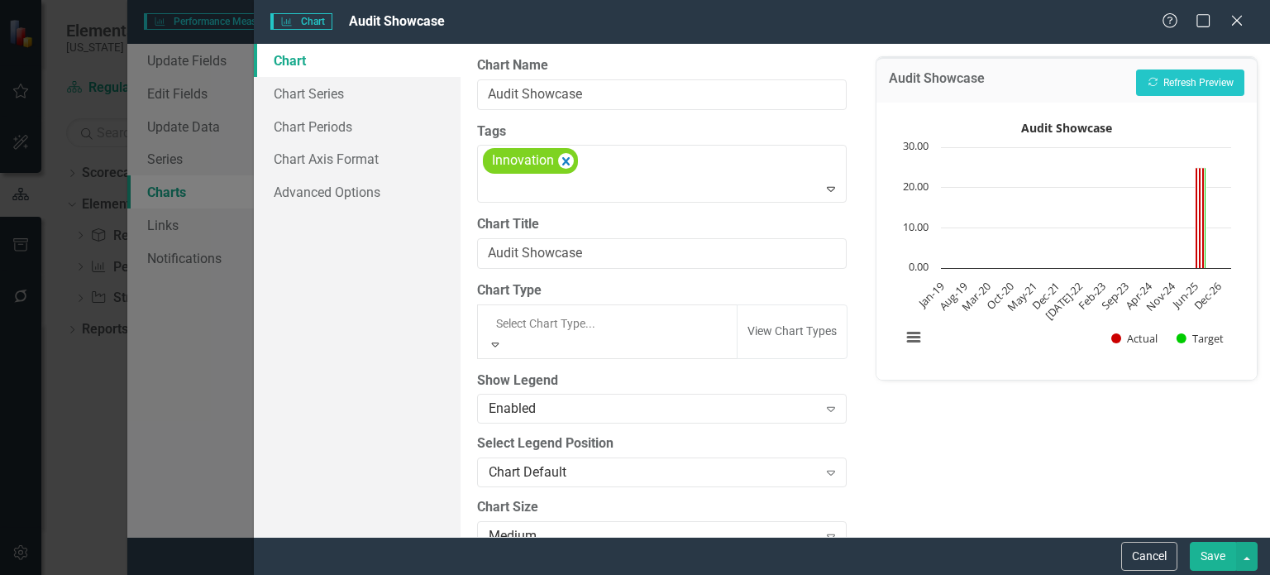
scroll to position [948, 0]
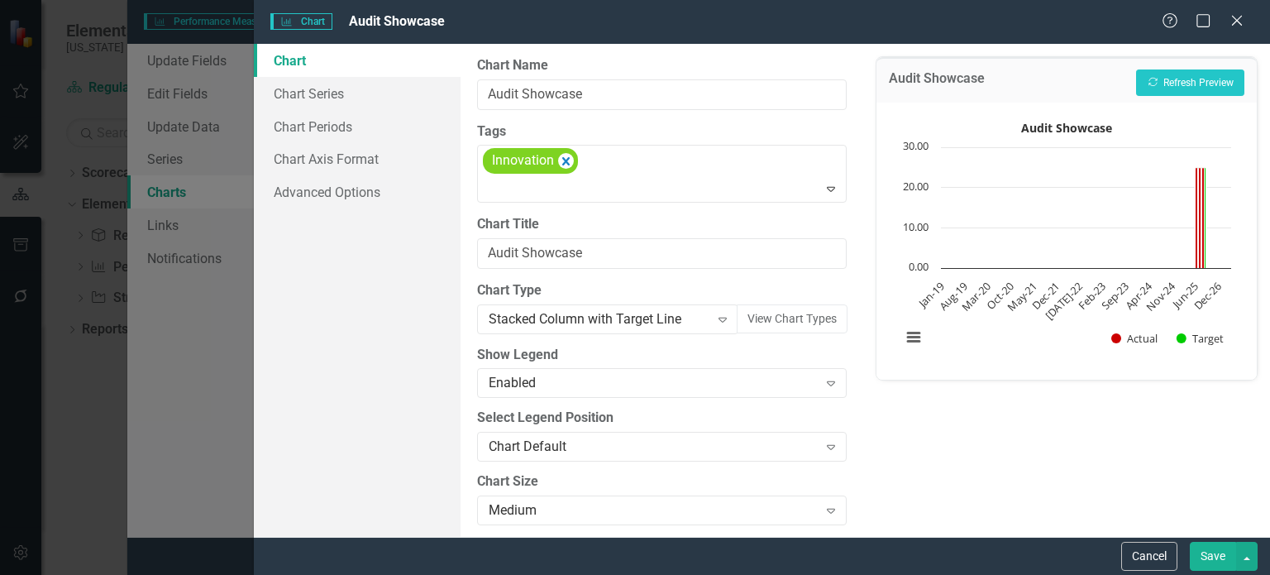
click at [1223, 552] on button "Save" at bounding box center [1213, 556] width 46 height 29
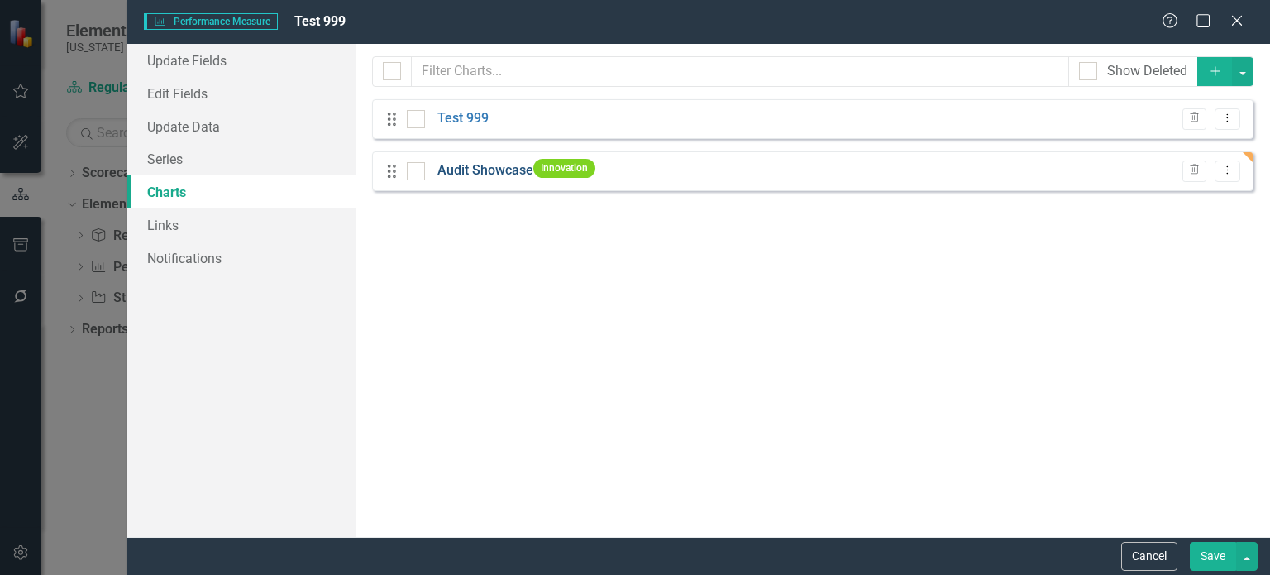
click at [484, 172] on link "Audit Showcase" at bounding box center [485, 170] width 96 height 19
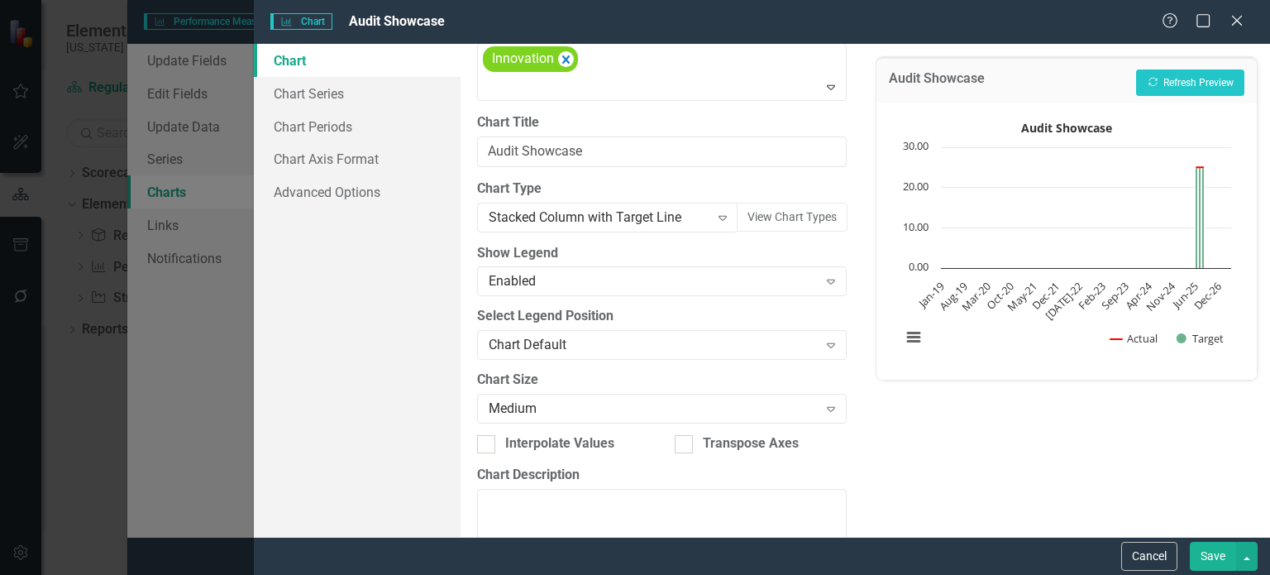
scroll to position [0, 0]
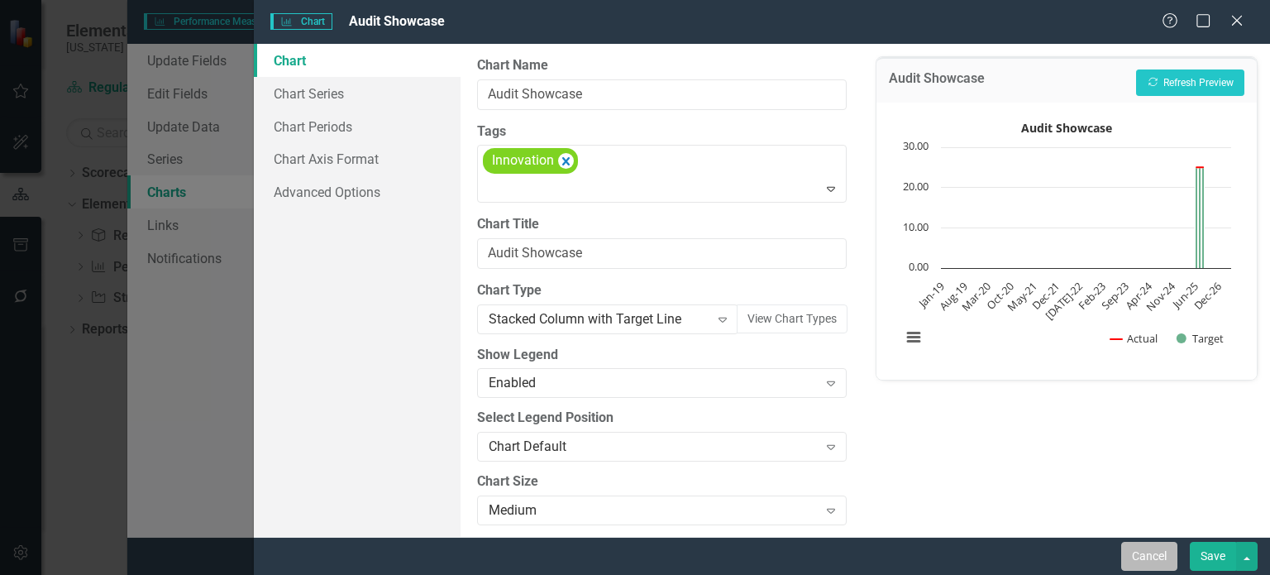
click at [1144, 567] on button "Cancel" at bounding box center [1149, 556] width 56 height 29
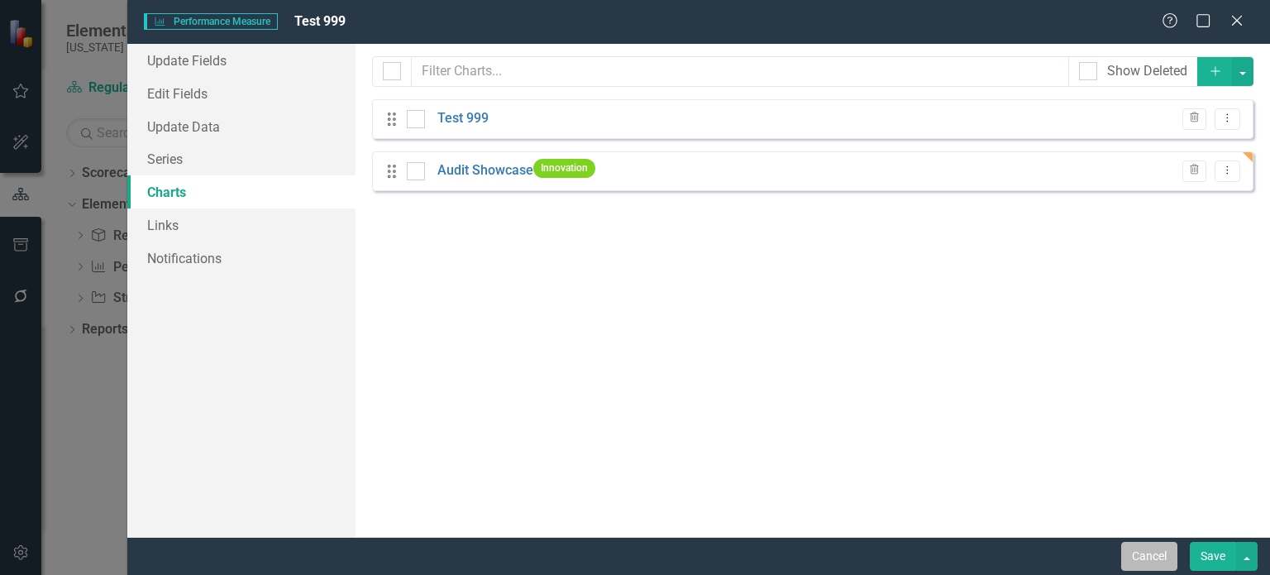
click at [1158, 548] on button "Cancel" at bounding box center [1149, 556] width 56 height 29
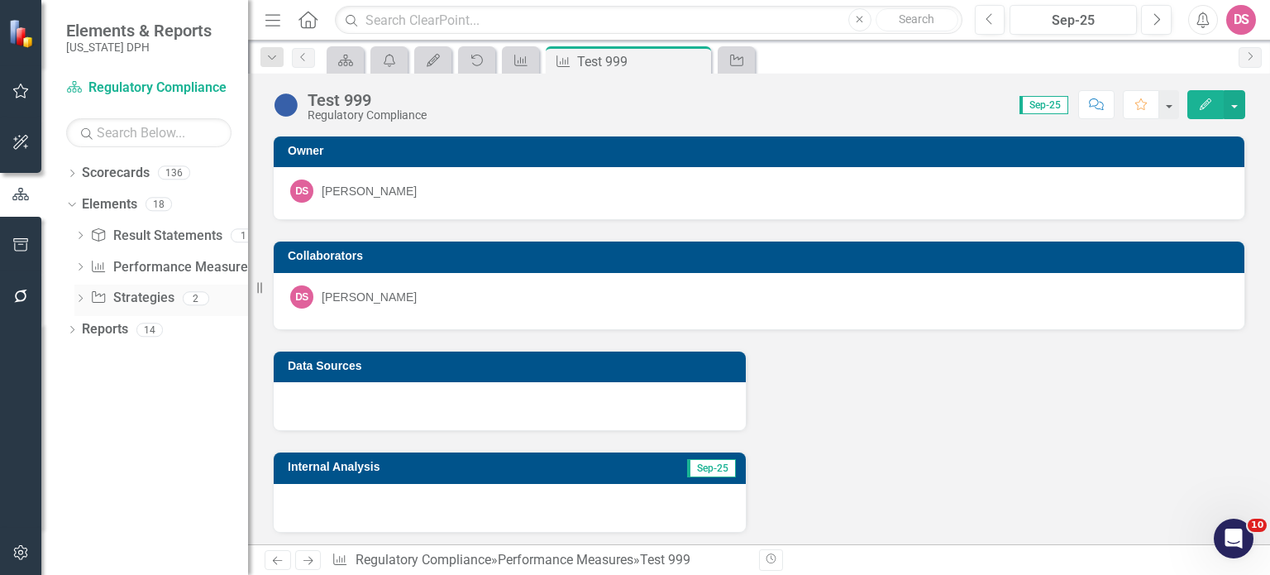
click at [124, 303] on link "Strategy Strategies" at bounding box center [132, 298] width 84 height 19
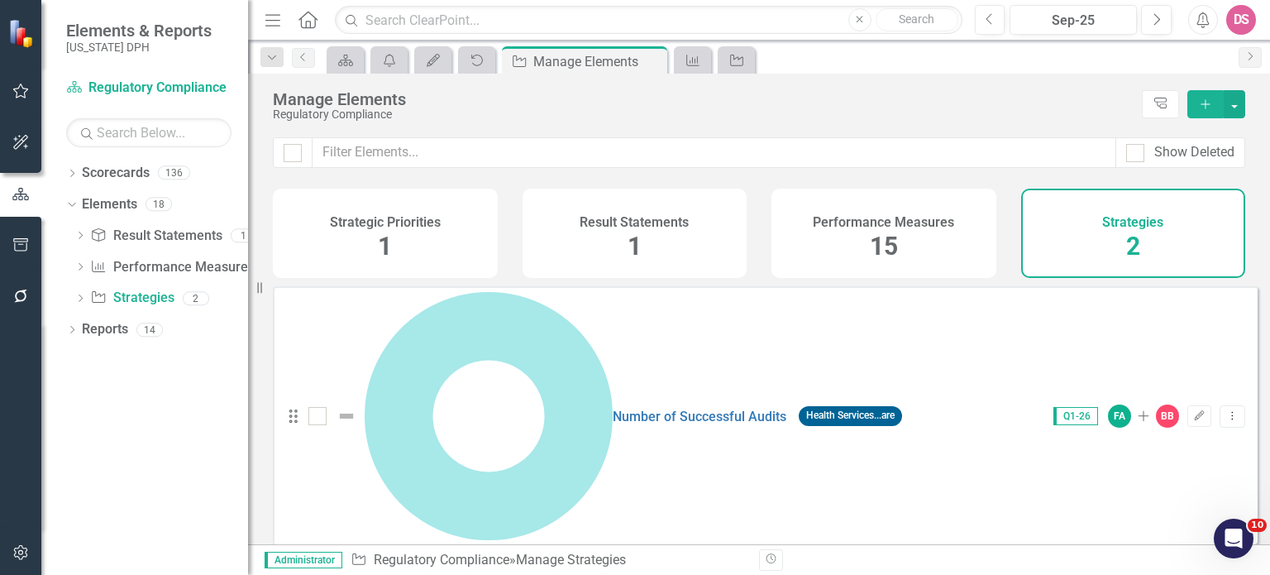
click at [1135, 224] on h4 "Strategies" at bounding box center [1132, 222] width 61 height 15
